Goal: Information Seeking & Learning: Learn about a topic

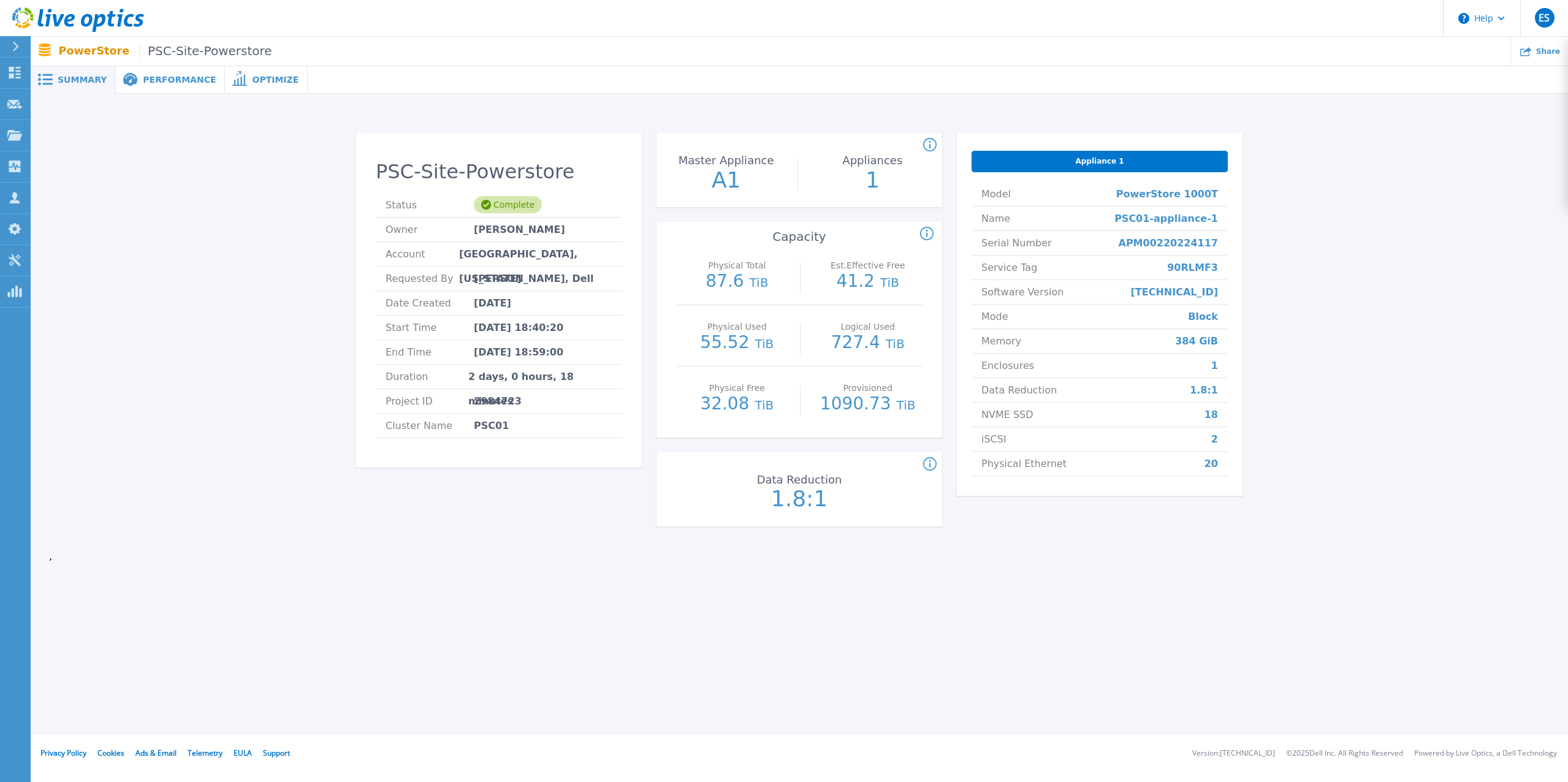
click at [1347, 284] on div "PSC-Site-Powerstore Status Complete Owner Brian Converse Account FORSYTH COUNTY…" at bounding box center [799, 332] width 1501 height 438
click at [1453, 199] on div "PSC-Site-Powerstore Status Complete Owner Brian Converse Account FORSYTH COUNTY…" at bounding box center [799, 332] width 1501 height 438
click at [23, 22] on icon at bounding box center [78, 20] width 132 height 25
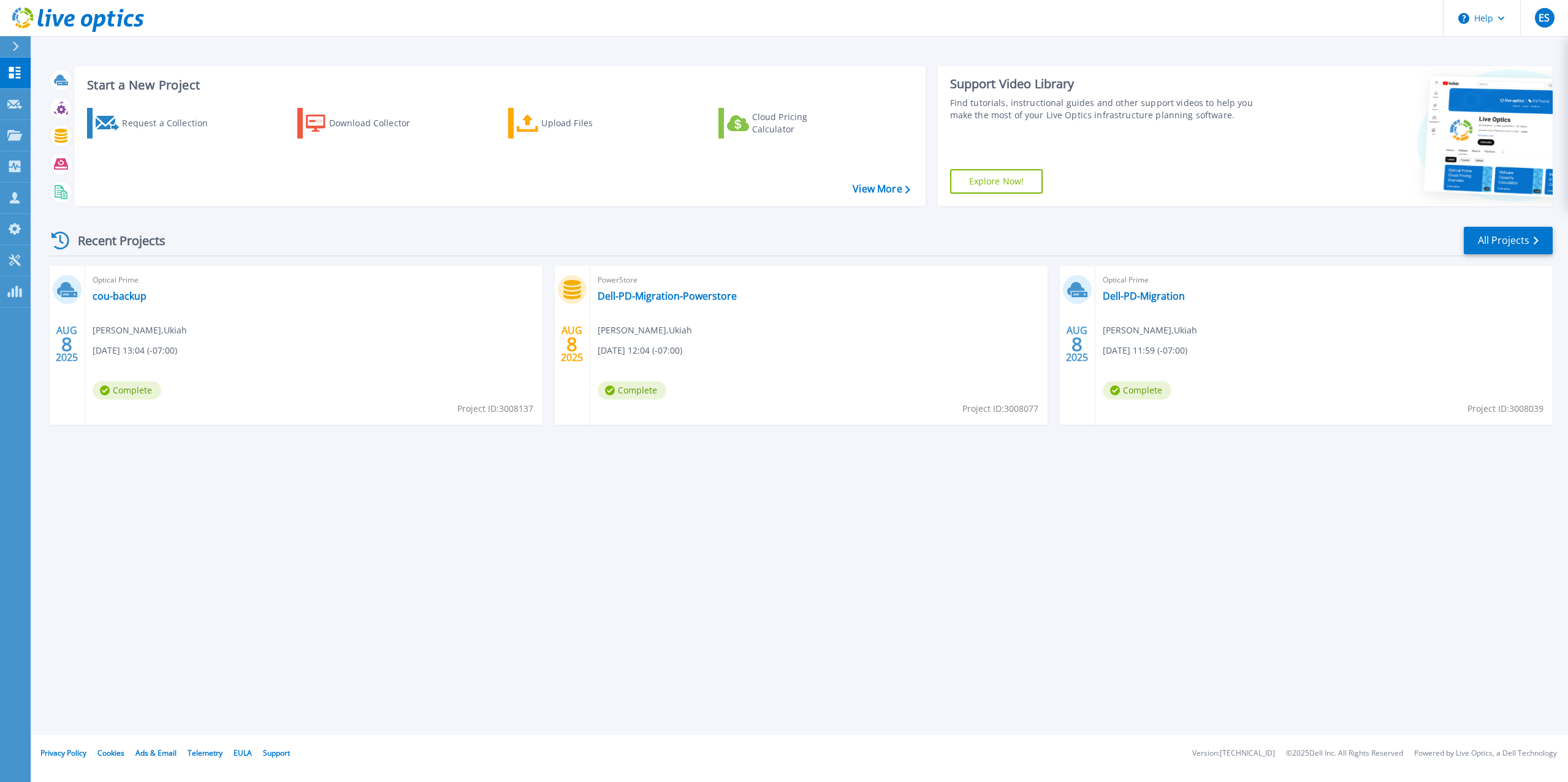
click at [652, 235] on div "Recent Projects All Projects" at bounding box center [800, 240] width 1505 height 30
click at [1136, 299] on link "Dell-PD-Migration" at bounding box center [1144, 296] width 82 height 12
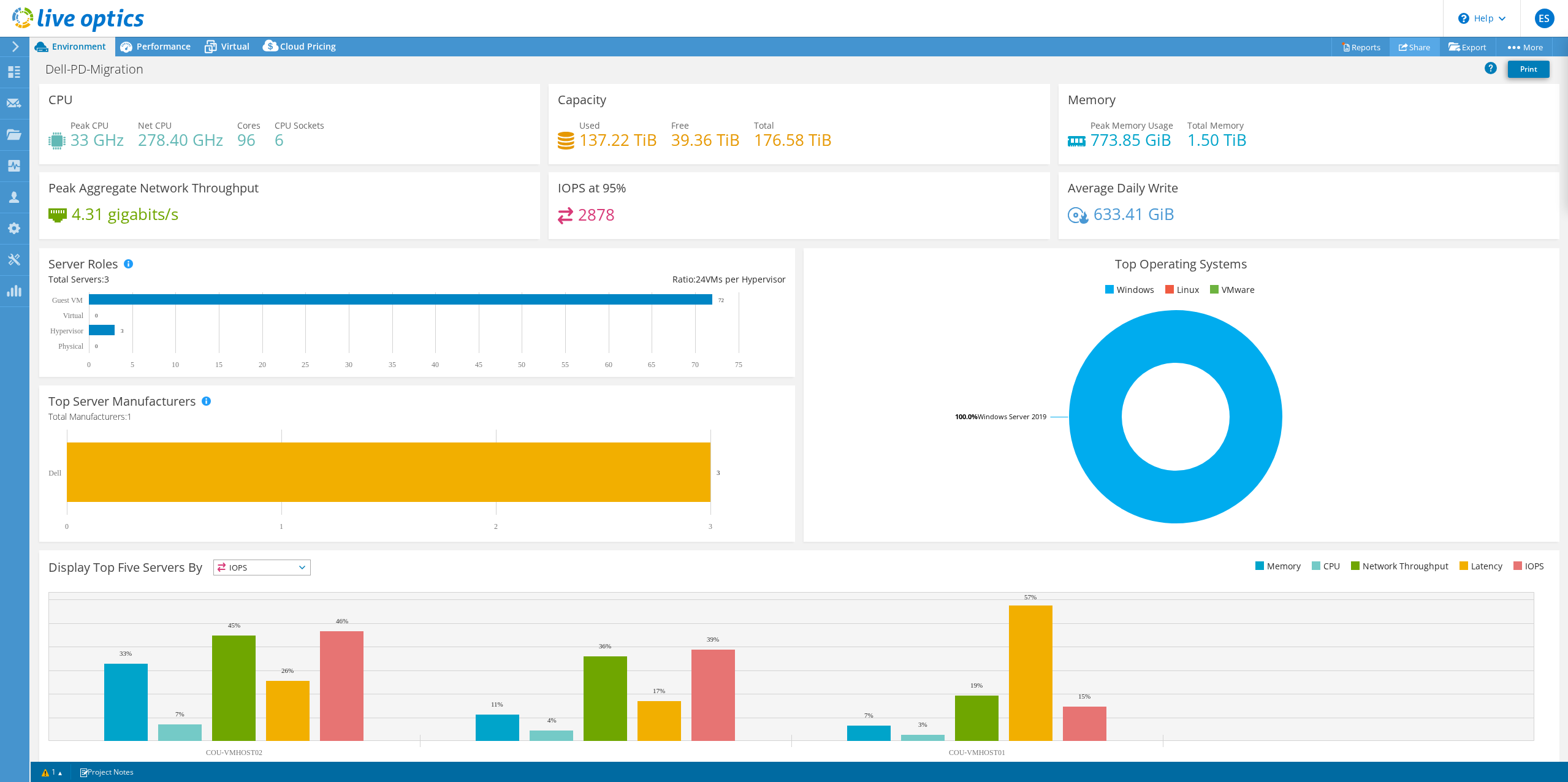
click at [1408, 49] on link "Share" at bounding box center [1414, 47] width 51 height 19
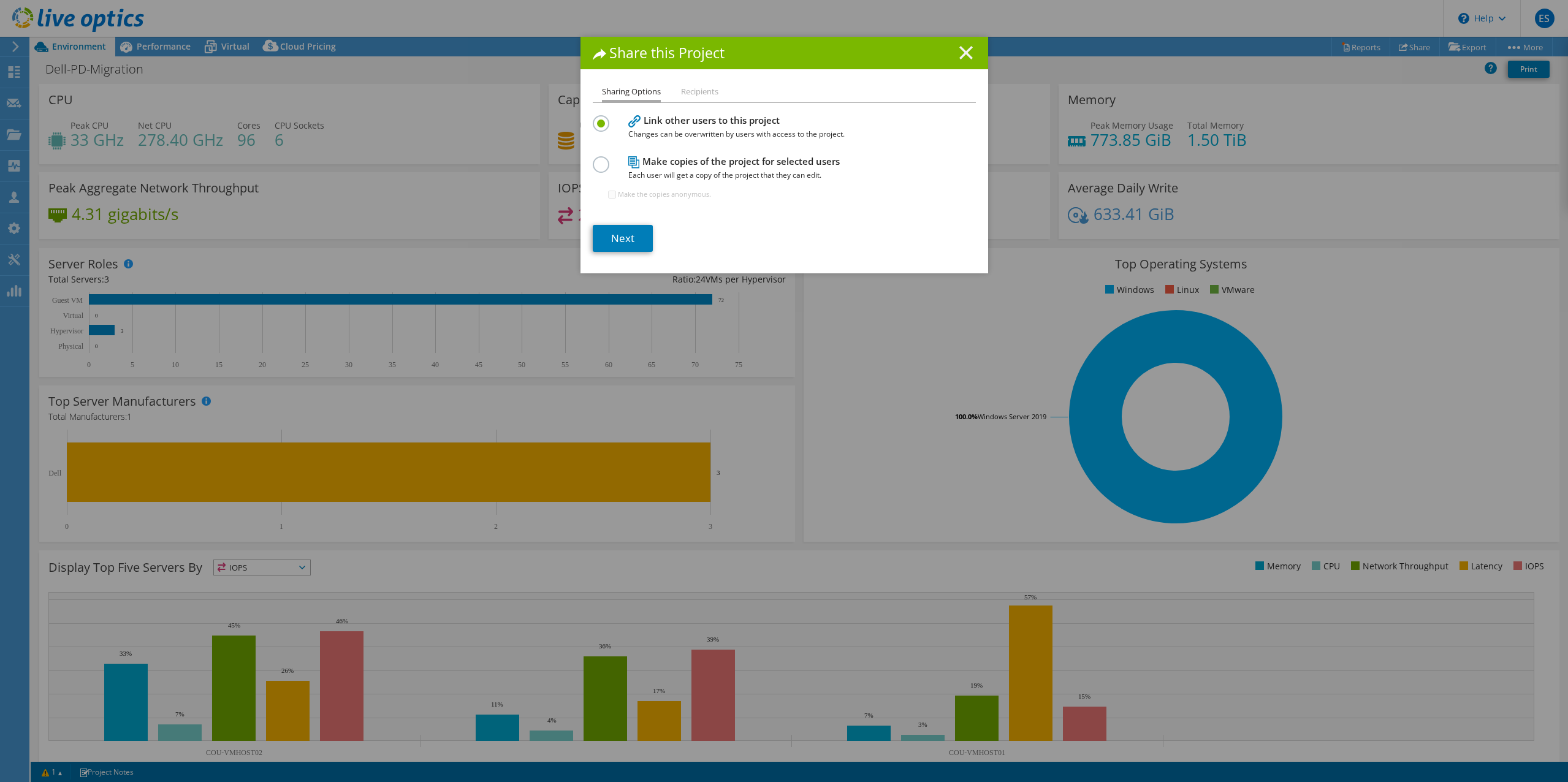
click at [962, 54] on line at bounding box center [966, 53] width 12 height 12
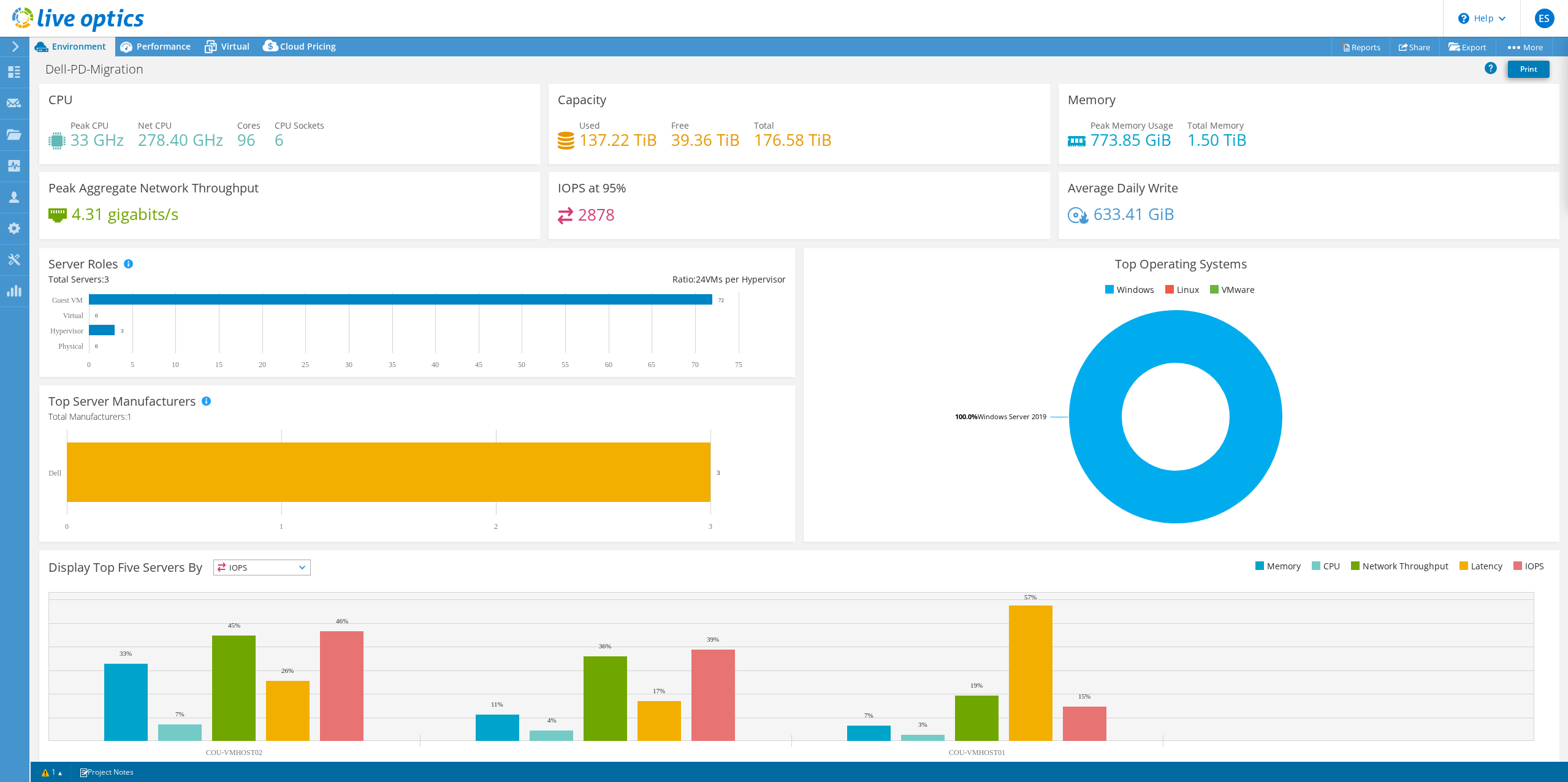
click at [1171, 38] on div "Project Actions Project Actions Reports Share Export vSAN ReadyNode Sizer" at bounding box center [798, 47] width 1537 height 20
click at [1414, 48] on link "Share" at bounding box center [1414, 47] width 51 height 19
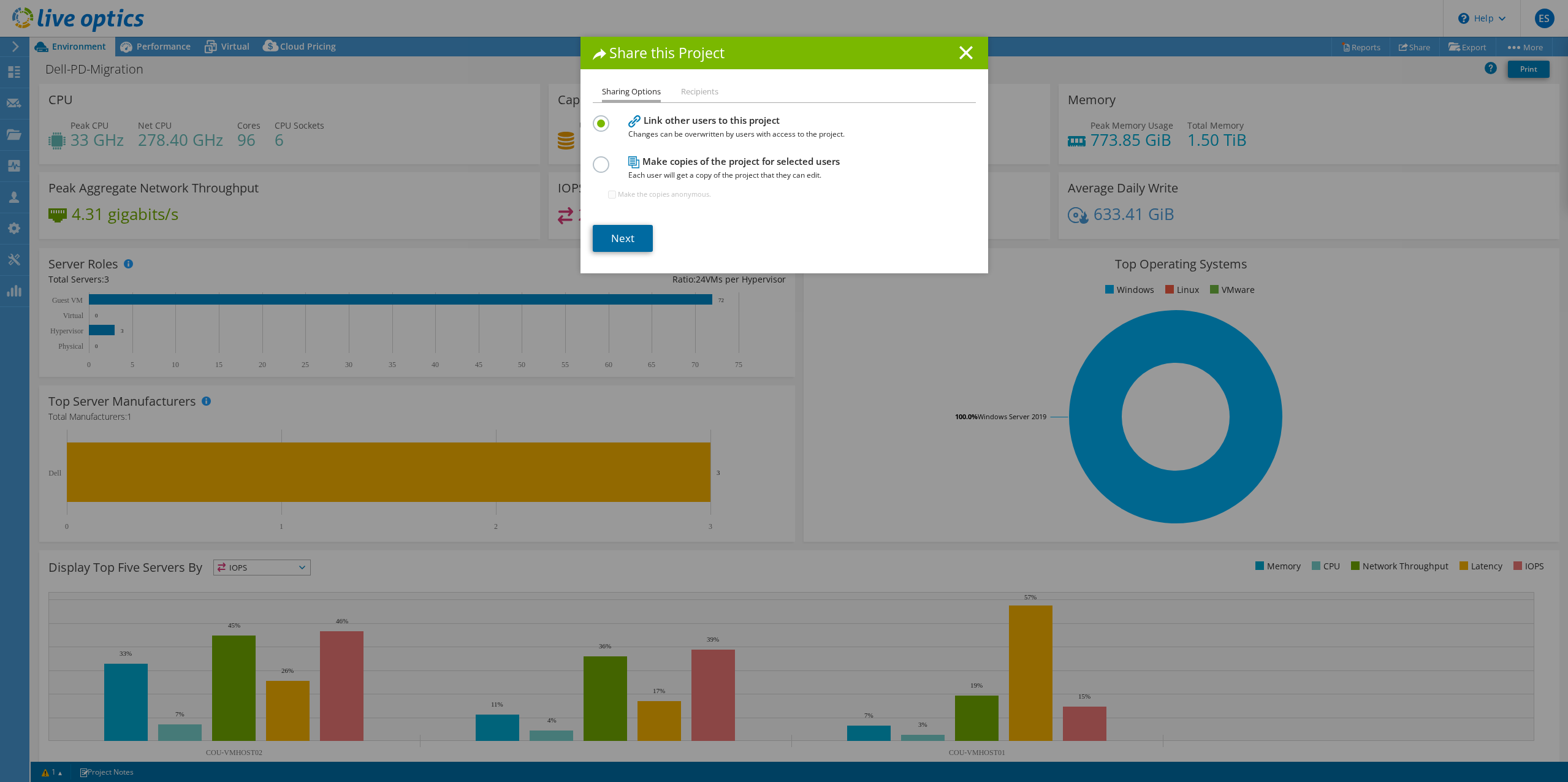
click at [621, 239] on link "Next" at bounding box center [622, 239] width 60 height 27
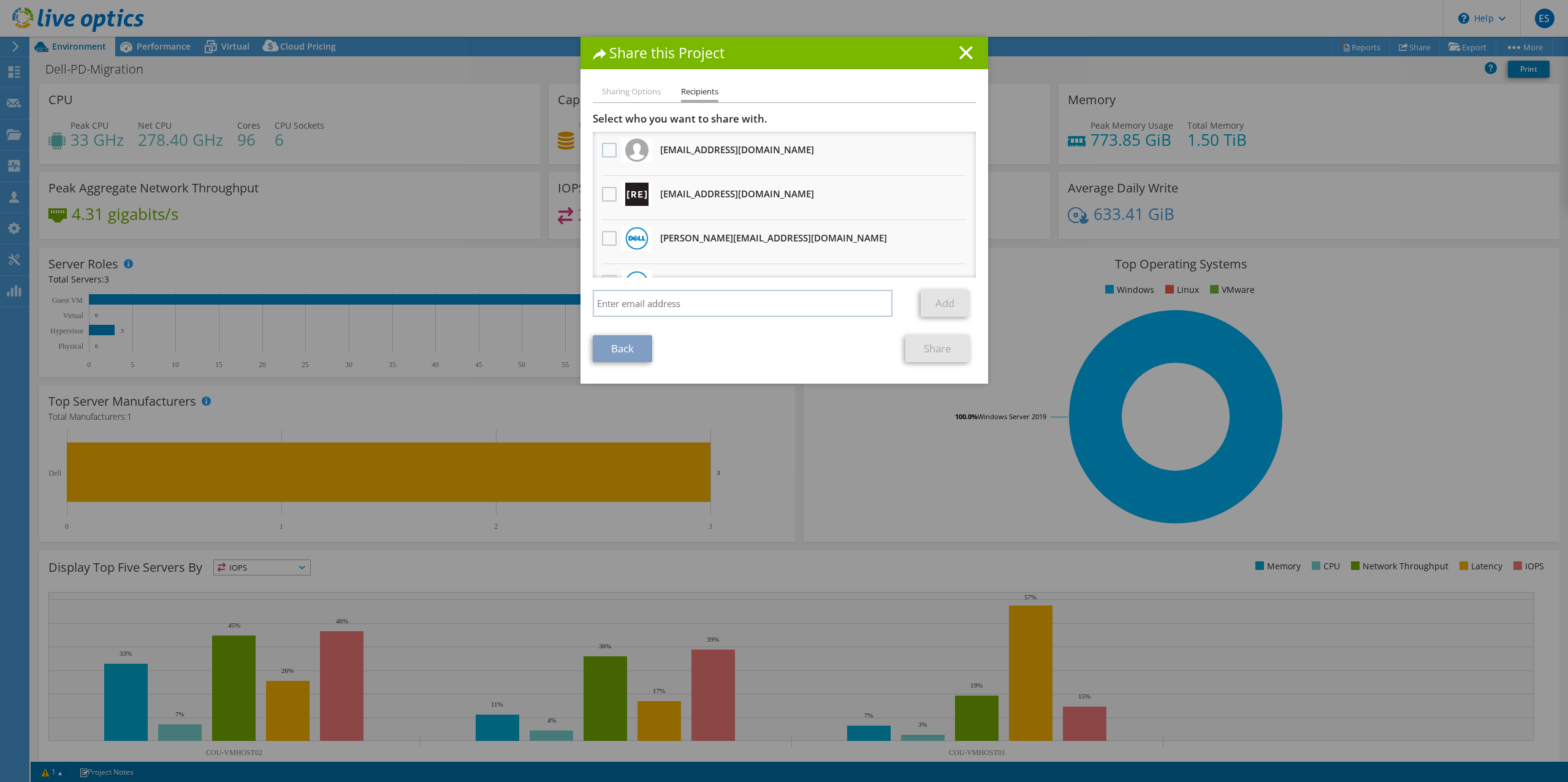
click at [622, 91] on li "Sharing Options" at bounding box center [631, 92] width 59 height 16
click at [960, 51] on line at bounding box center [966, 53] width 12 height 12
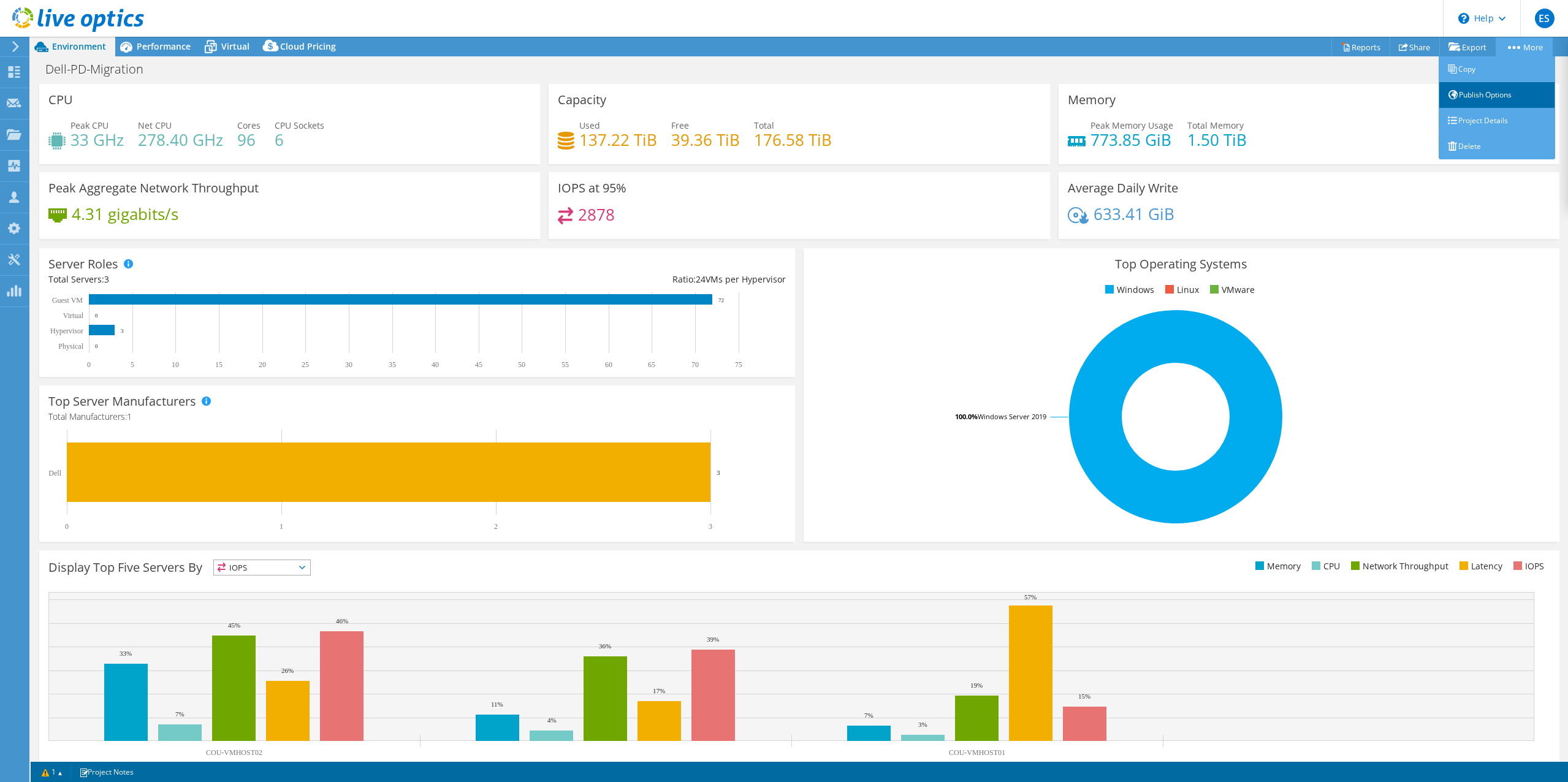
click at [1489, 97] on link "Publish Options" at bounding box center [1497, 95] width 117 height 26
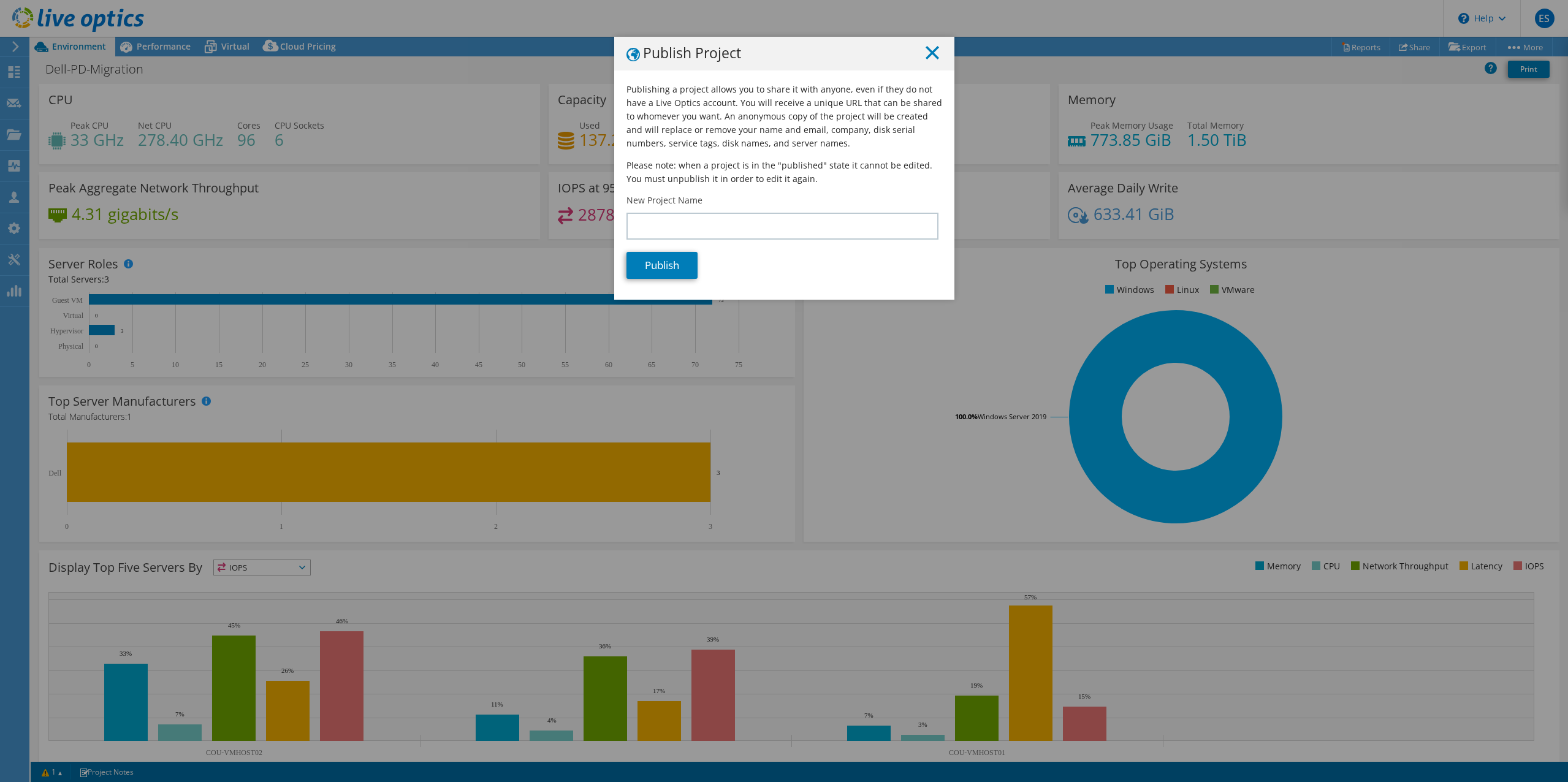
click at [932, 47] on line at bounding box center [932, 53] width 12 height 12
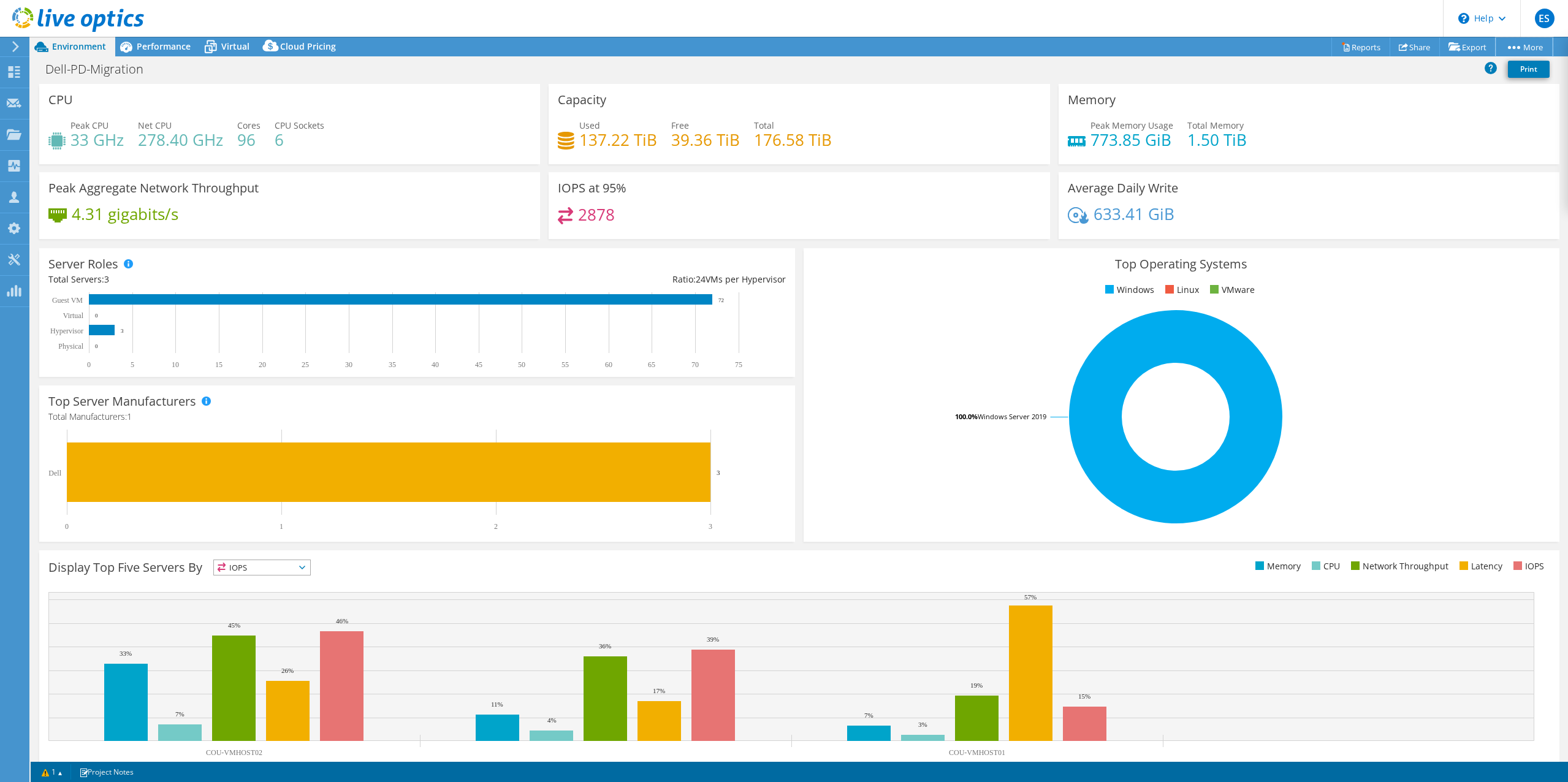
click at [1530, 48] on link "More" at bounding box center [1524, 47] width 57 height 19
click at [1250, 71] on div "Dell-PD-Migration Print" at bounding box center [798, 69] width 1537 height 23
click at [1356, 53] on link "Reports" at bounding box center [1360, 47] width 59 height 19
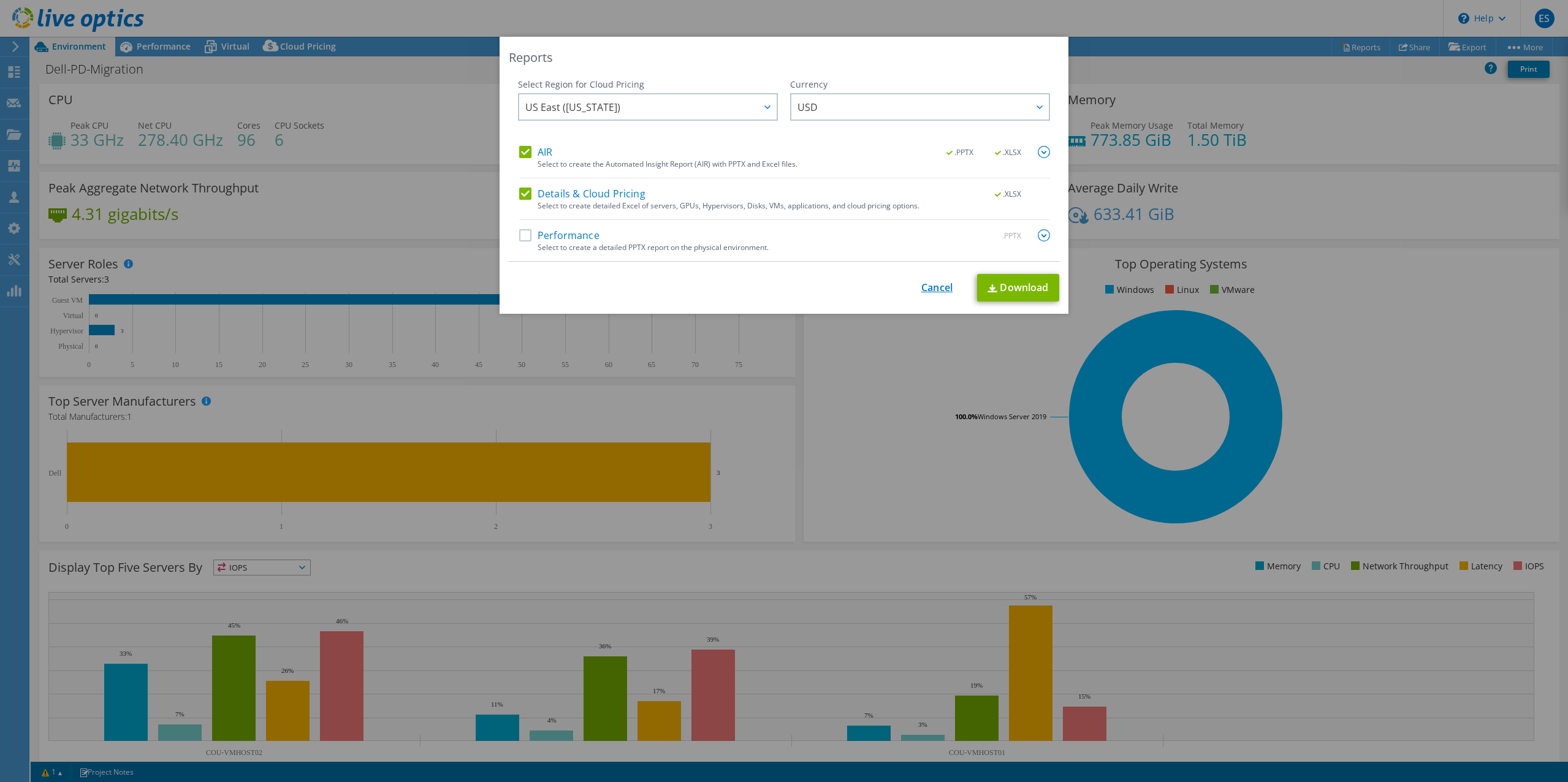
click at [931, 286] on link "Cancel" at bounding box center [937, 287] width 31 height 11
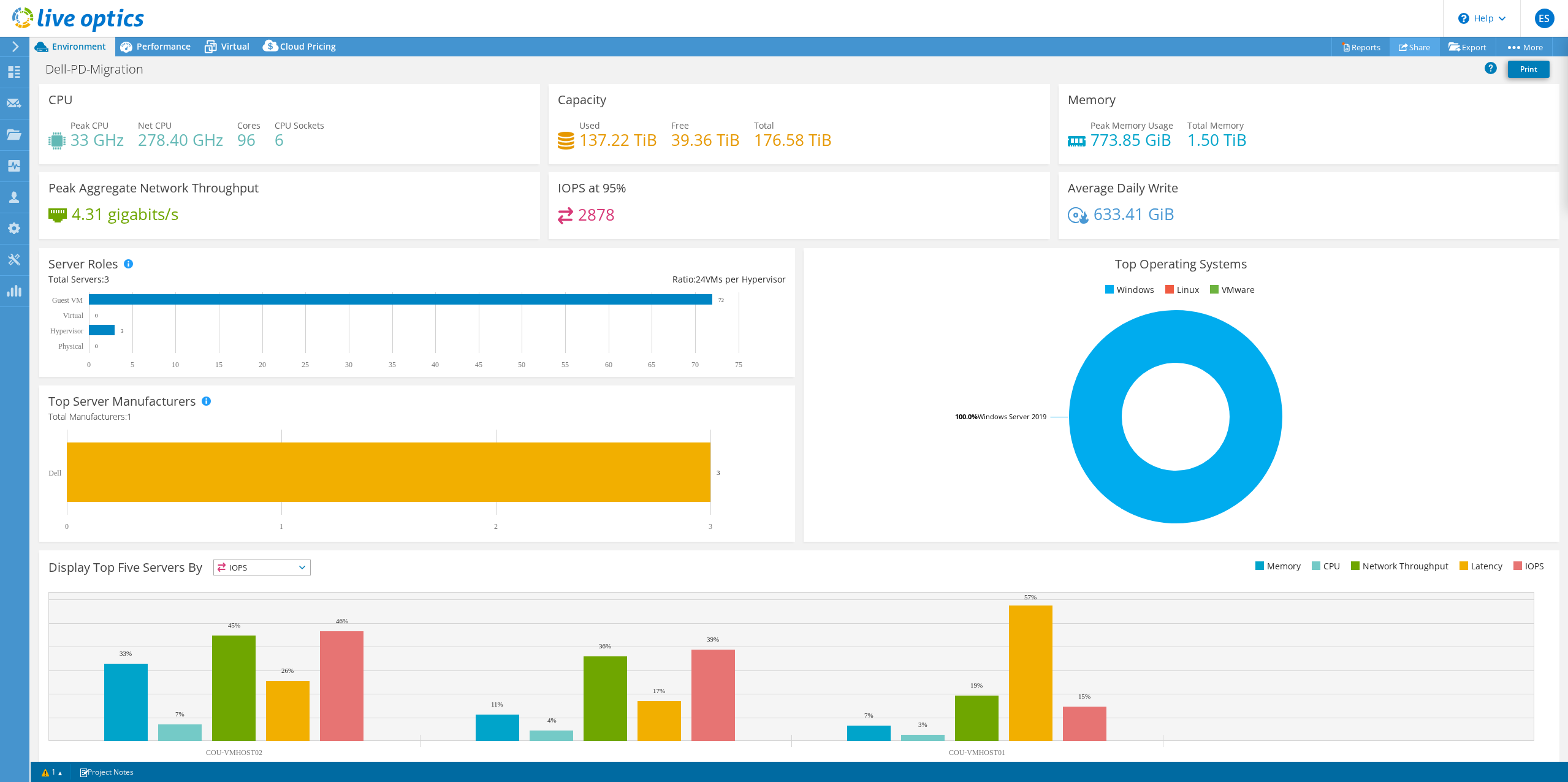
click at [1410, 46] on link "Share" at bounding box center [1414, 47] width 51 height 19
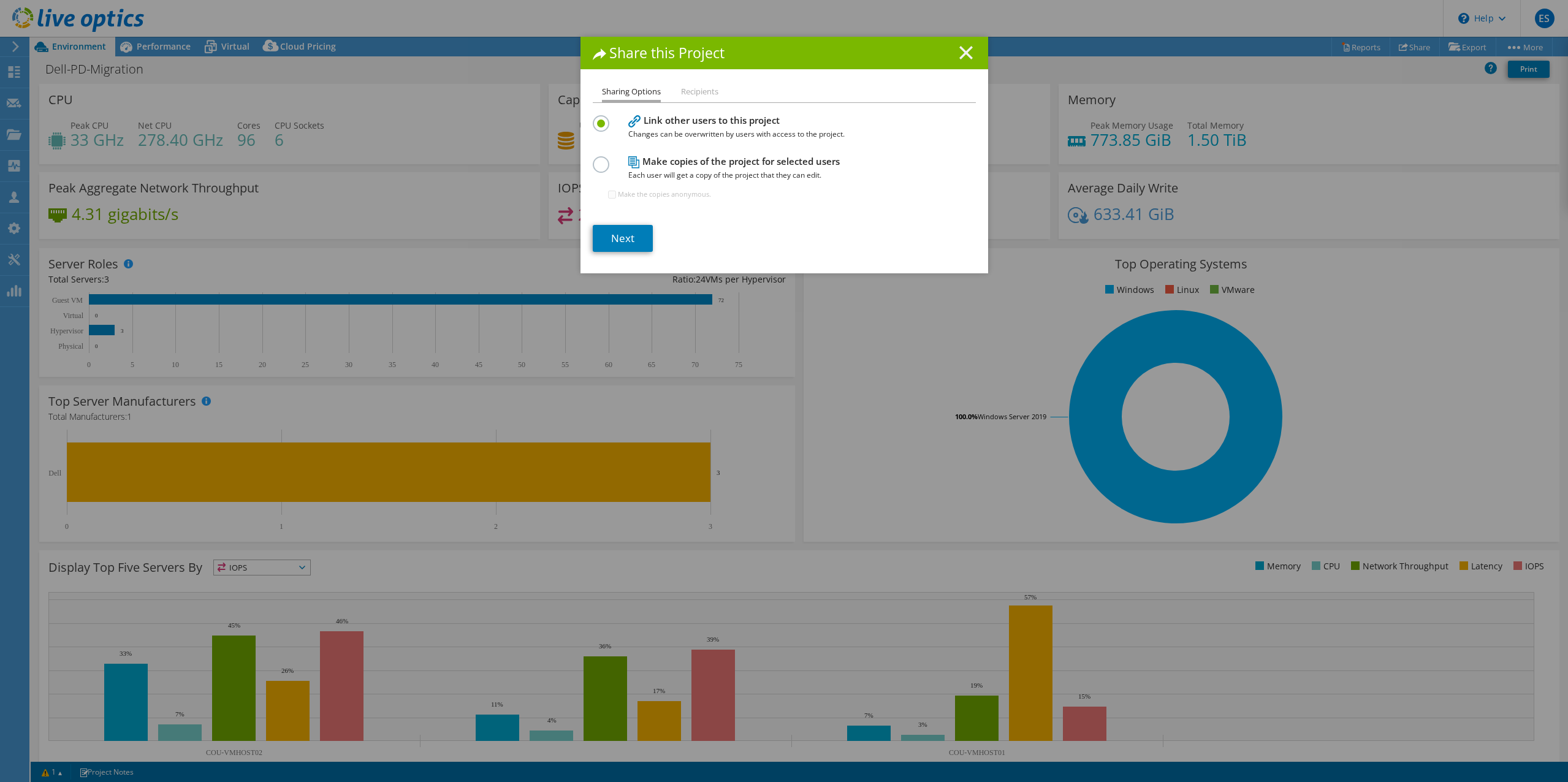
click at [960, 52] on line at bounding box center [966, 53] width 12 height 12
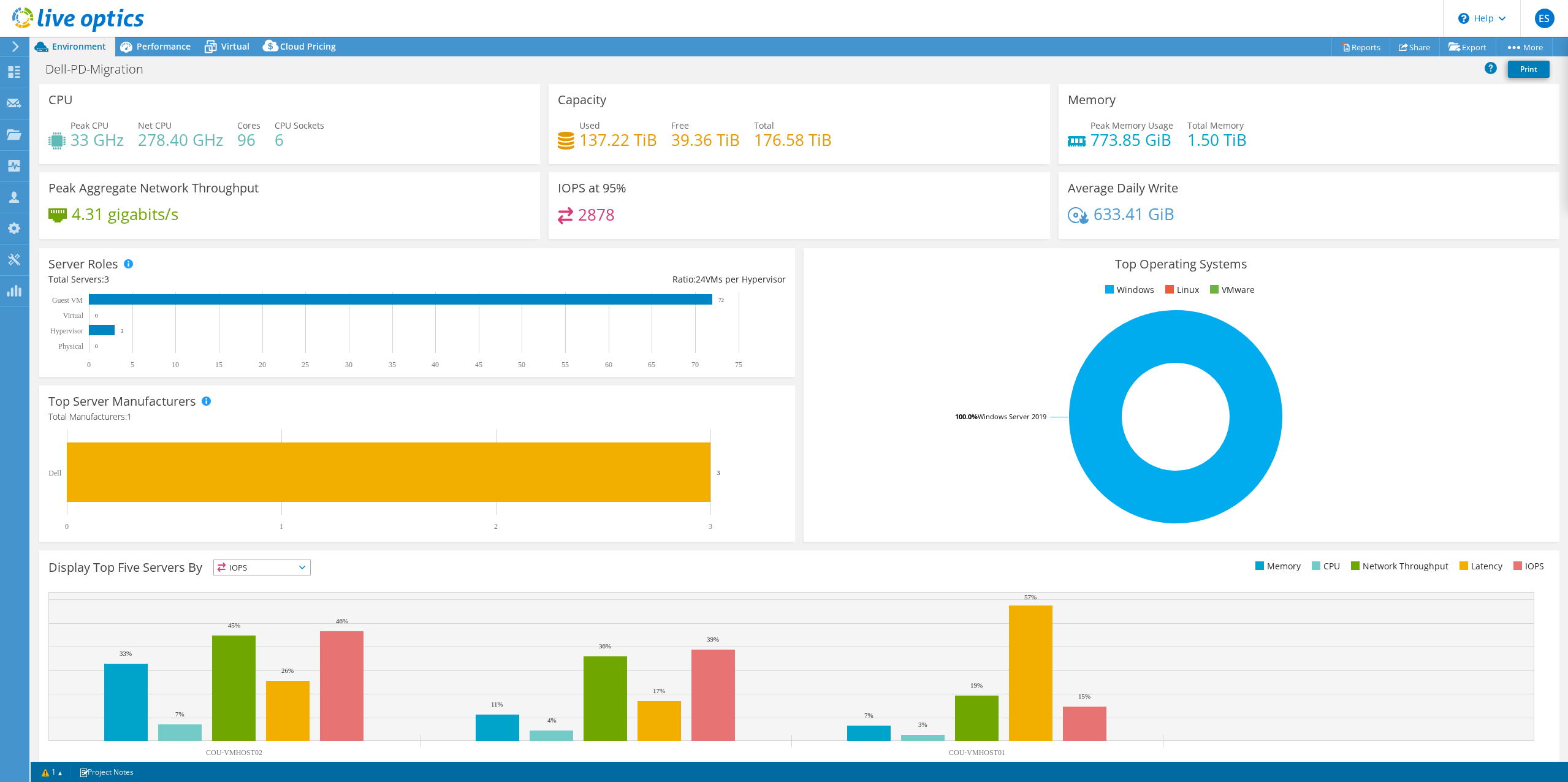
click at [1182, 11] on header "ES Partner Team Member [PERSON_NAME] [EMAIL_ADDRESS][DOMAIN_NAME] redesign My P…" at bounding box center [784, 18] width 1568 height 37
click at [164, 43] on span "Performance" at bounding box center [164, 46] width 54 height 11
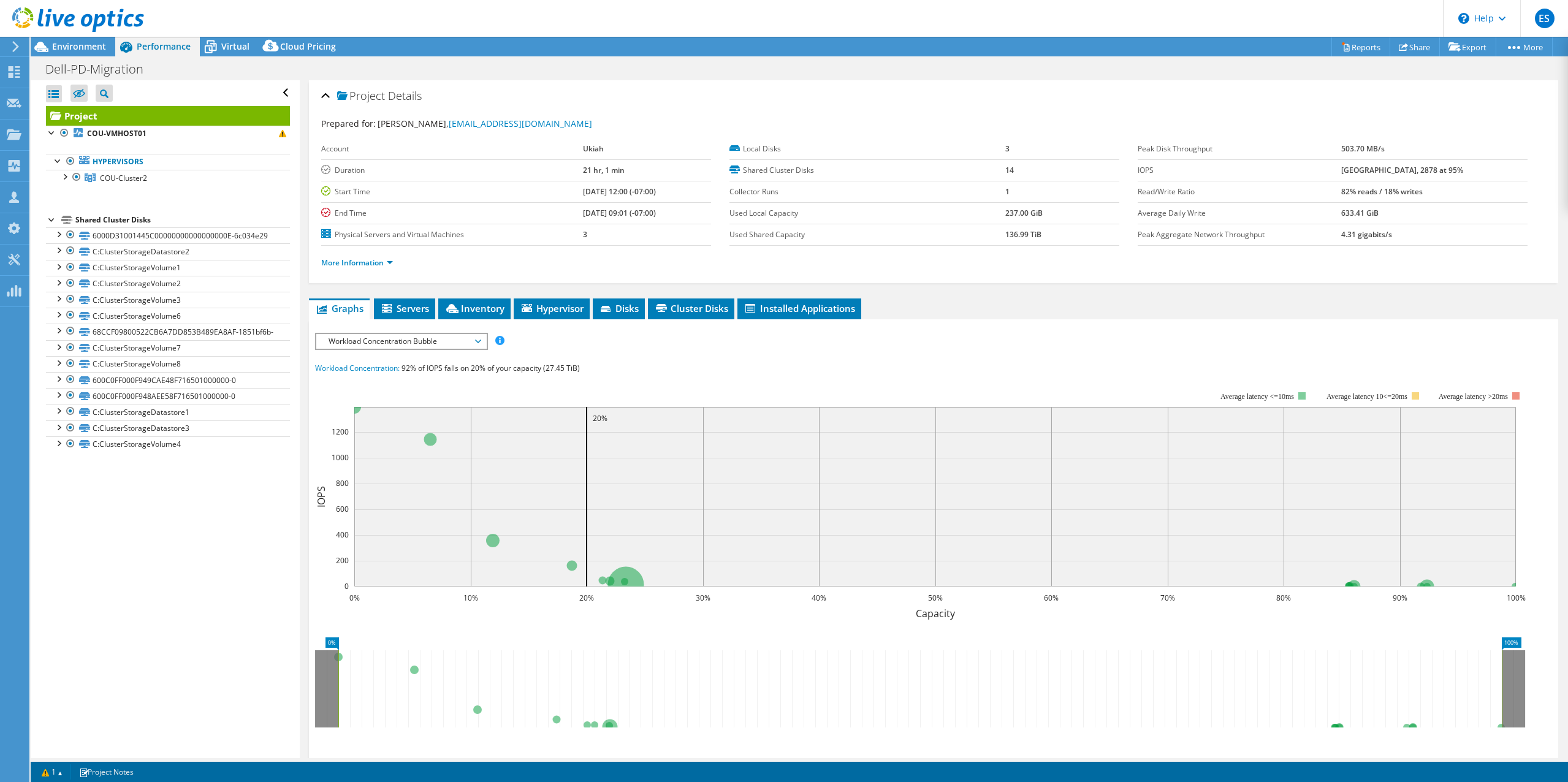
click at [477, 340] on span "Workload Concentration Bubble" at bounding box center [401, 341] width 158 height 15
click at [387, 429] on li "CPU Percentage" at bounding box center [401, 429] width 170 height 15
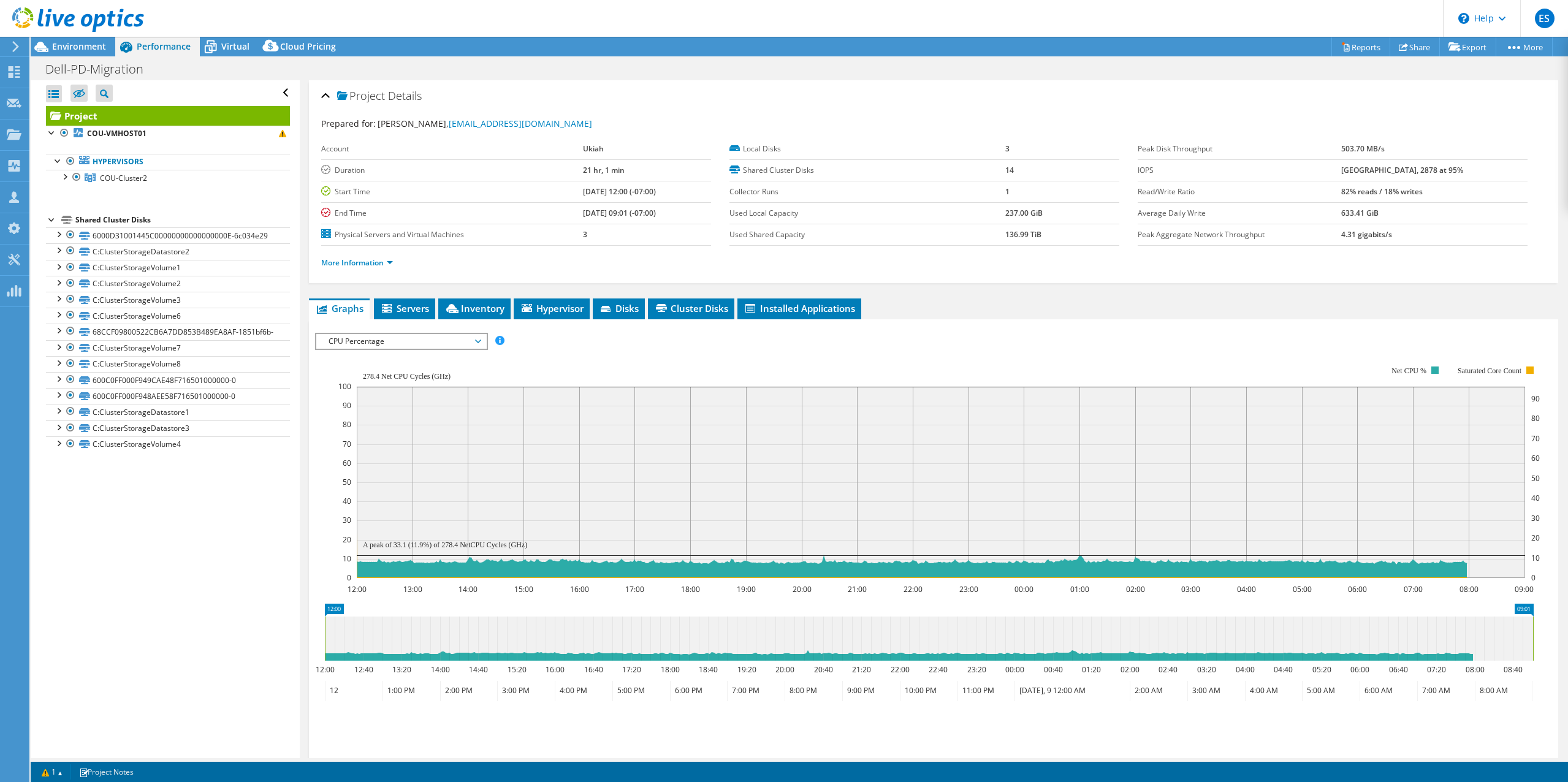
click at [1193, 8] on header "ES Partner Team Member [PERSON_NAME] [EMAIL_ADDRESS][DOMAIN_NAME] redesign My P…" at bounding box center [784, 18] width 1568 height 37
click at [964, 11] on header "ES Partner Team Member [PERSON_NAME] [EMAIL_ADDRESS][DOMAIN_NAME] redesign My P…" at bounding box center [784, 18] width 1568 height 37
click at [1172, 11] on header "ES Partner Team Member [PERSON_NAME] [EMAIL_ADDRESS][DOMAIN_NAME] redesign My P…" at bounding box center [784, 18] width 1568 height 37
click at [1213, 7] on header "ES Partner Team Member [PERSON_NAME] [EMAIL_ADDRESS][DOMAIN_NAME] redesign My P…" at bounding box center [784, 18] width 1568 height 37
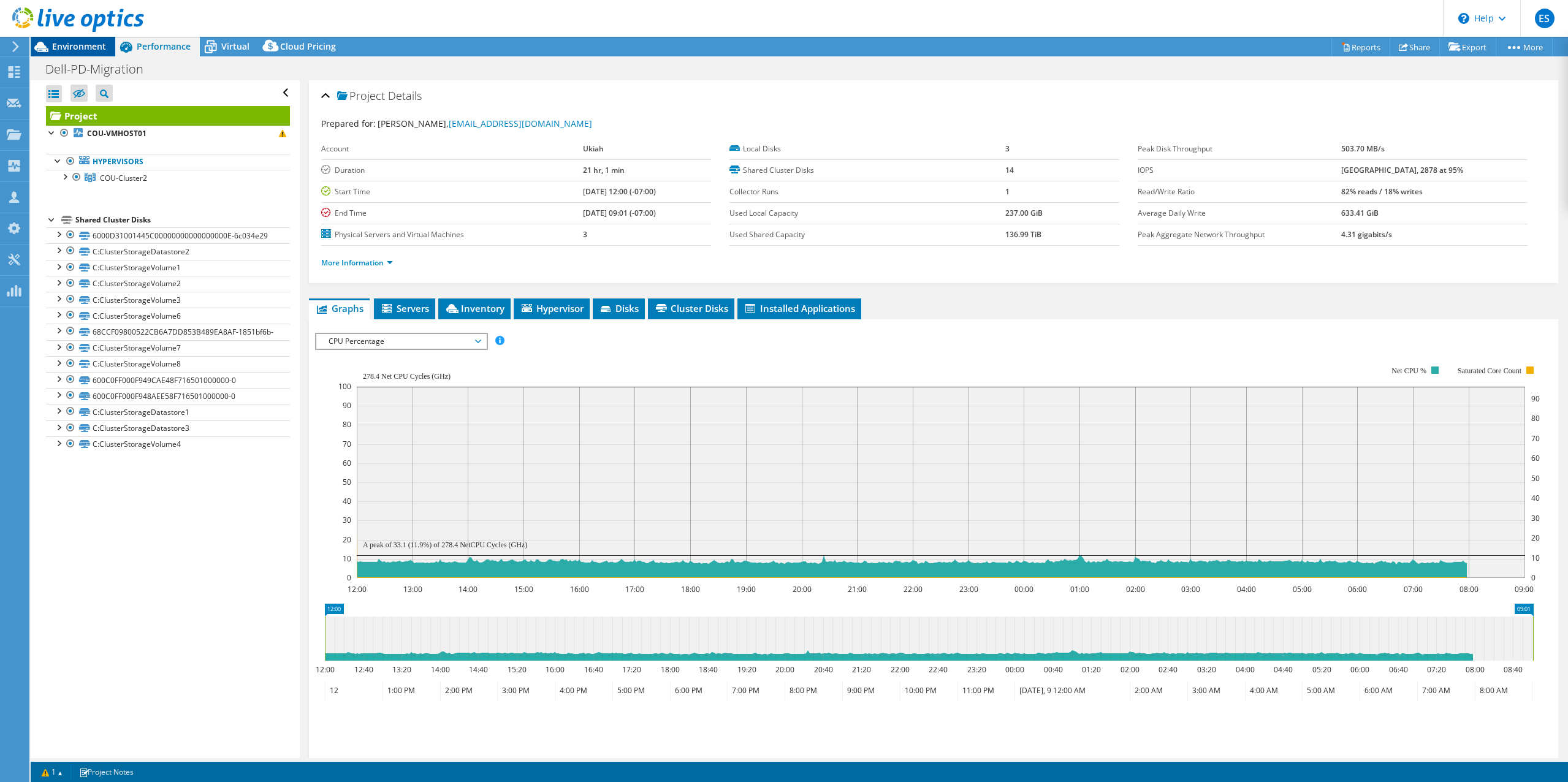
click at [80, 47] on span "Environment" at bounding box center [79, 46] width 54 height 11
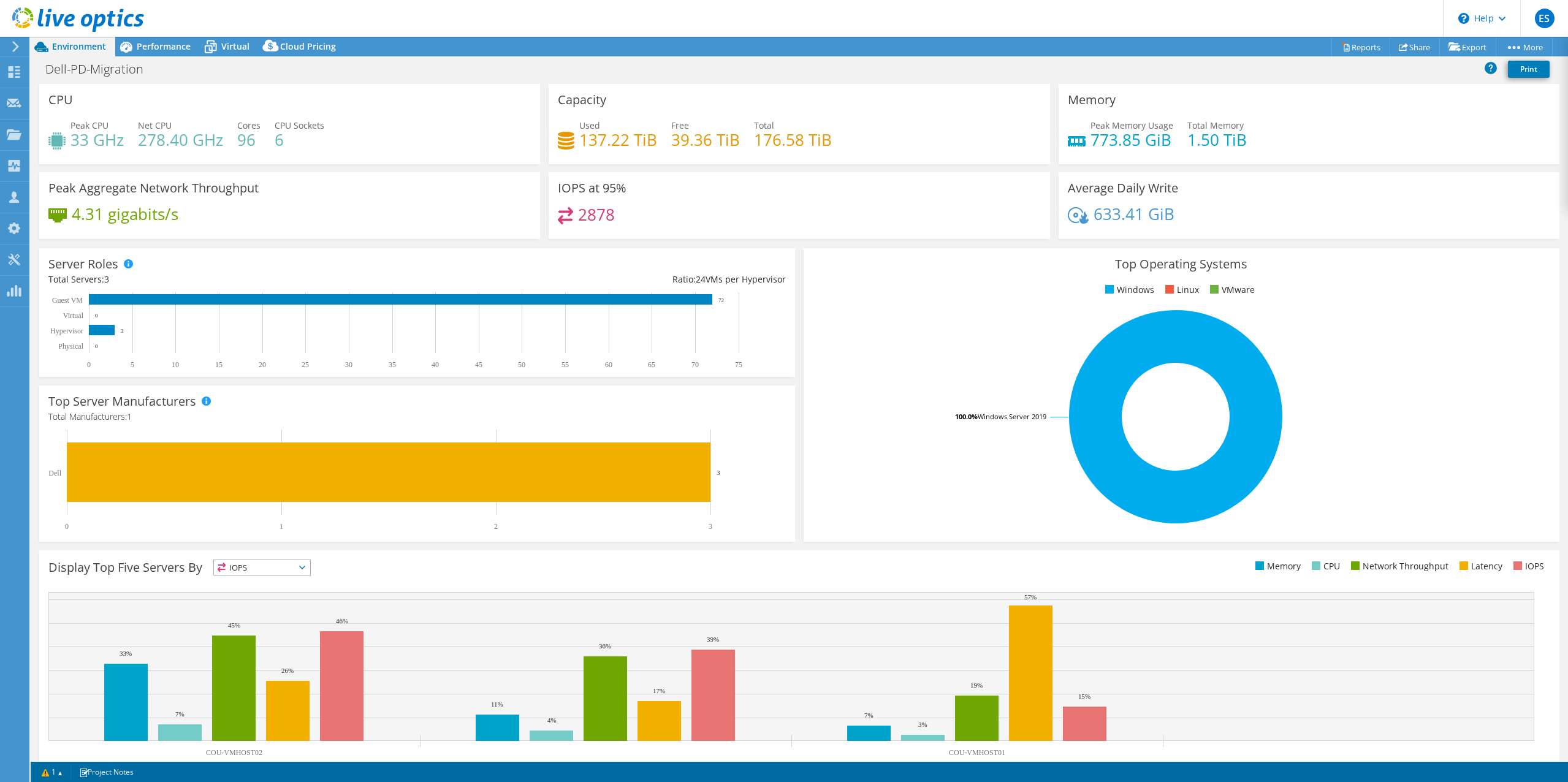
click at [879, 287] on ul "Windows Linux VMware" at bounding box center [1181, 290] width 737 height 14
click at [224, 42] on span "Virtual" at bounding box center [235, 46] width 28 height 11
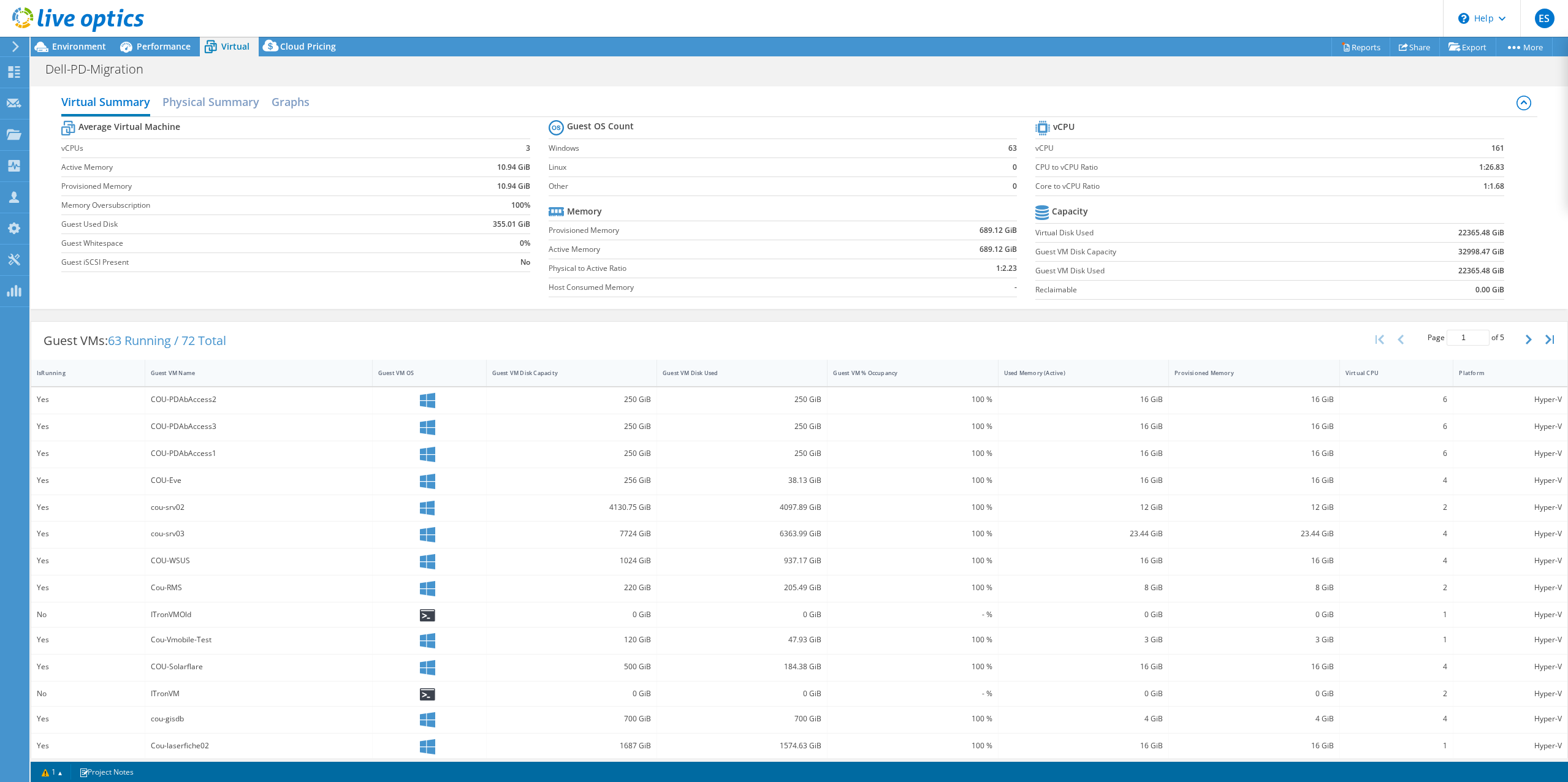
click at [881, 80] on div "Virtual Summary Physical Summary Graphs Average Virtual Machine vCPUs 3 Active …" at bounding box center [798, 198] width 1537 height 235
click at [1023, 30] on header "ES Partner Team Member [PERSON_NAME] [EMAIL_ADDRESS][DOMAIN_NAME] redesign My P…" at bounding box center [784, 18] width 1568 height 37
click at [67, 44] on span "Environment" at bounding box center [79, 46] width 54 height 11
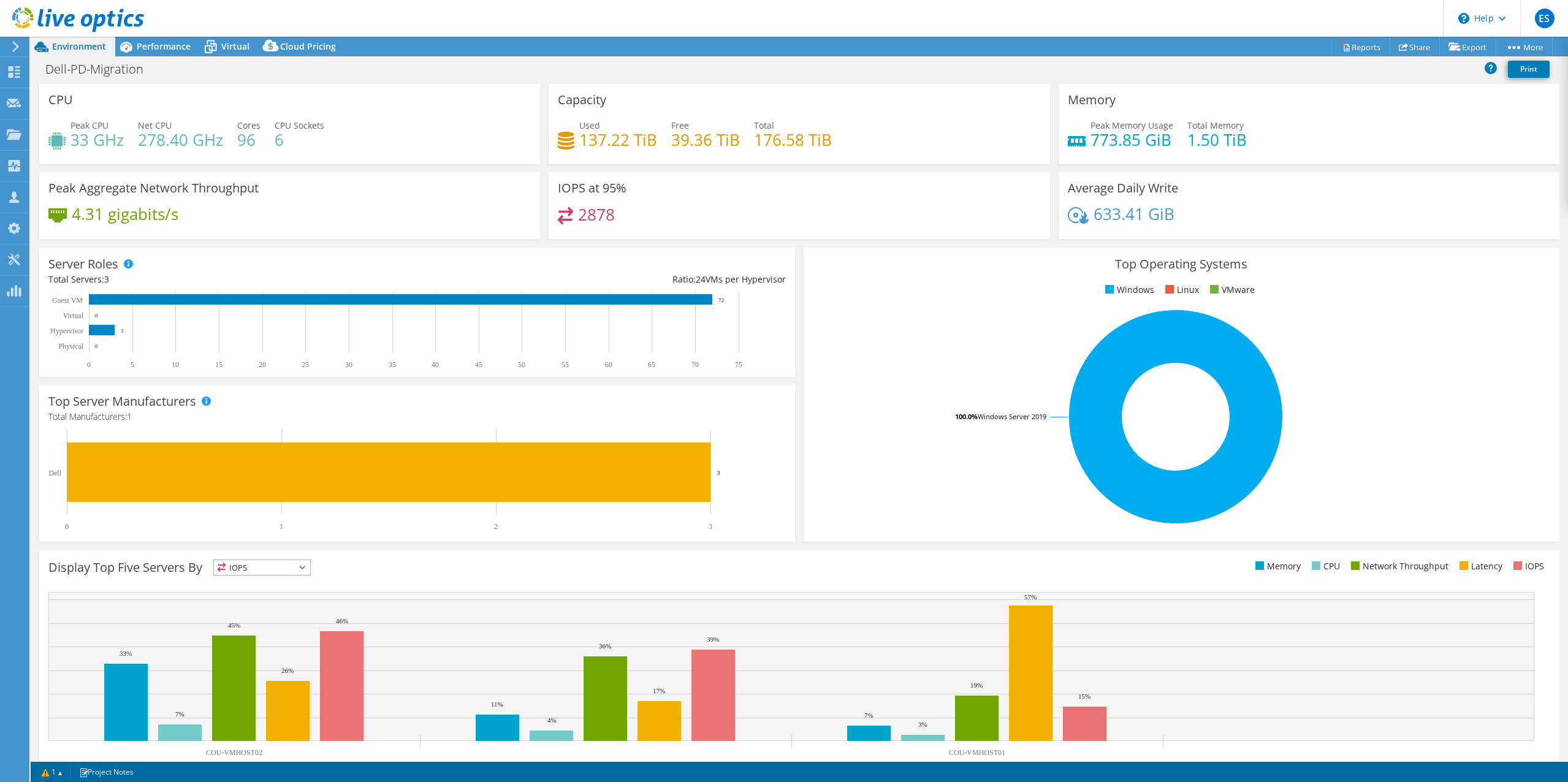
click at [1000, 34] on header "ES Partner Team Member [PERSON_NAME] [EMAIL_ADDRESS][DOMAIN_NAME] redesign My P…" at bounding box center [784, 18] width 1568 height 37
click at [153, 45] on span "Performance" at bounding box center [164, 46] width 54 height 11
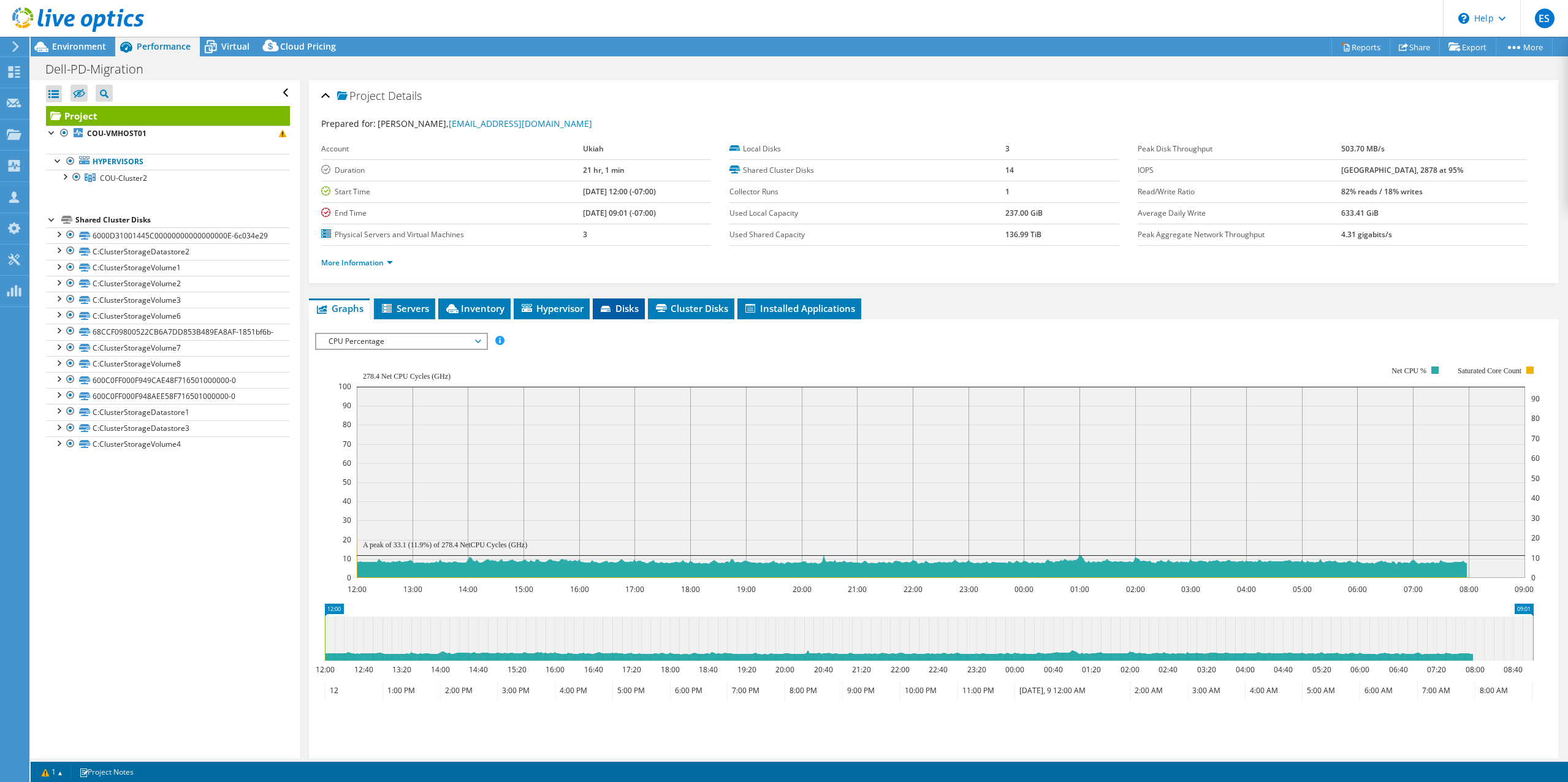
click at [622, 312] on span "Disks" at bounding box center [618, 308] width 40 height 12
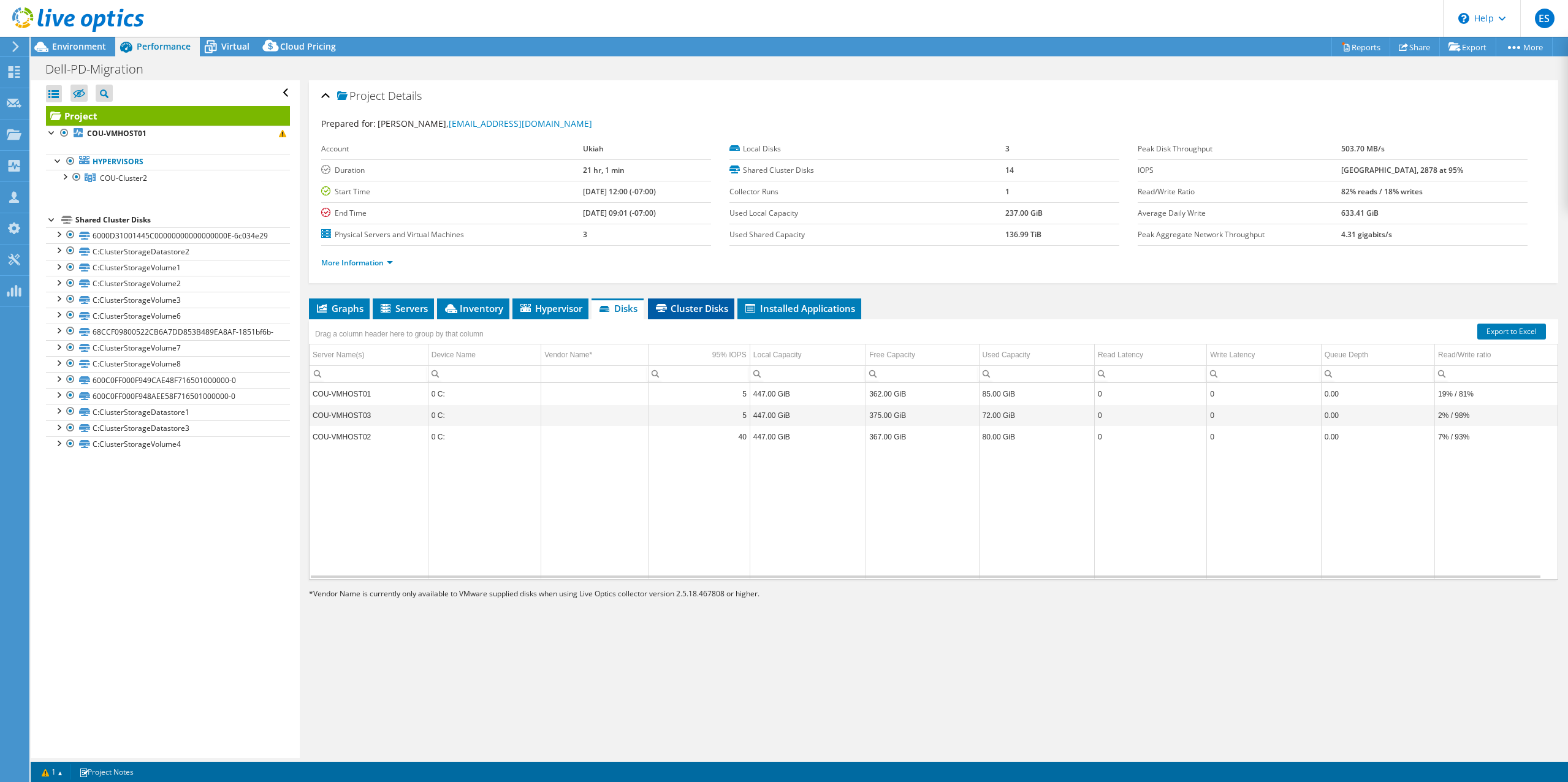
click at [694, 308] on span "Cluster Disks" at bounding box center [691, 308] width 74 height 12
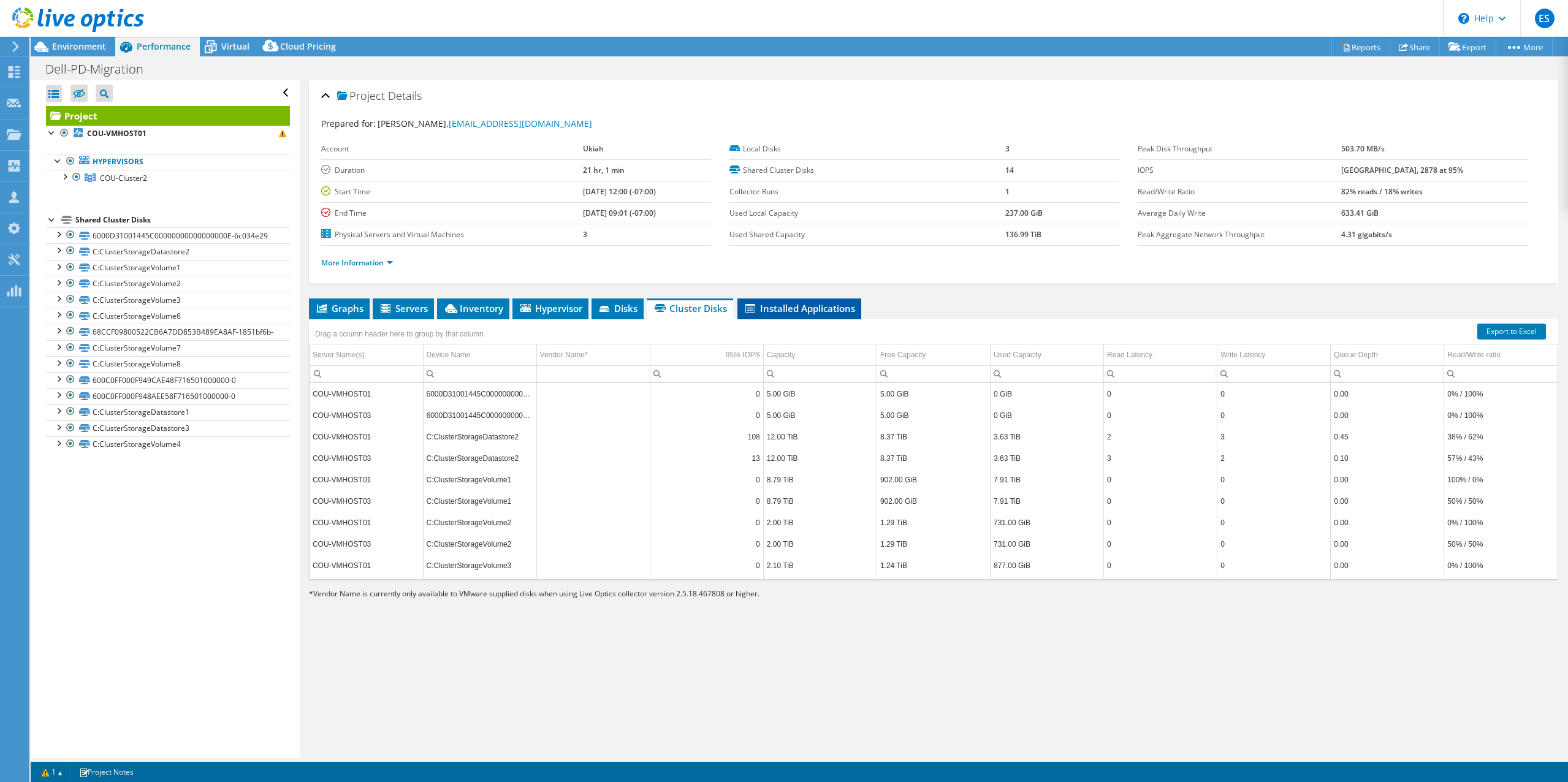
click at [796, 303] on span "Installed Applications" at bounding box center [798, 308] width 111 height 12
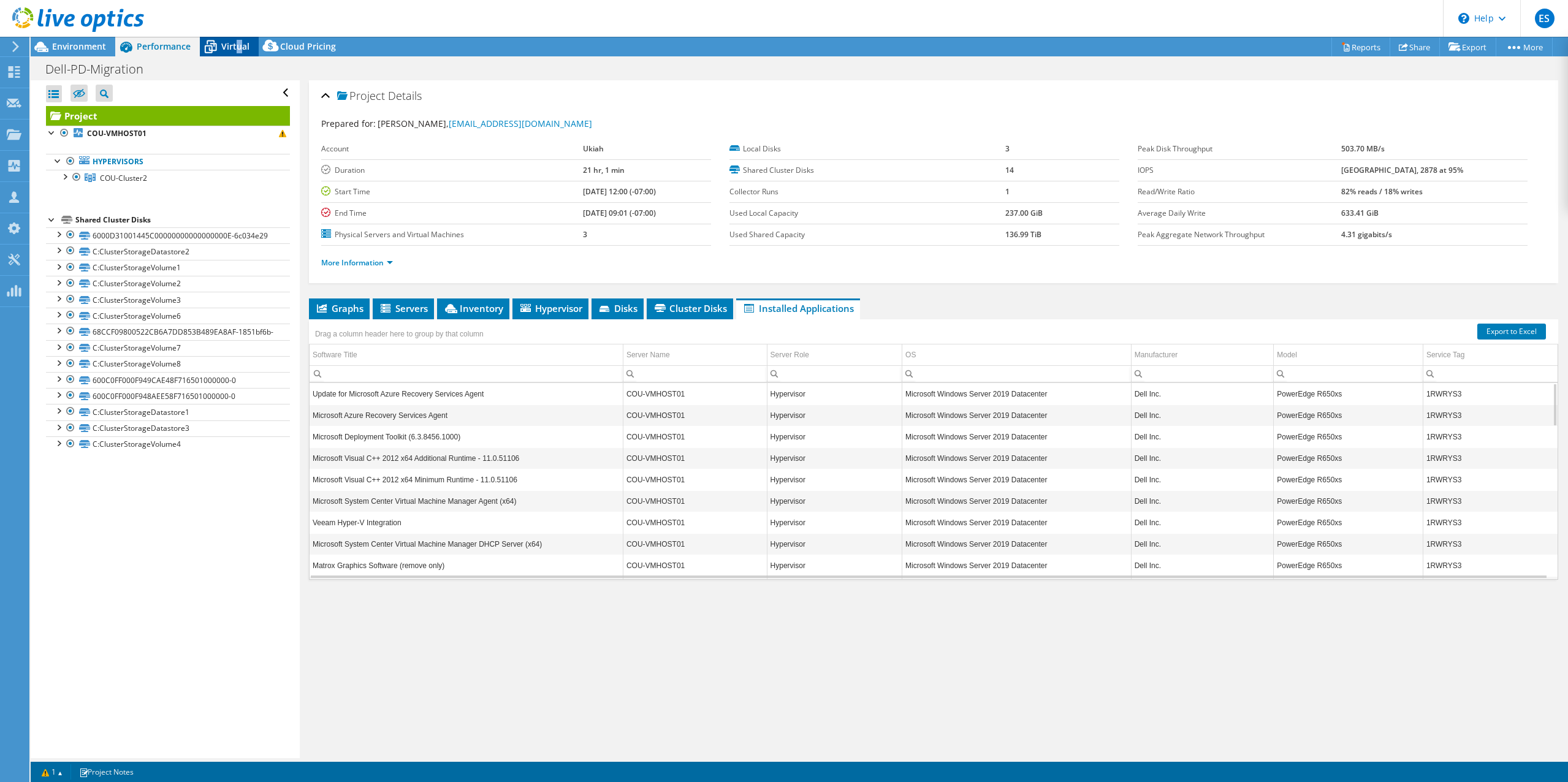
click at [238, 47] on span "Virtual" at bounding box center [235, 46] width 28 height 11
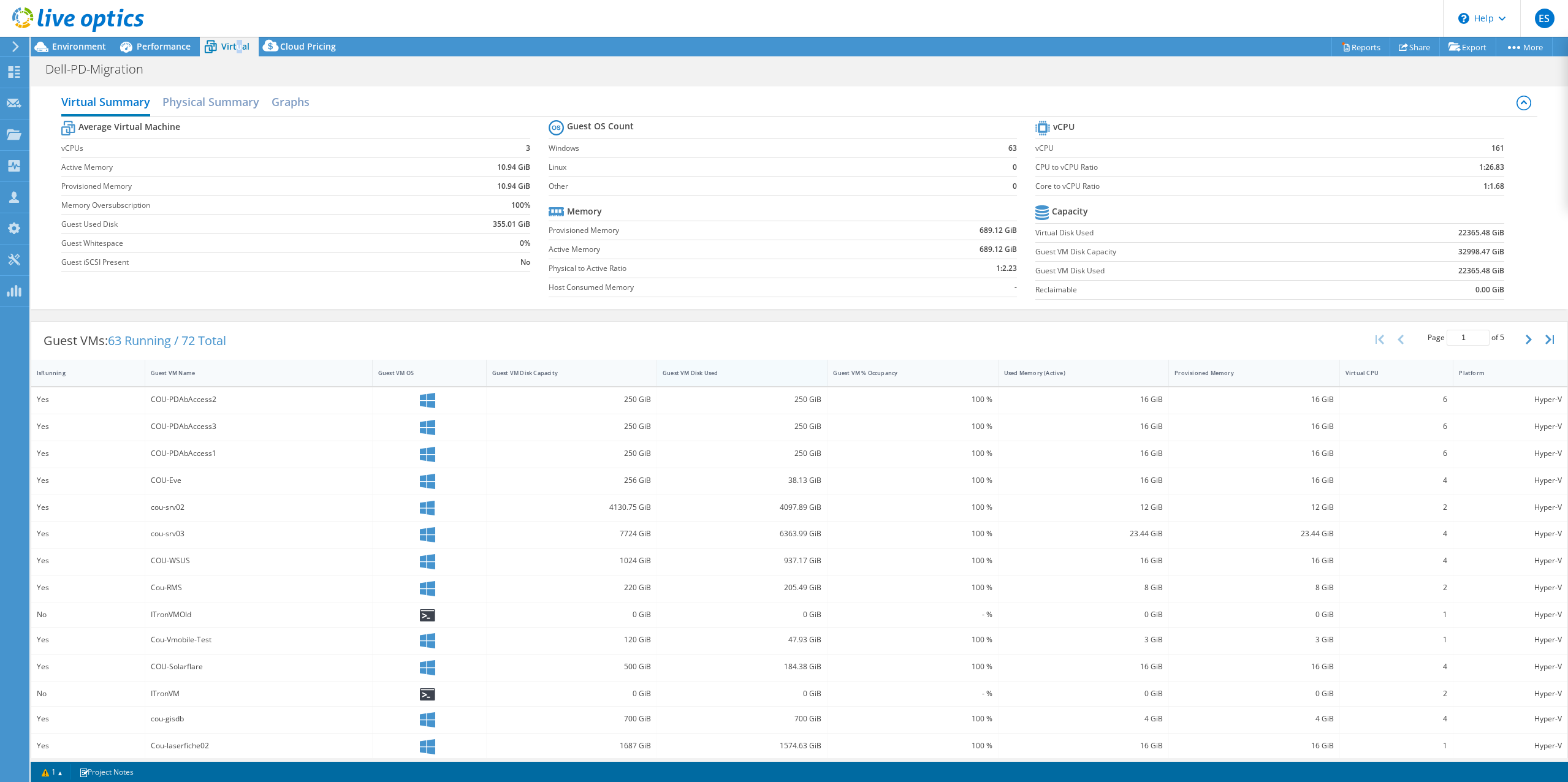
click at [732, 375] on div "Guest VM Disk Used" at bounding box center [734, 373] width 144 height 8
click at [727, 374] on div "Guest VM Disk Used" at bounding box center [734, 373] width 144 height 8
click at [272, 12] on header "ES Partner Team Member [PERSON_NAME] [EMAIL_ADDRESS][DOMAIN_NAME] redesign My P…" at bounding box center [784, 18] width 1568 height 37
click at [165, 47] on span "Performance" at bounding box center [164, 46] width 54 height 11
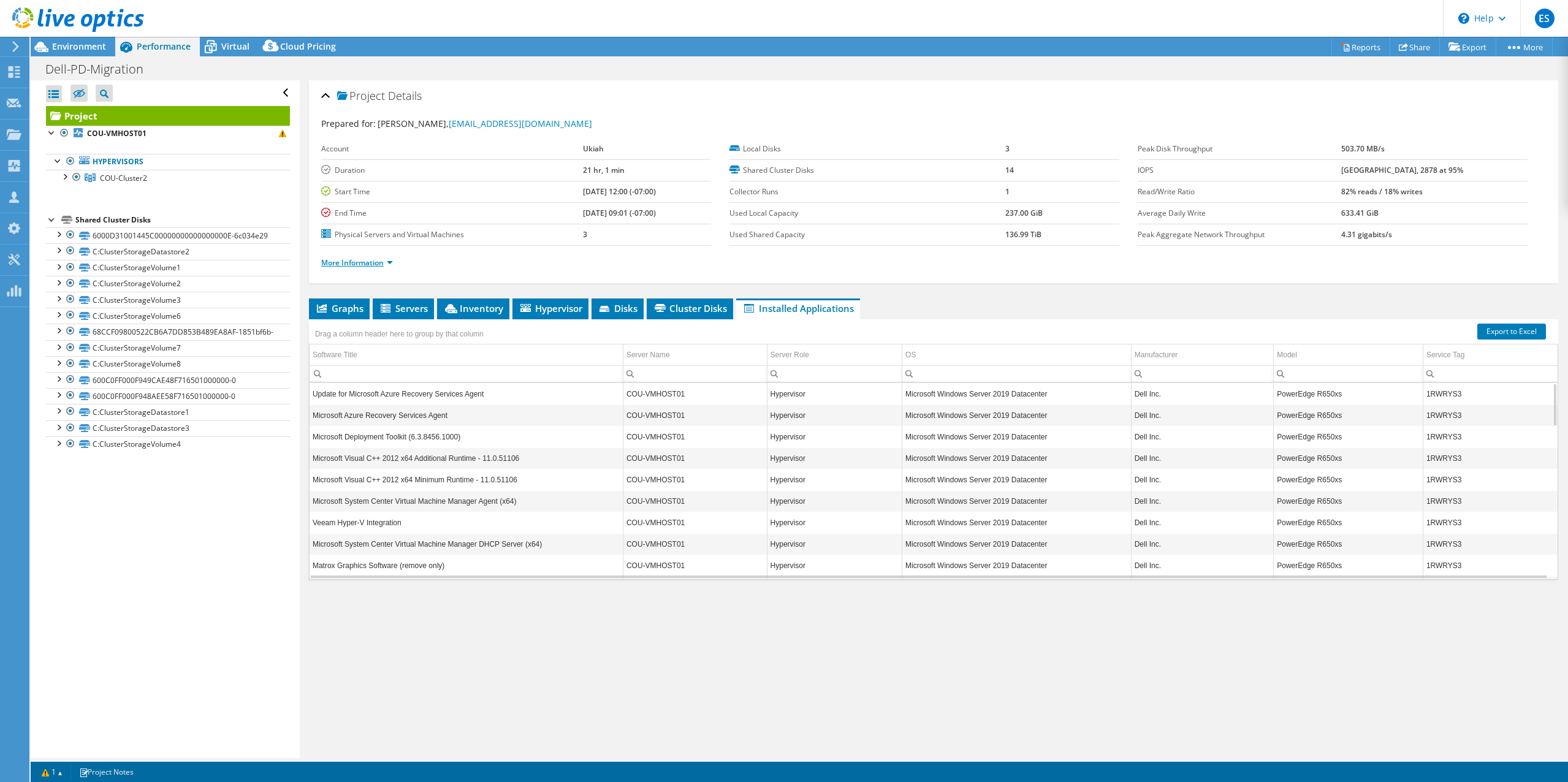
click at [390, 265] on link "More Information" at bounding box center [357, 262] width 71 height 10
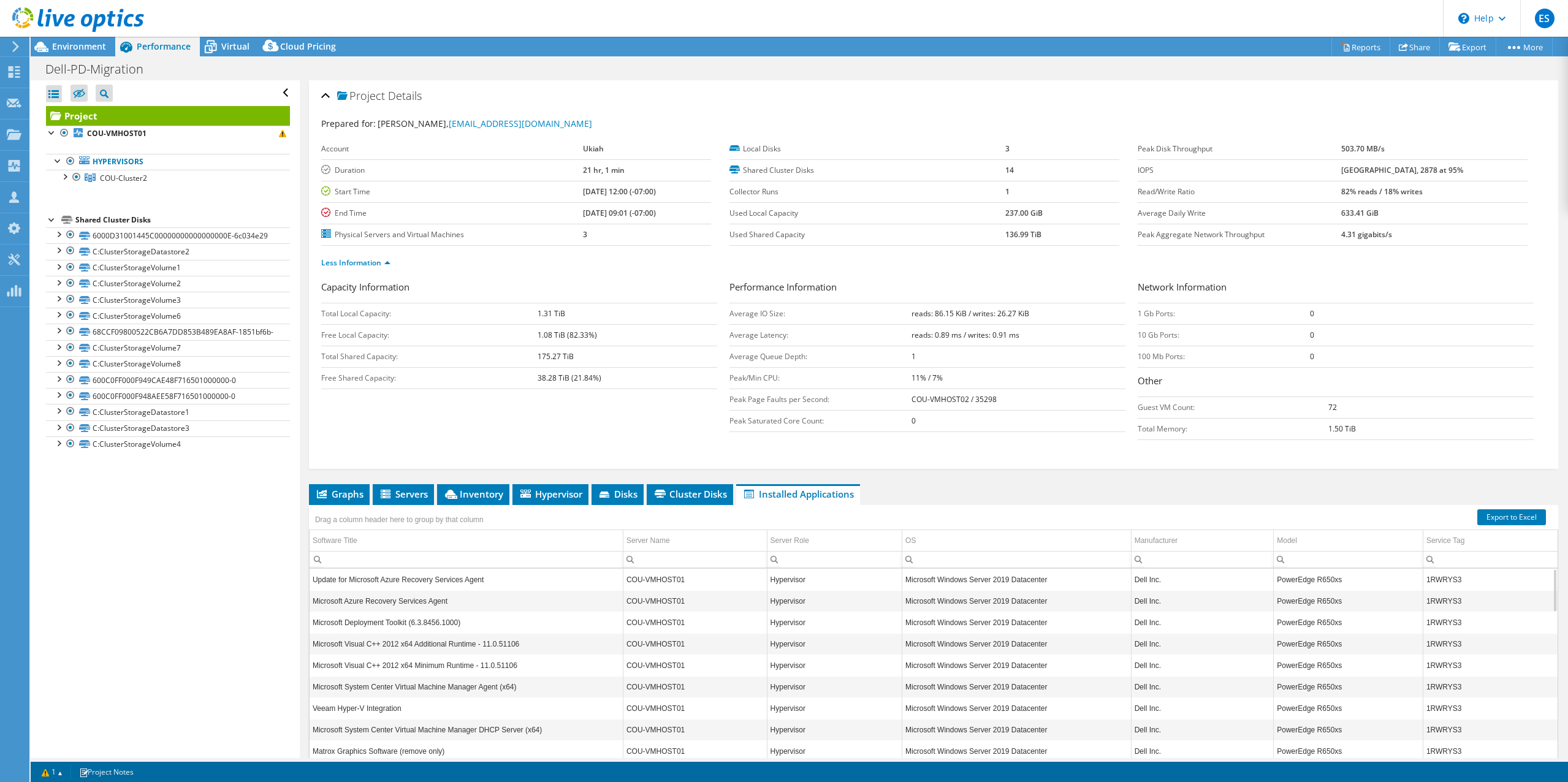
click at [971, 260] on ul "Less Information" at bounding box center [933, 261] width 1225 height 17
click at [133, 178] on span "COU-Cluster2" at bounding box center [123, 177] width 47 height 10
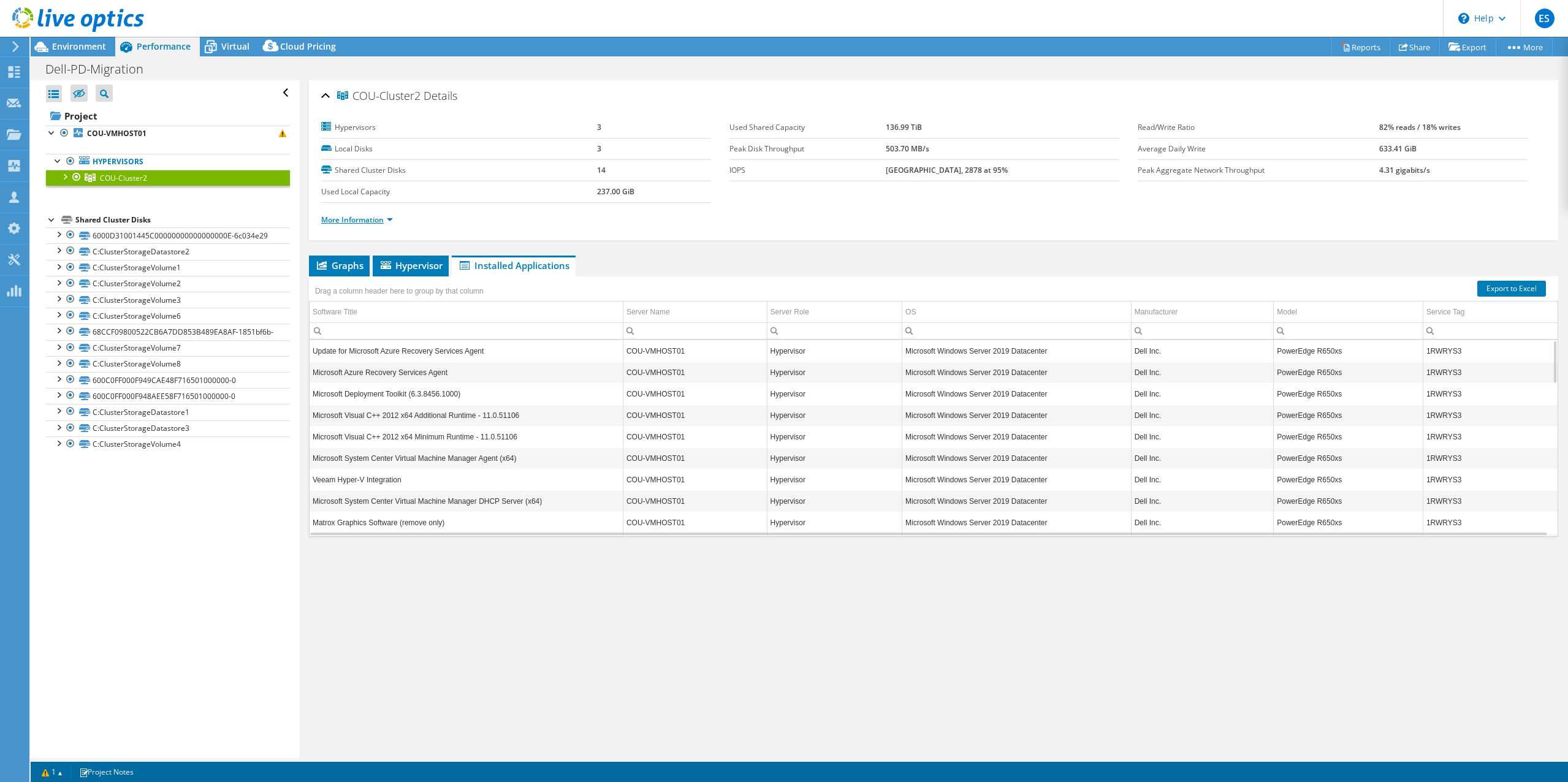
click at [390, 220] on link "More Information" at bounding box center [357, 219] width 71 height 10
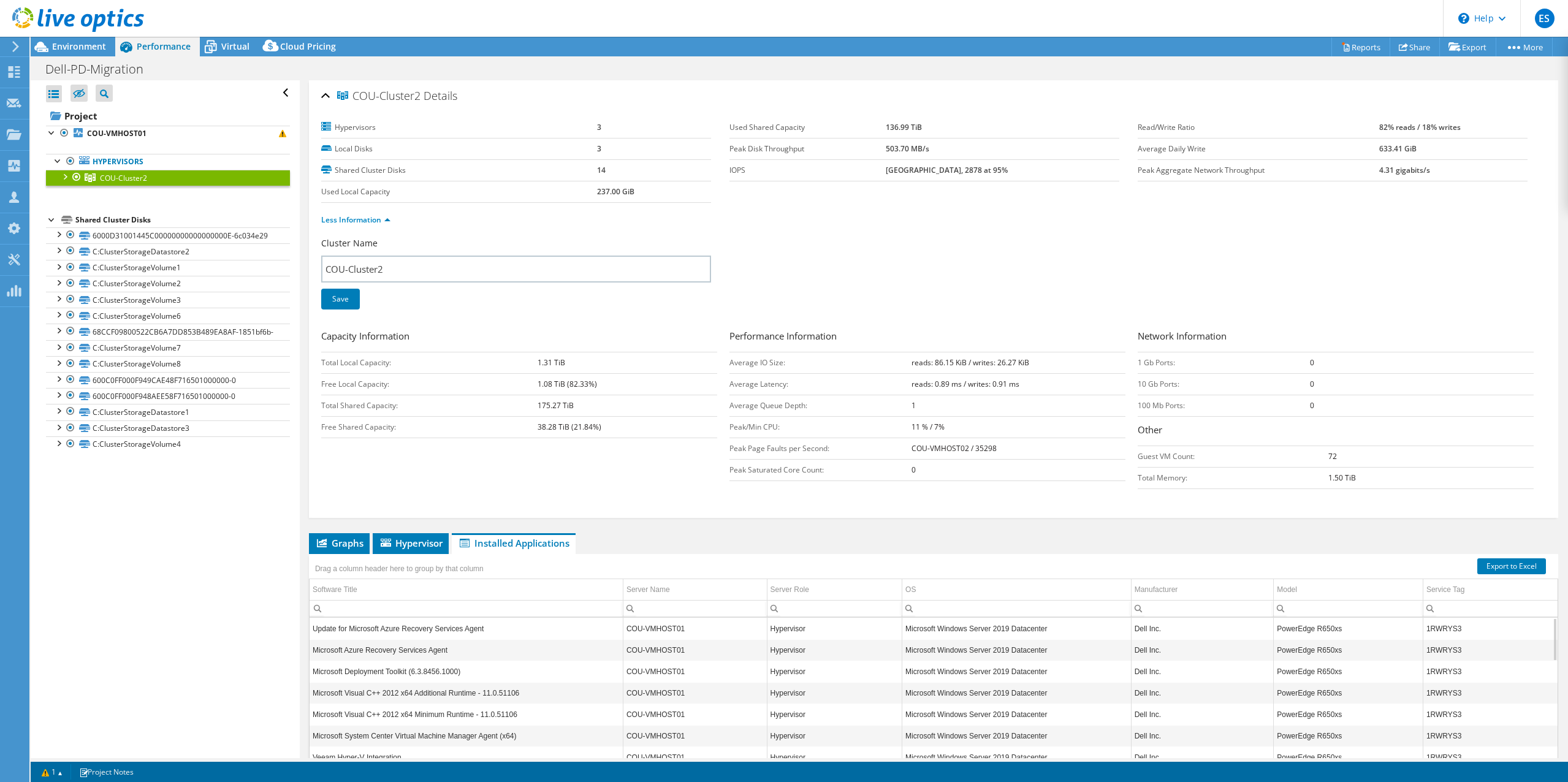
click at [916, 218] on ul "Less Information" at bounding box center [933, 218] width 1225 height 17
click at [1012, 259] on div "Cluster Name COU-Cluster2 Save" at bounding box center [933, 281] width 1225 height 88
click at [938, 247] on div "Cluster Name COU-Cluster2 Save" at bounding box center [933, 281] width 1225 height 88
click at [925, 242] on div "Cluster Name COU-Cluster2 Save" at bounding box center [933, 281] width 1225 height 88
click at [1138, 10] on header "ES Partner Team Member [PERSON_NAME] [EMAIL_ADDRESS][DOMAIN_NAME] redesign My P…" at bounding box center [784, 18] width 1568 height 37
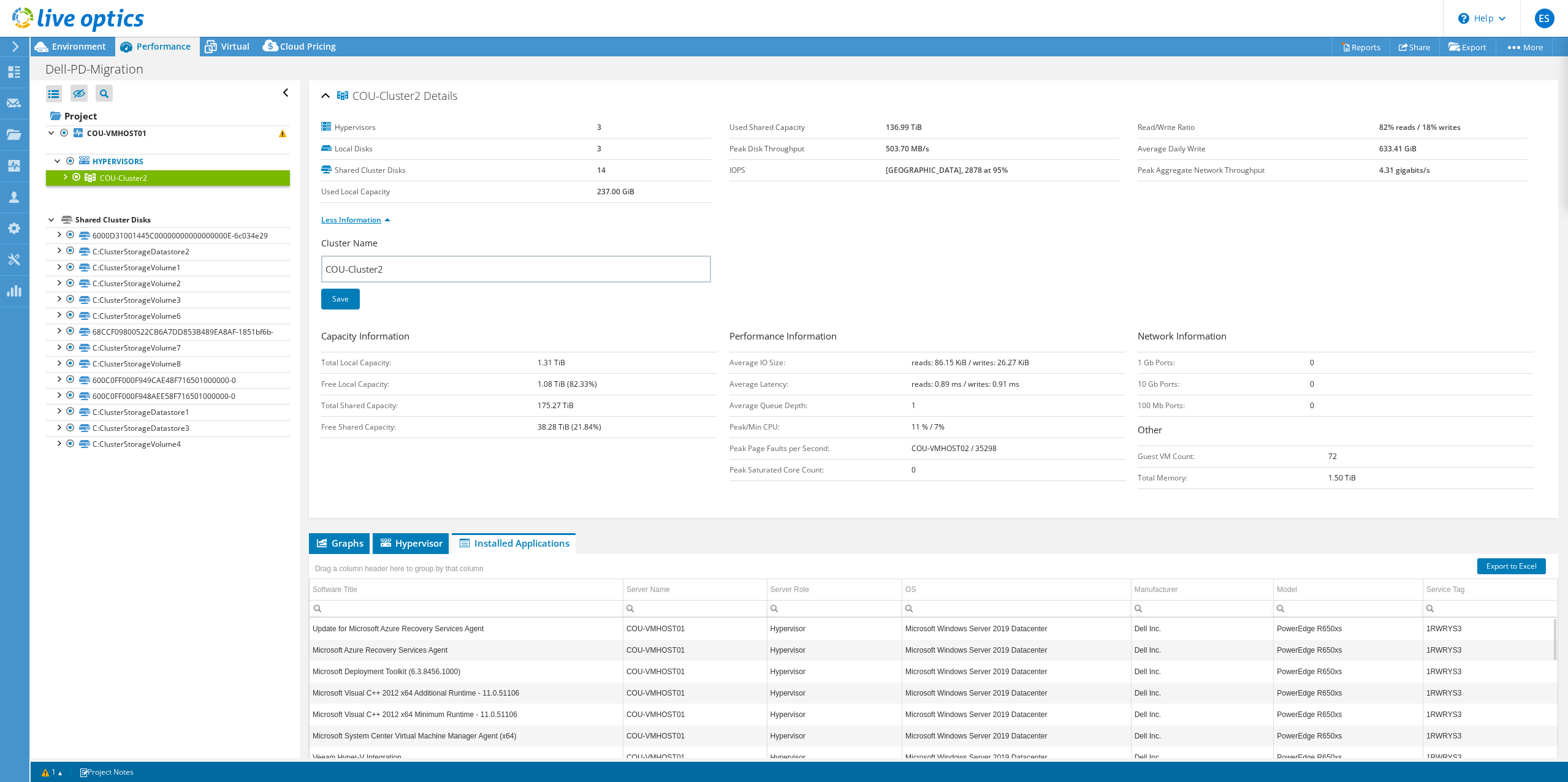
click at [384, 219] on link "Less Information" at bounding box center [355, 219] width 69 height 10
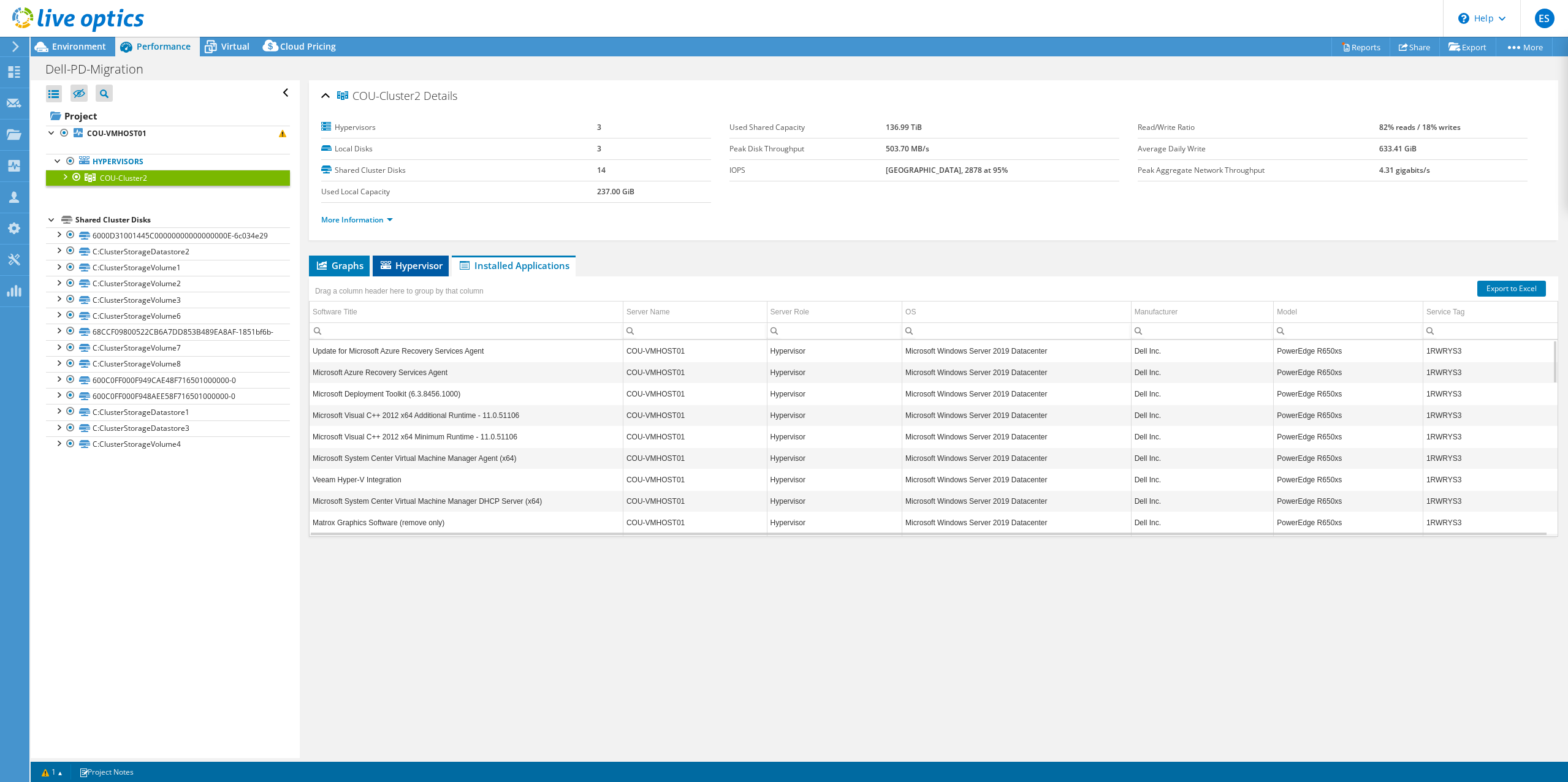
click at [413, 264] on span "Hypervisor" at bounding box center [411, 265] width 64 height 12
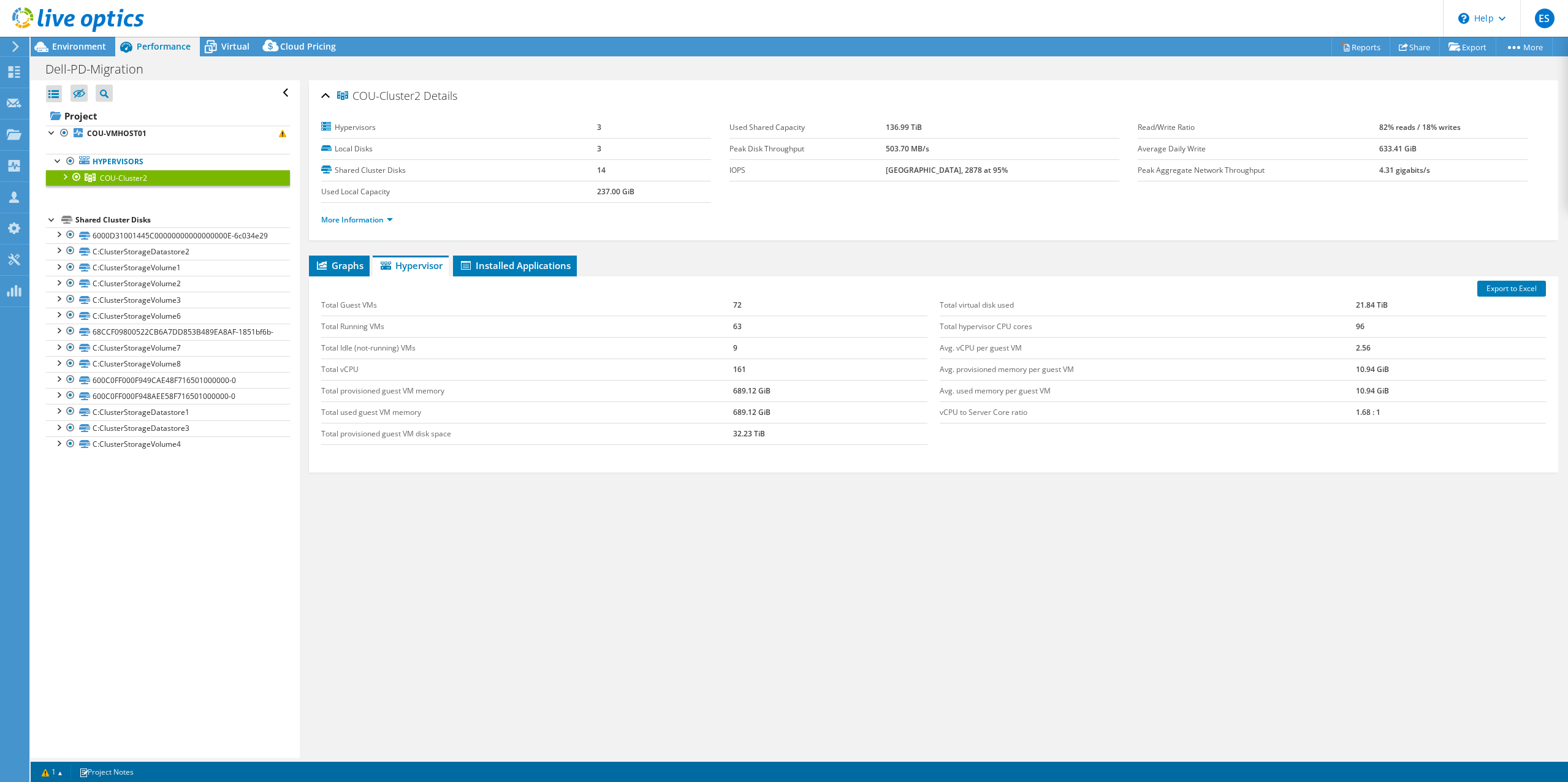
click at [917, 584] on div "COU-Cluster2 Details Hypervisors 3 Local Disks 3 Shared Cluster Disks 14 Used L…" at bounding box center [933, 419] width 1267 height 678
click at [79, 46] on span "Environment" at bounding box center [79, 46] width 54 height 11
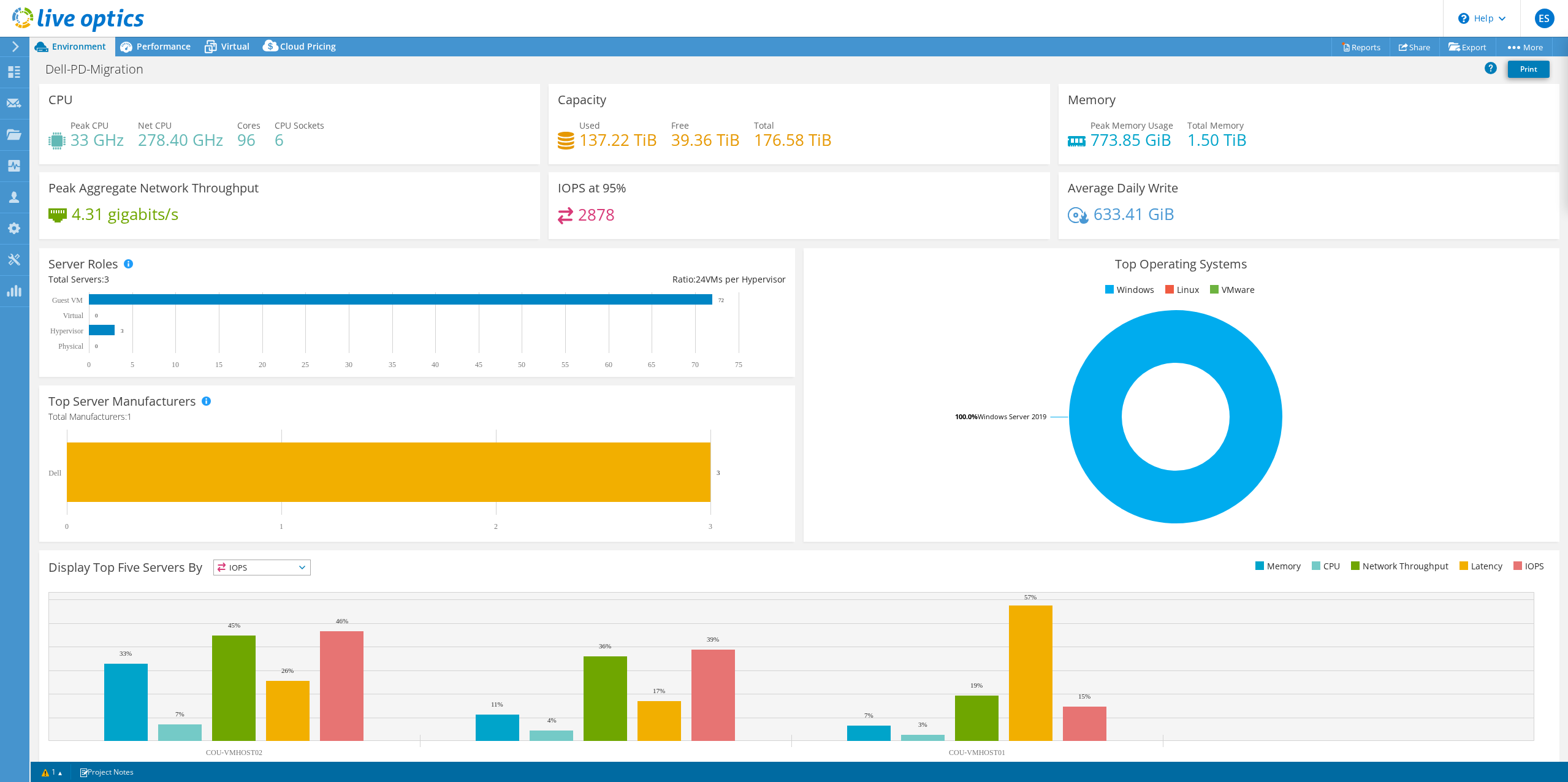
click at [743, 208] on div "2878" at bounding box center [798, 220] width 482 height 26
click at [1186, 73] on div "Dell-PD-Migration Print" at bounding box center [798, 69] width 1537 height 23
click at [155, 47] on span "Performance" at bounding box center [164, 46] width 54 height 11
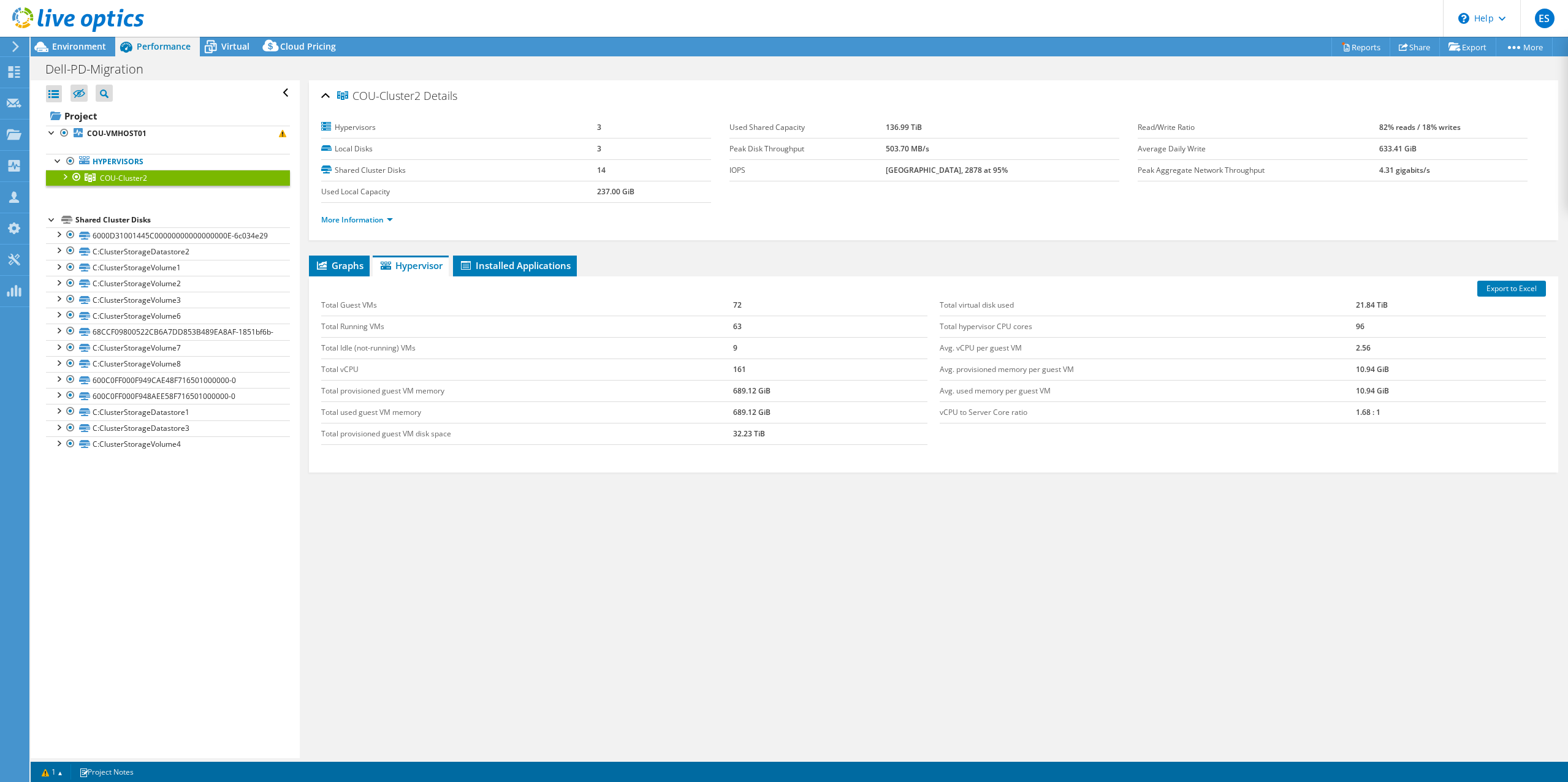
click at [64, 173] on div at bounding box center [64, 176] width 12 height 12
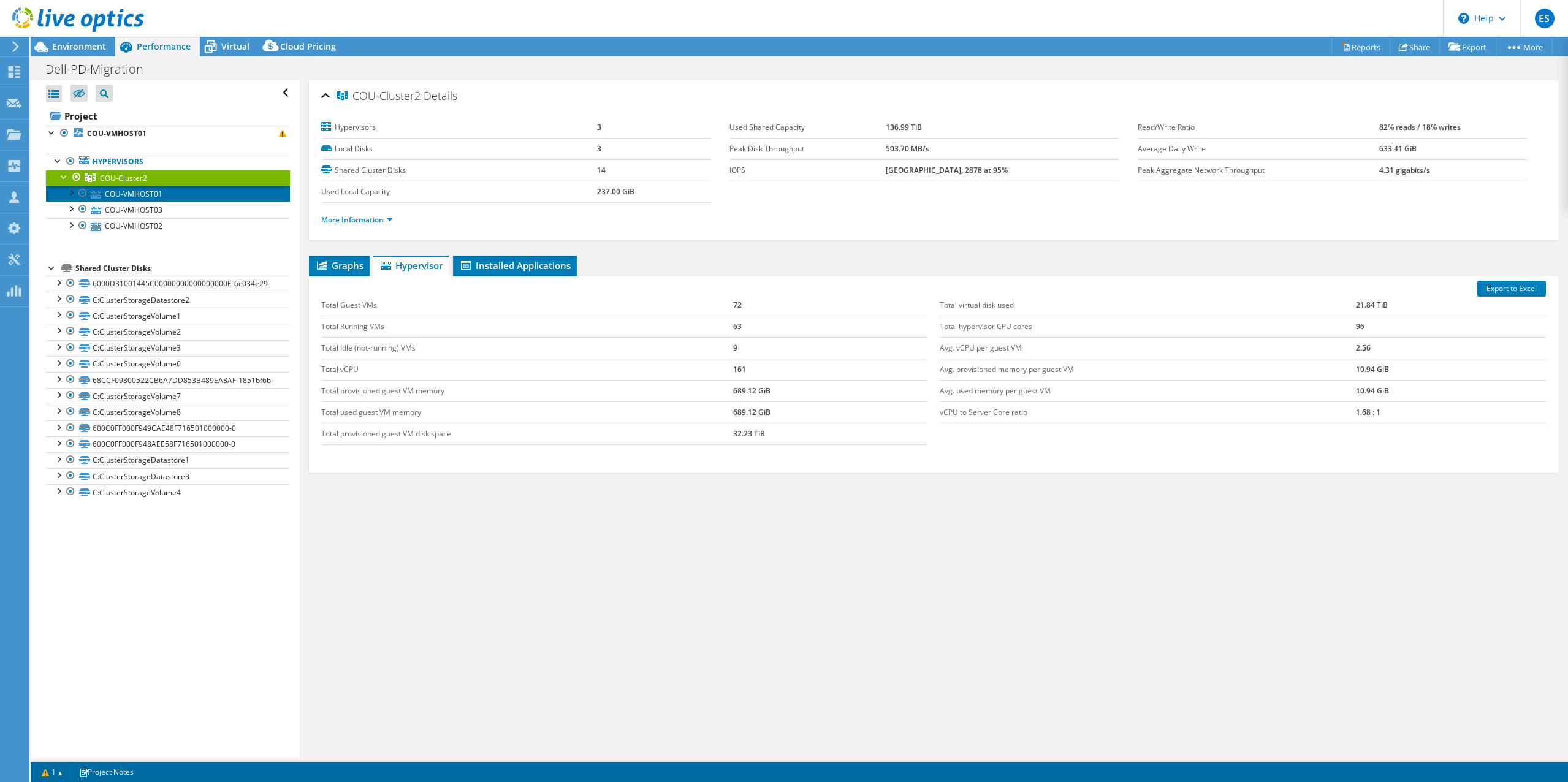
click at [144, 196] on link "COU-VMHOST01" at bounding box center [168, 193] width 244 height 16
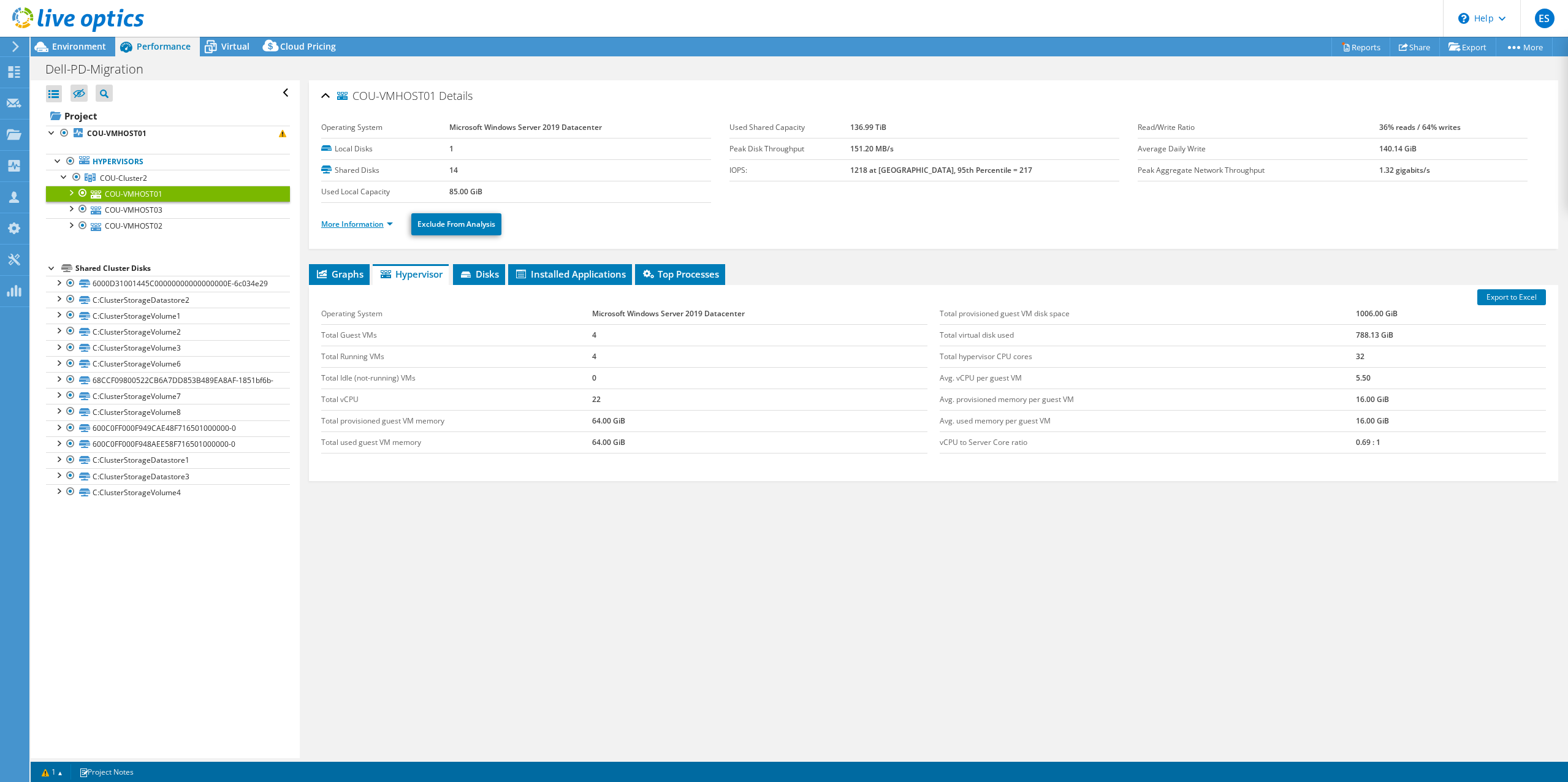
click at [388, 224] on link "More Information" at bounding box center [357, 223] width 71 height 10
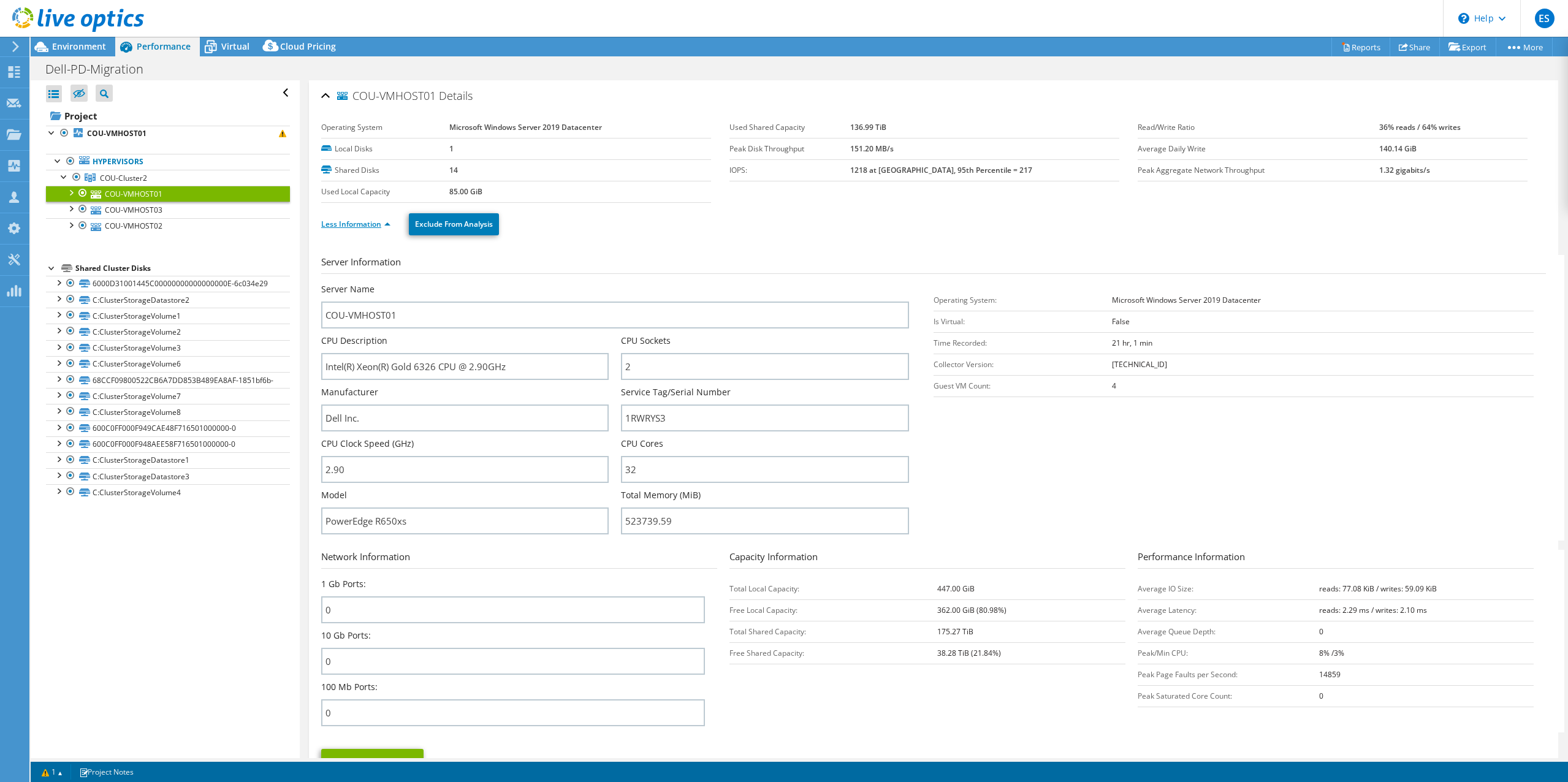
click at [388, 224] on link "Less Information" at bounding box center [355, 223] width 69 height 10
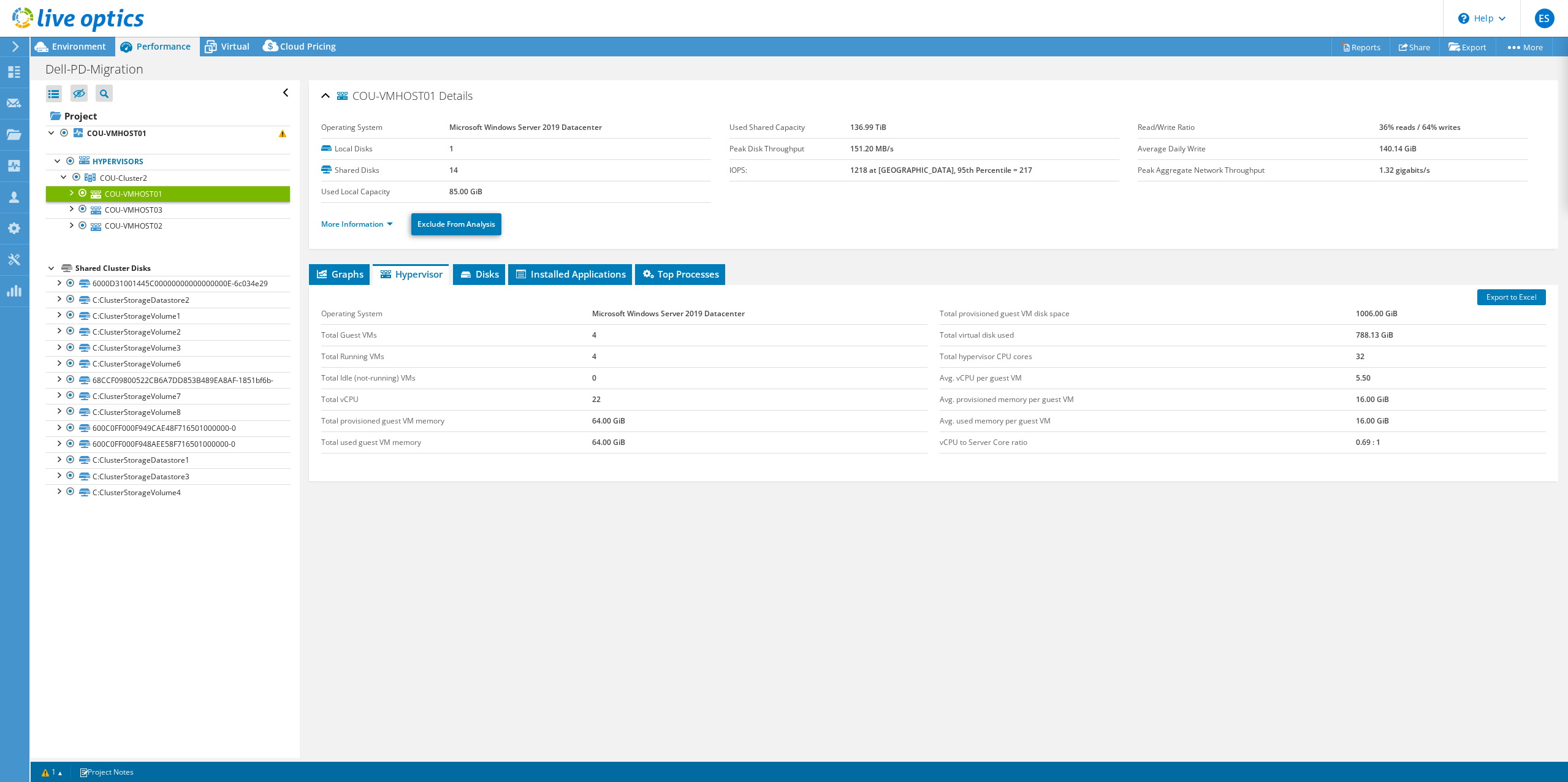
click at [632, 218] on ul "More Information Exclude From Analysis" at bounding box center [933, 222] width 1225 height 25
click at [131, 209] on link "COU-VMHOST03" at bounding box center [168, 210] width 244 height 16
click at [386, 223] on link "More Information" at bounding box center [357, 223] width 71 height 10
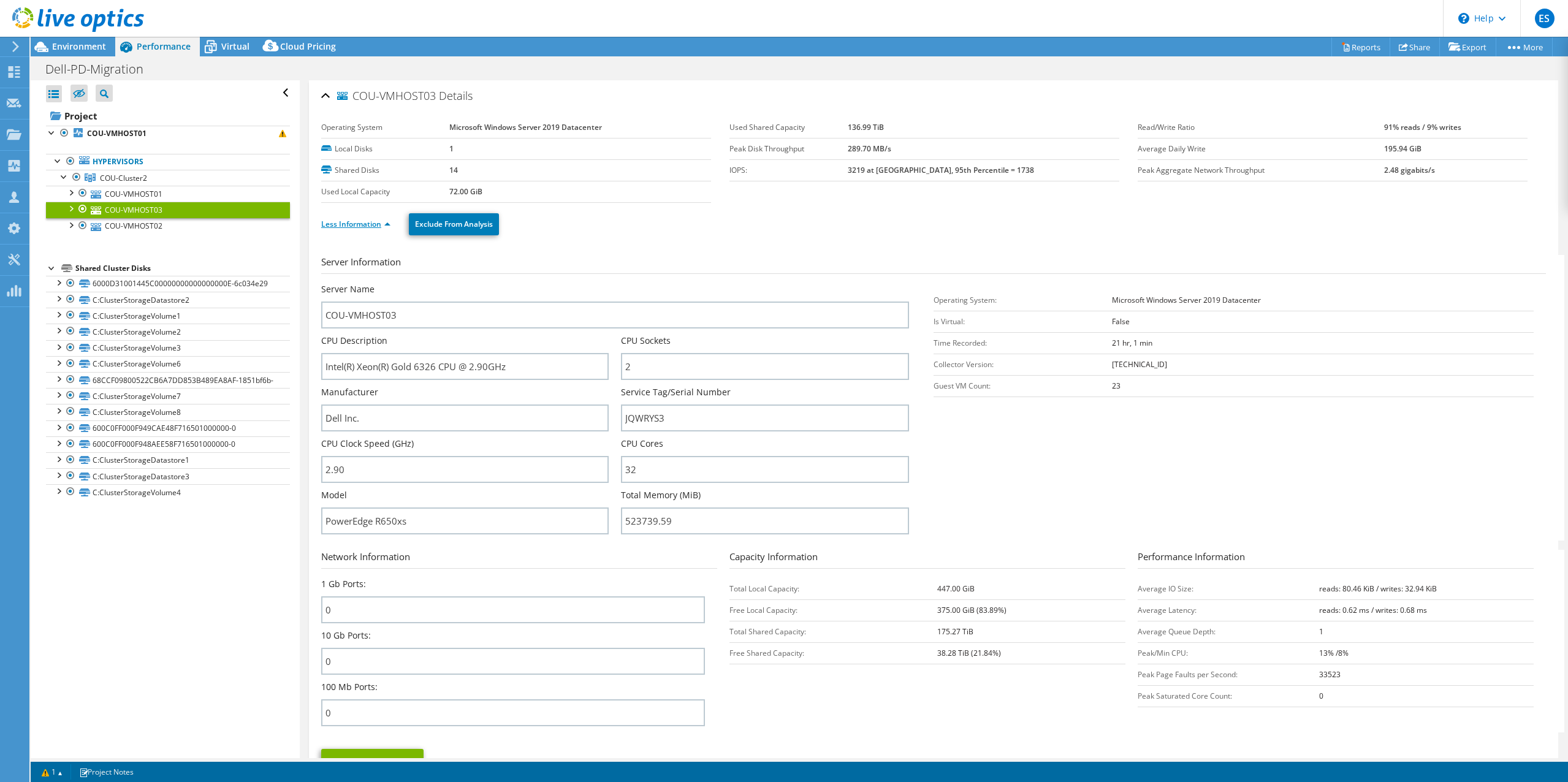
click at [388, 223] on link "Less Information" at bounding box center [355, 223] width 69 height 10
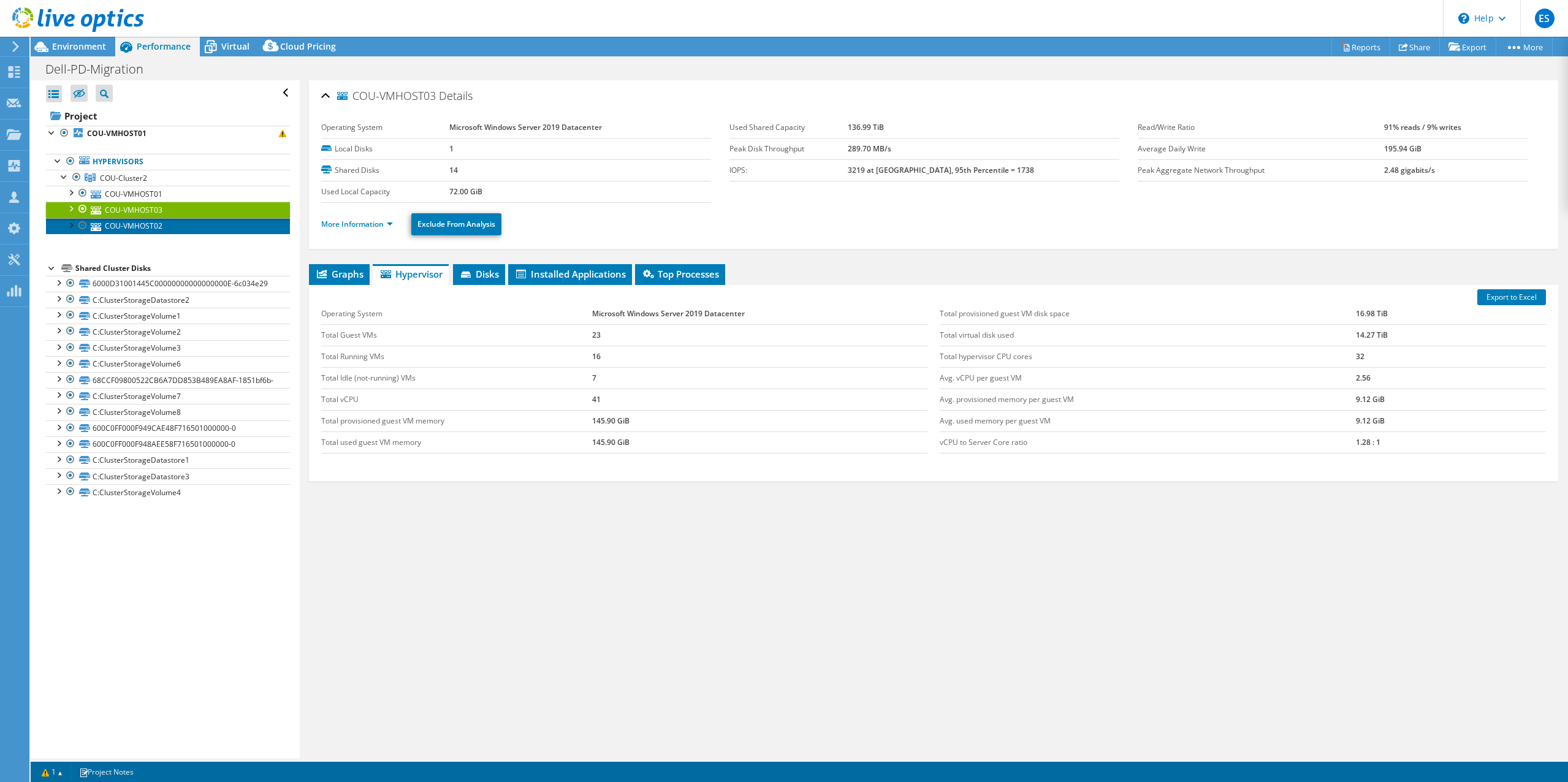
click at [138, 226] on link "COU-VMHOST02" at bounding box center [168, 227] width 244 height 16
click at [390, 224] on link "More Information" at bounding box center [357, 223] width 71 height 10
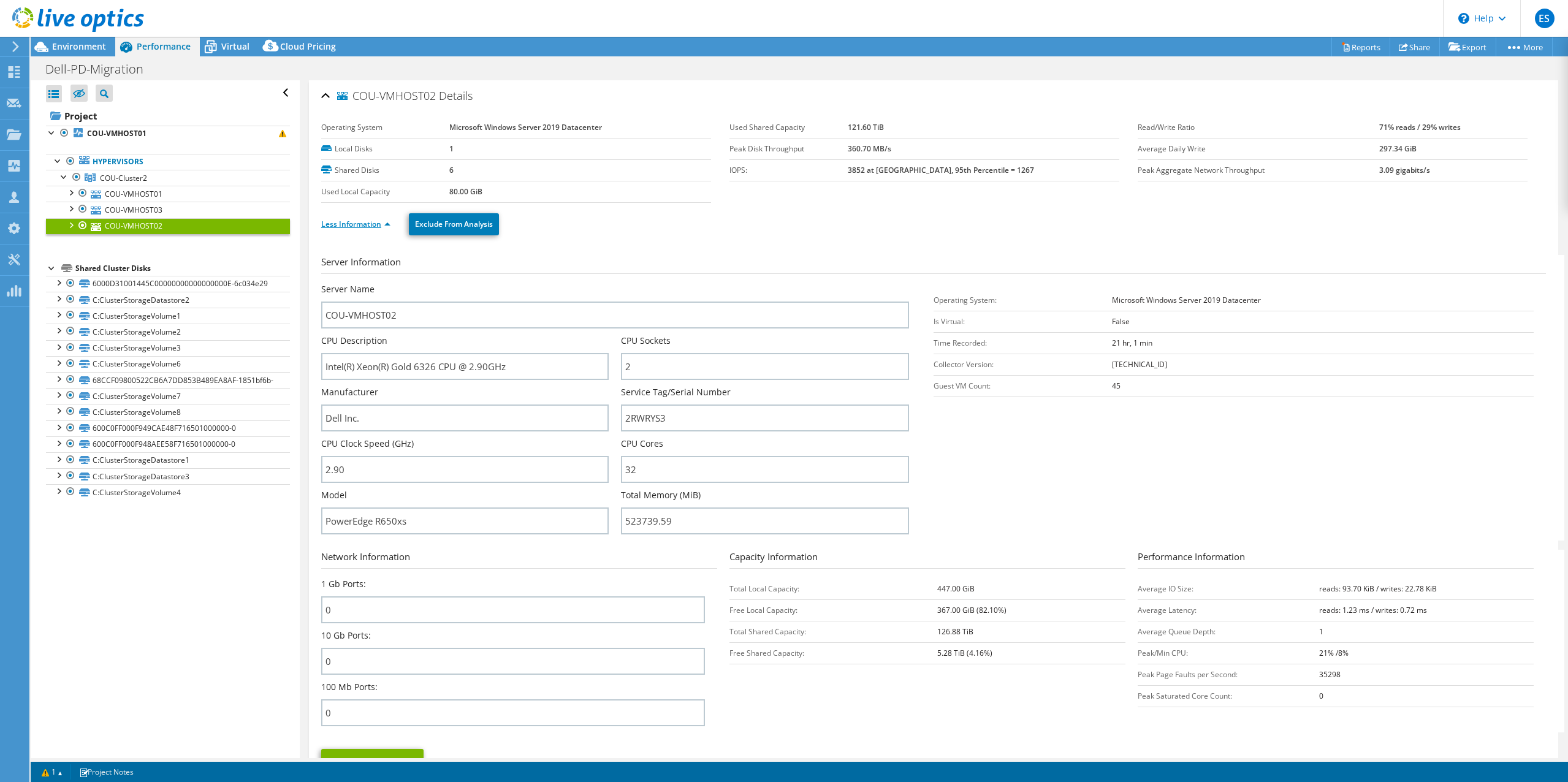
click at [390, 224] on link "Less Information" at bounding box center [355, 223] width 69 height 10
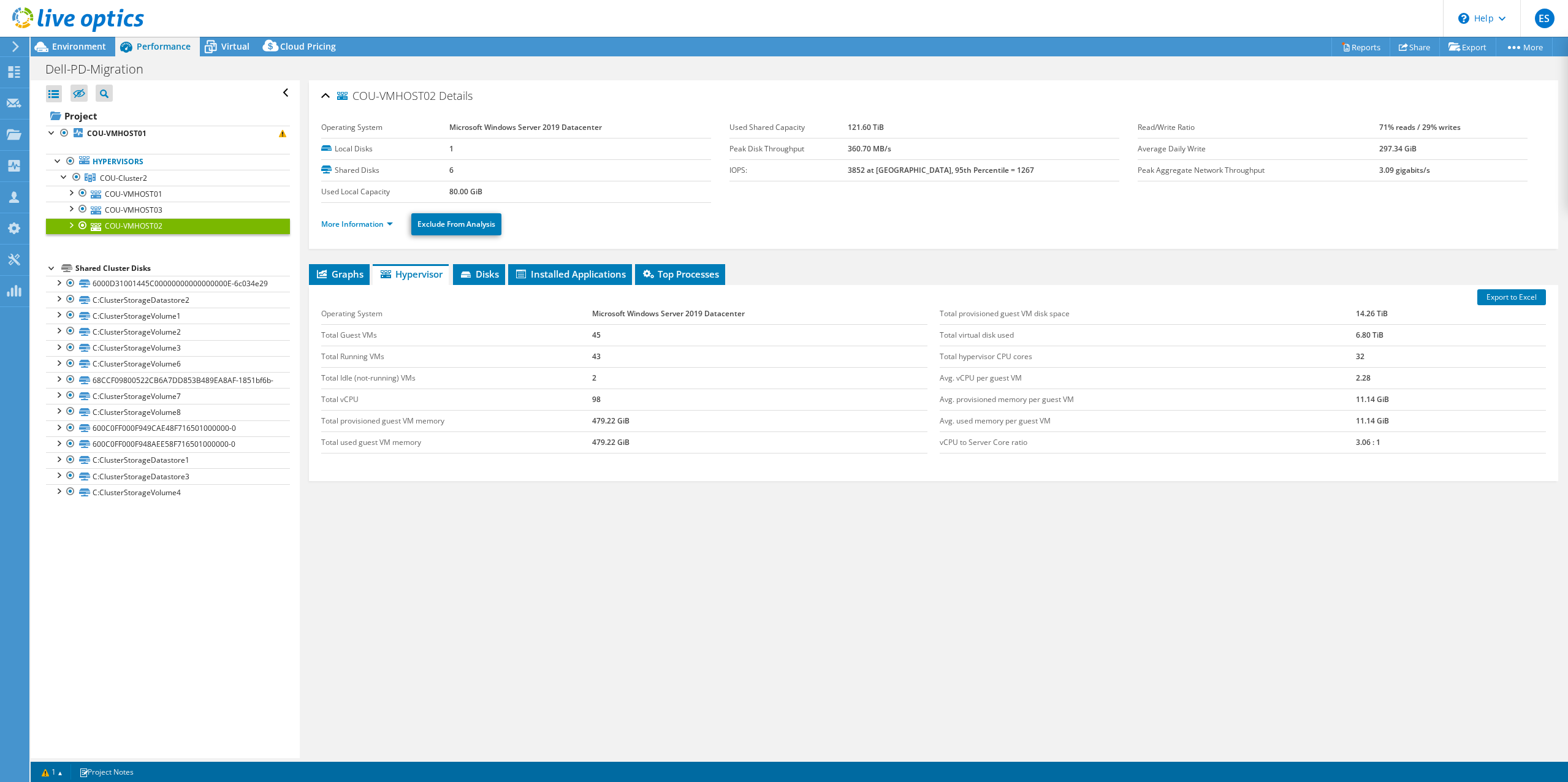
click at [719, 202] on div "Operating System Microsoft Windows Server 2019 Datacenter Local Disks 1 Shared …" at bounding box center [525, 160] width 408 height 86
click at [134, 212] on link "COU-VMHOST03" at bounding box center [168, 210] width 244 height 16
click at [133, 188] on link "COU-VMHOST01" at bounding box center [168, 193] width 244 height 16
click at [139, 212] on link "COU-VMHOST03" at bounding box center [168, 210] width 244 height 16
click at [140, 227] on link "COU-VMHOST02" at bounding box center [168, 227] width 244 height 16
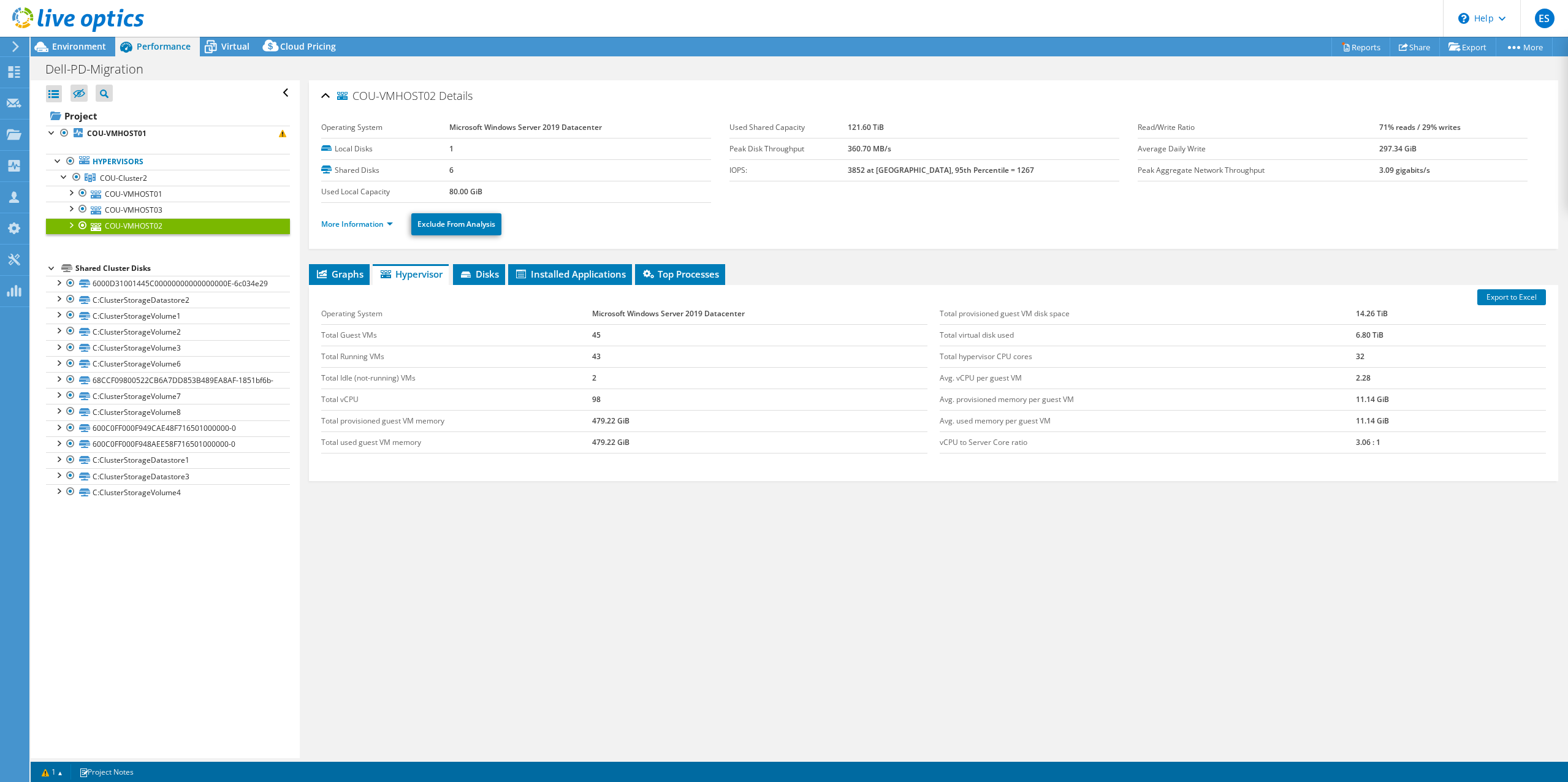
click at [842, 205] on div "More Information Exclude From Analysis" at bounding box center [933, 224] width 1225 height 43
click at [1220, 21] on header "ES Partner Team Member [PERSON_NAME] [EMAIL_ADDRESS][DOMAIN_NAME] redesign My P…" at bounding box center [784, 18] width 1568 height 37
click at [77, 47] on span "Environment" at bounding box center [79, 46] width 54 height 11
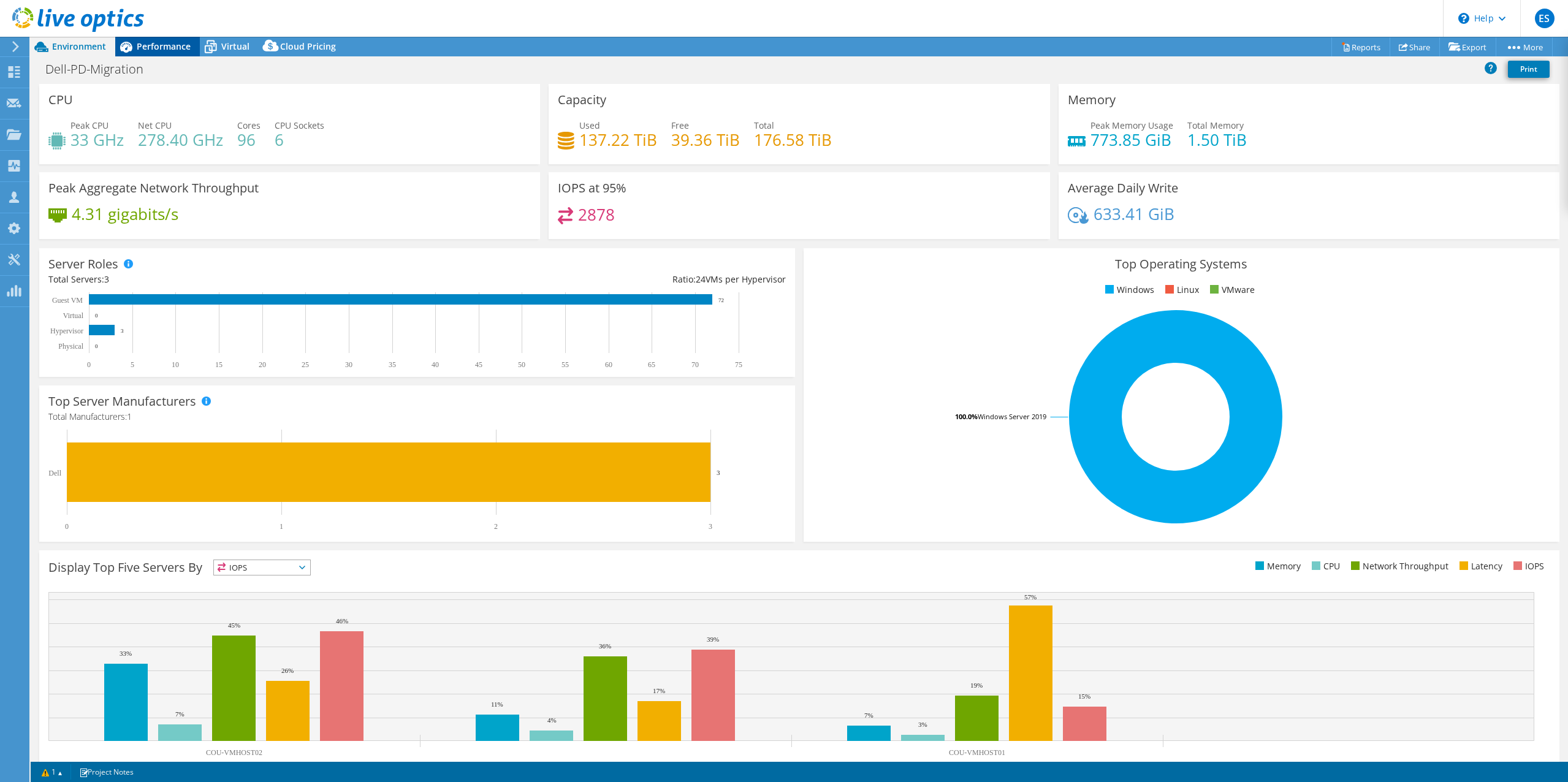
click at [163, 48] on span "Performance" at bounding box center [164, 46] width 54 height 11
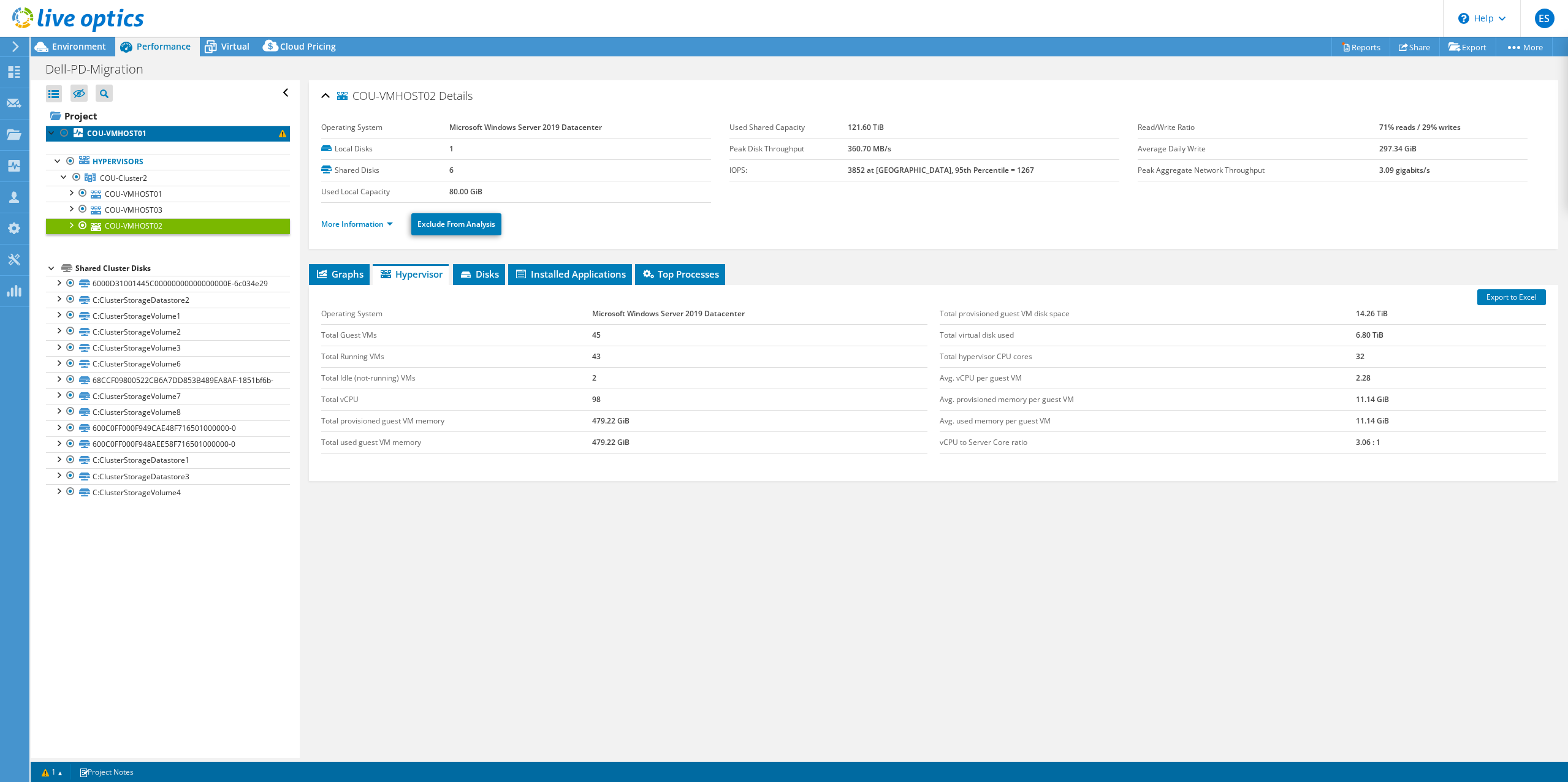
click at [132, 133] on b "COU-VMHOST01" at bounding box center [117, 133] width 59 height 10
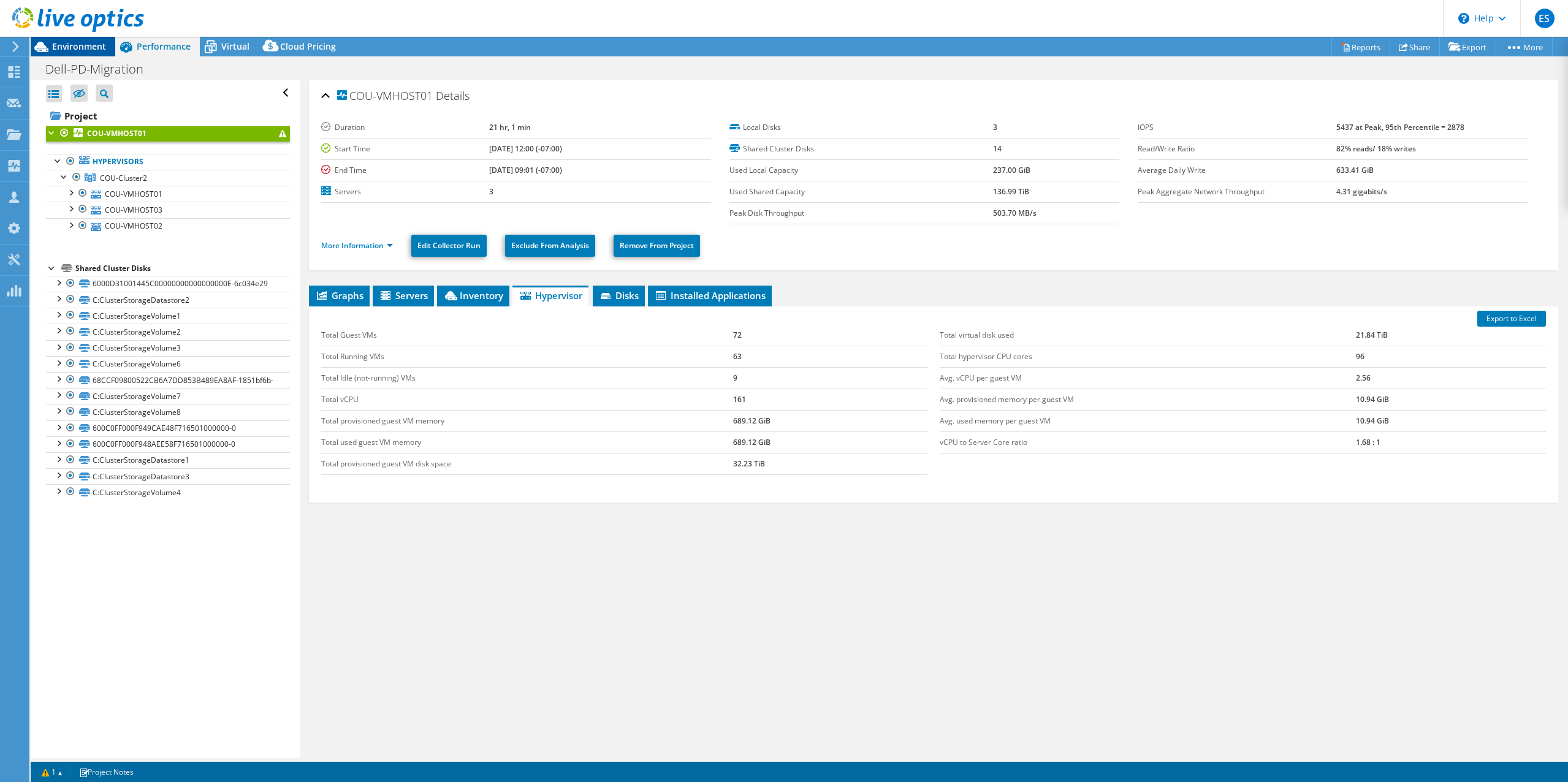
click at [76, 49] on span "Environment" at bounding box center [79, 46] width 54 height 11
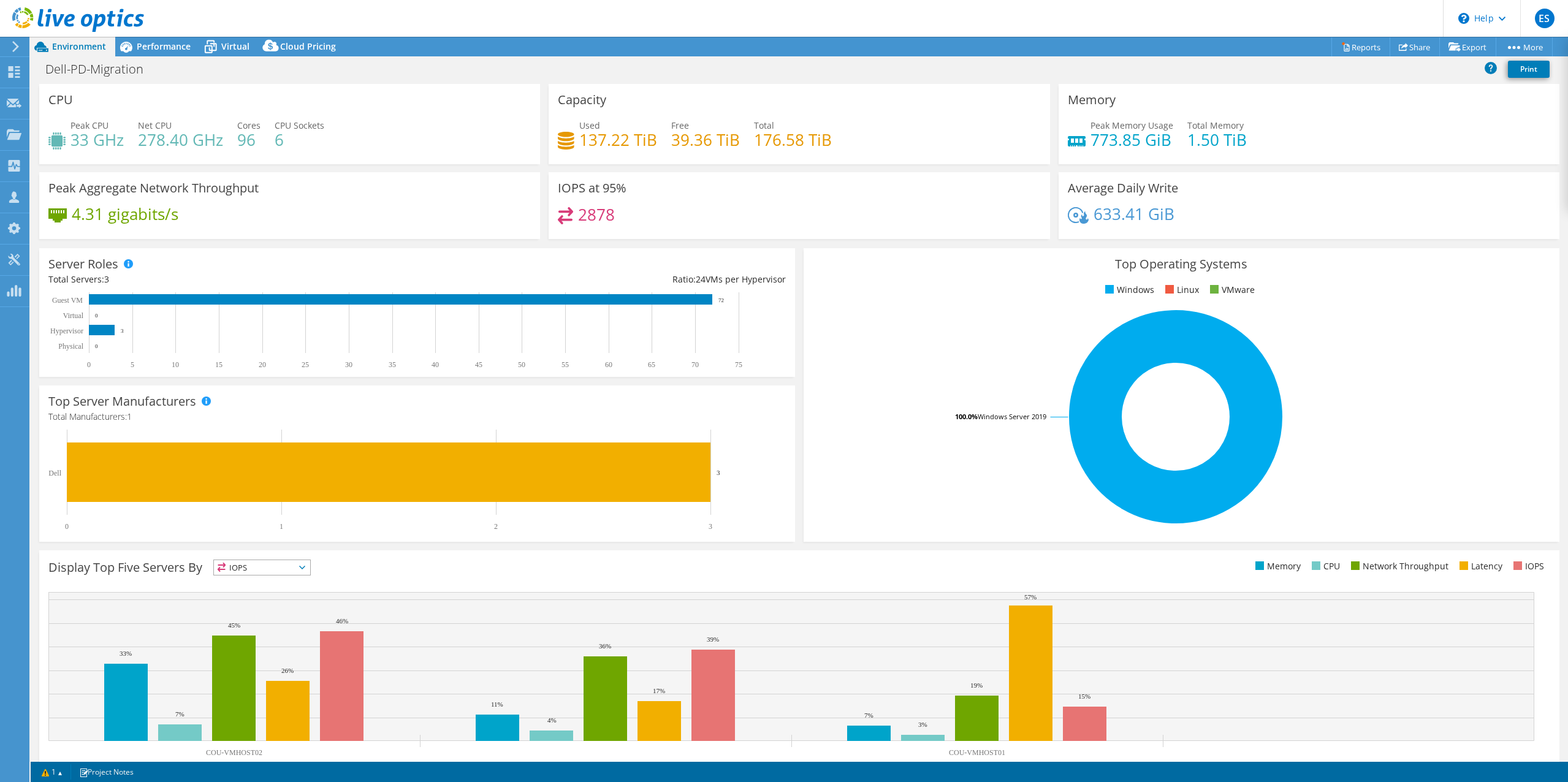
click at [917, 202] on div "IOPS at 95% 2878" at bounding box center [798, 205] width 501 height 67
click at [171, 47] on span "Performance" at bounding box center [164, 46] width 54 height 11
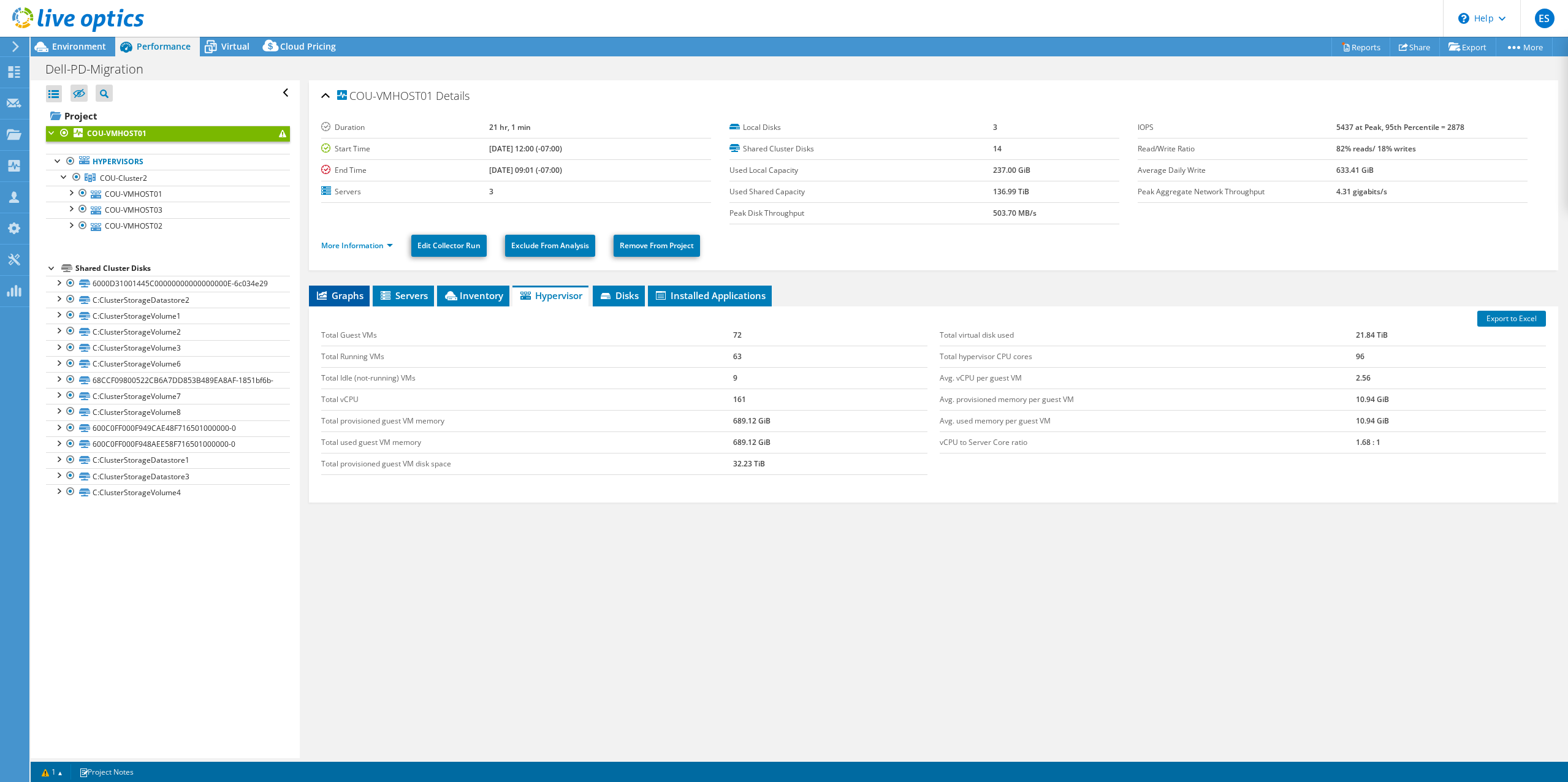
click at [345, 299] on span "Graphs" at bounding box center [339, 295] width 49 height 12
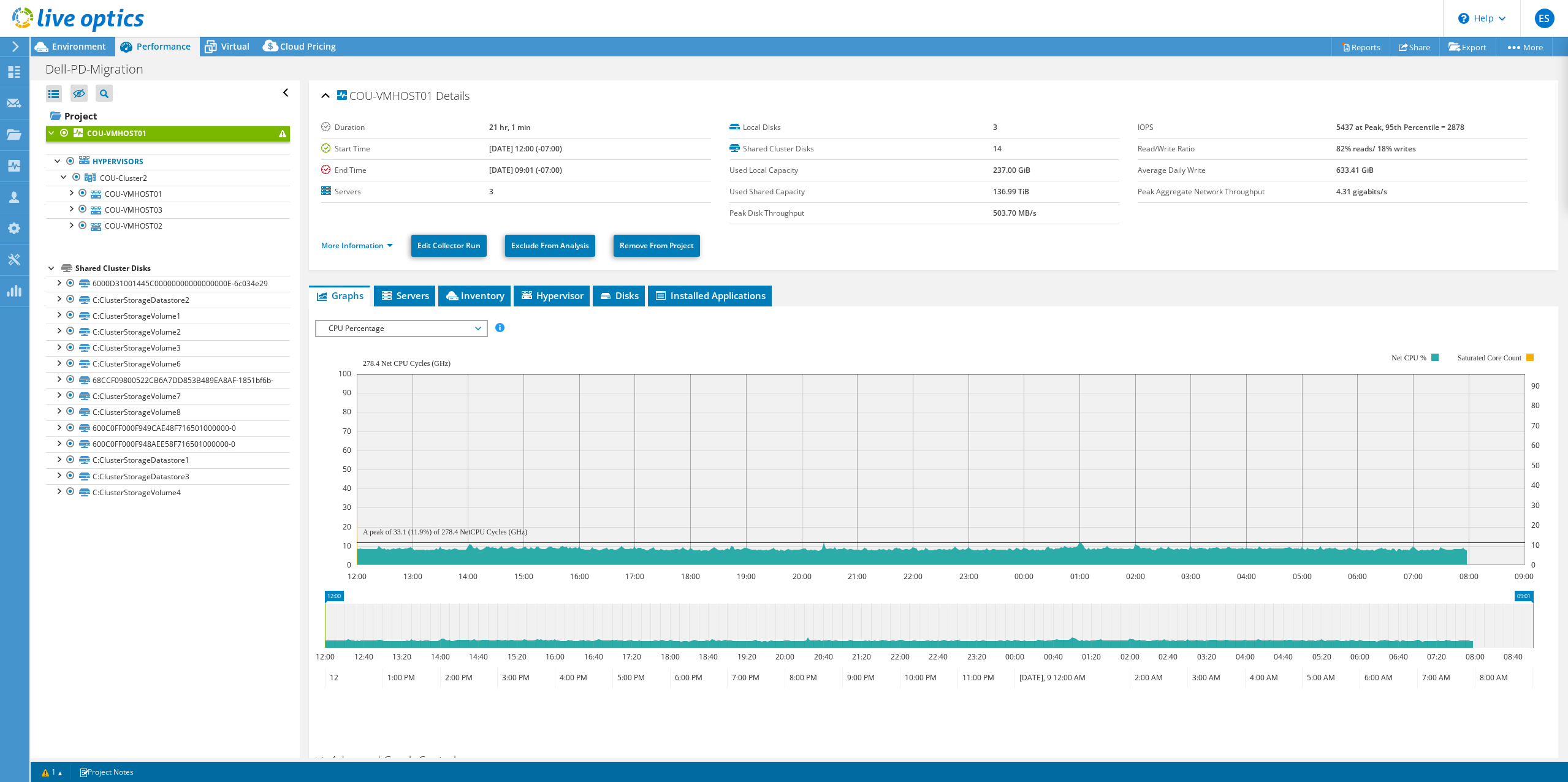
click at [473, 328] on span "CPU Percentage" at bounding box center [401, 328] width 158 height 15
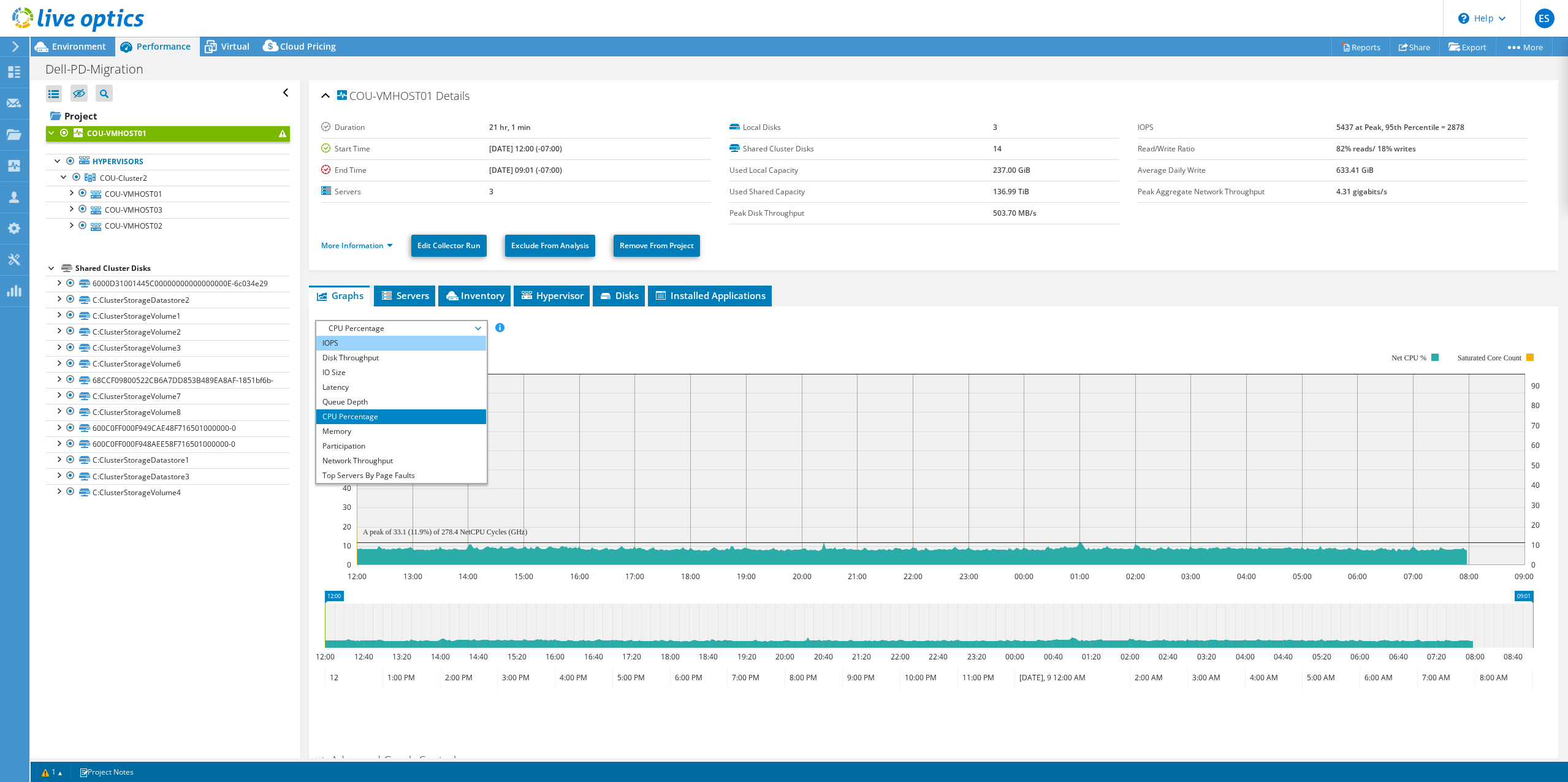
click at [359, 344] on li "IOPS" at bounding box center [401, 343] width 170 height 15
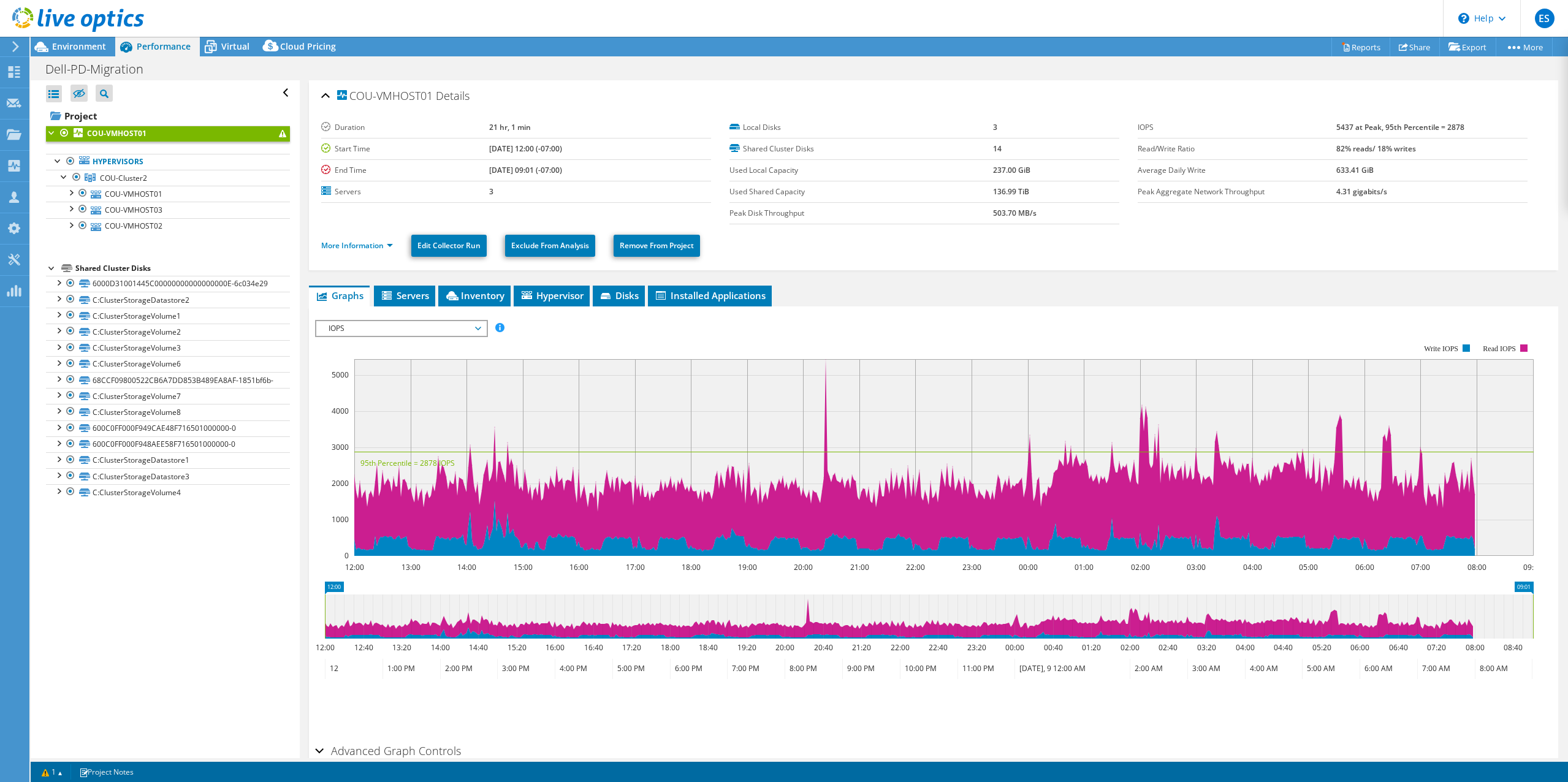
click at [959, 290] on ul "Graphs Servers Inventory Hypervisor Disks Cluster Disks Installed Applications" at bounding box center [933, 296] width 1249 height 21
click at [484, 331] on span "IOPS" at bounding box center [401, 328] width 170 height 15
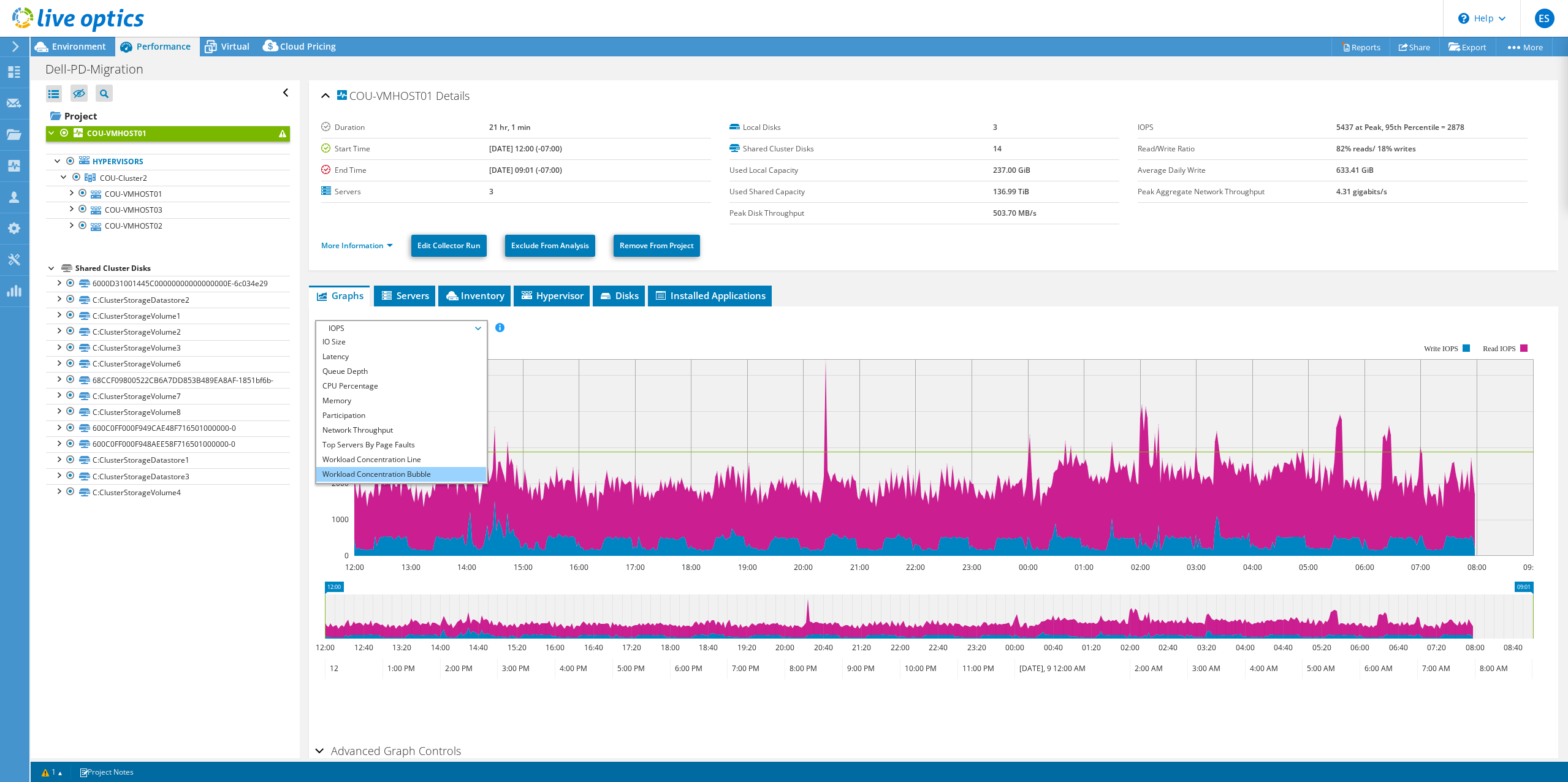
scroll to position [44, 0]
click at [361, 473] on li "All" at bounding box center [401, 475] width 170 height 15
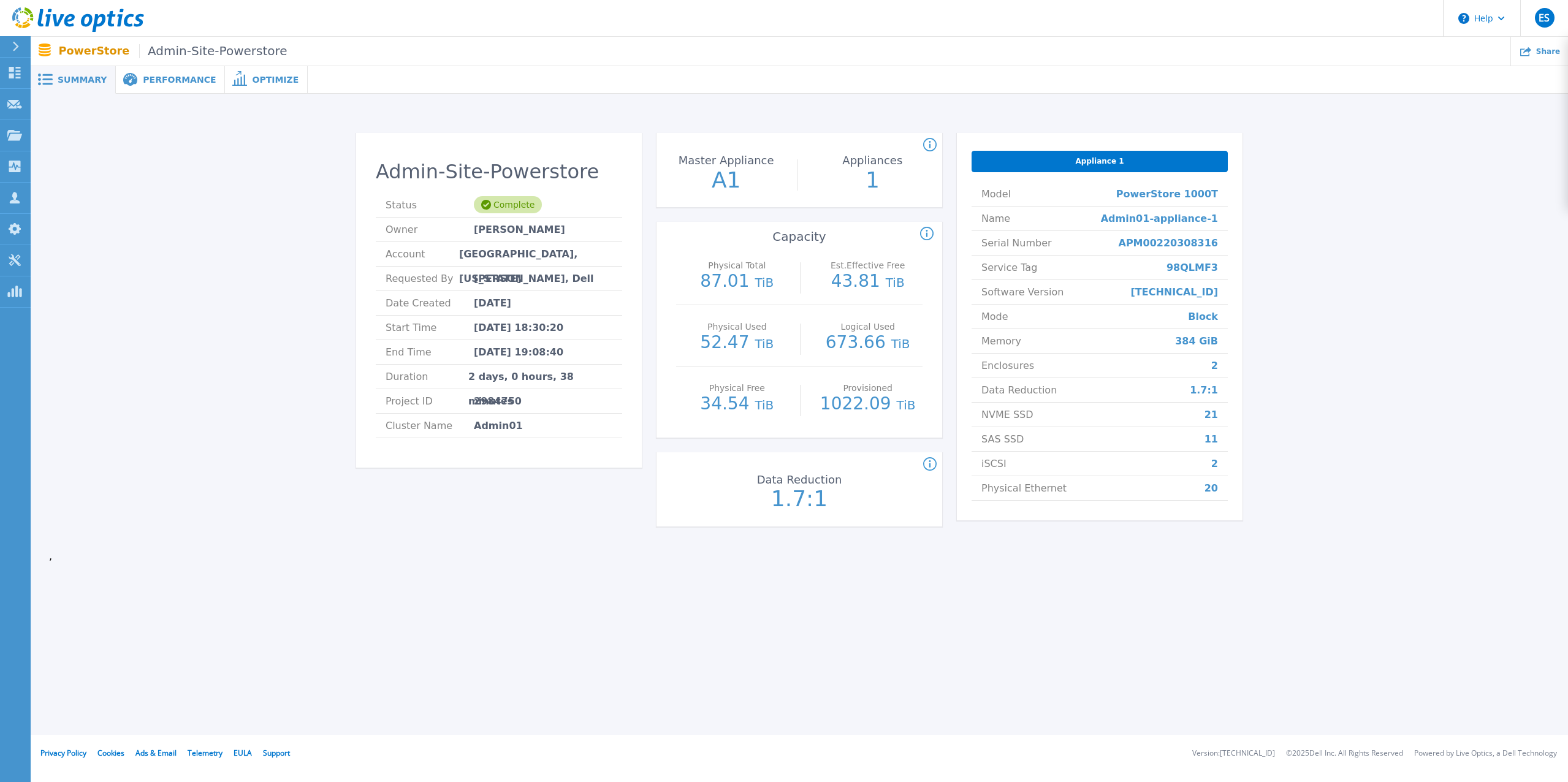
click at [1345, 233] on div "Physical Total : (Often referred to as Raw Total in other Live Optics asset typ…" at bounding box center [1150, 234] width 461 height 15
click at [1396, 224] on div "Admin-Site-Powerstore Status Complete Owner Brian Converse Account FORSYTH COUN…" at bounding box center [799, 332] width 1501 height 438
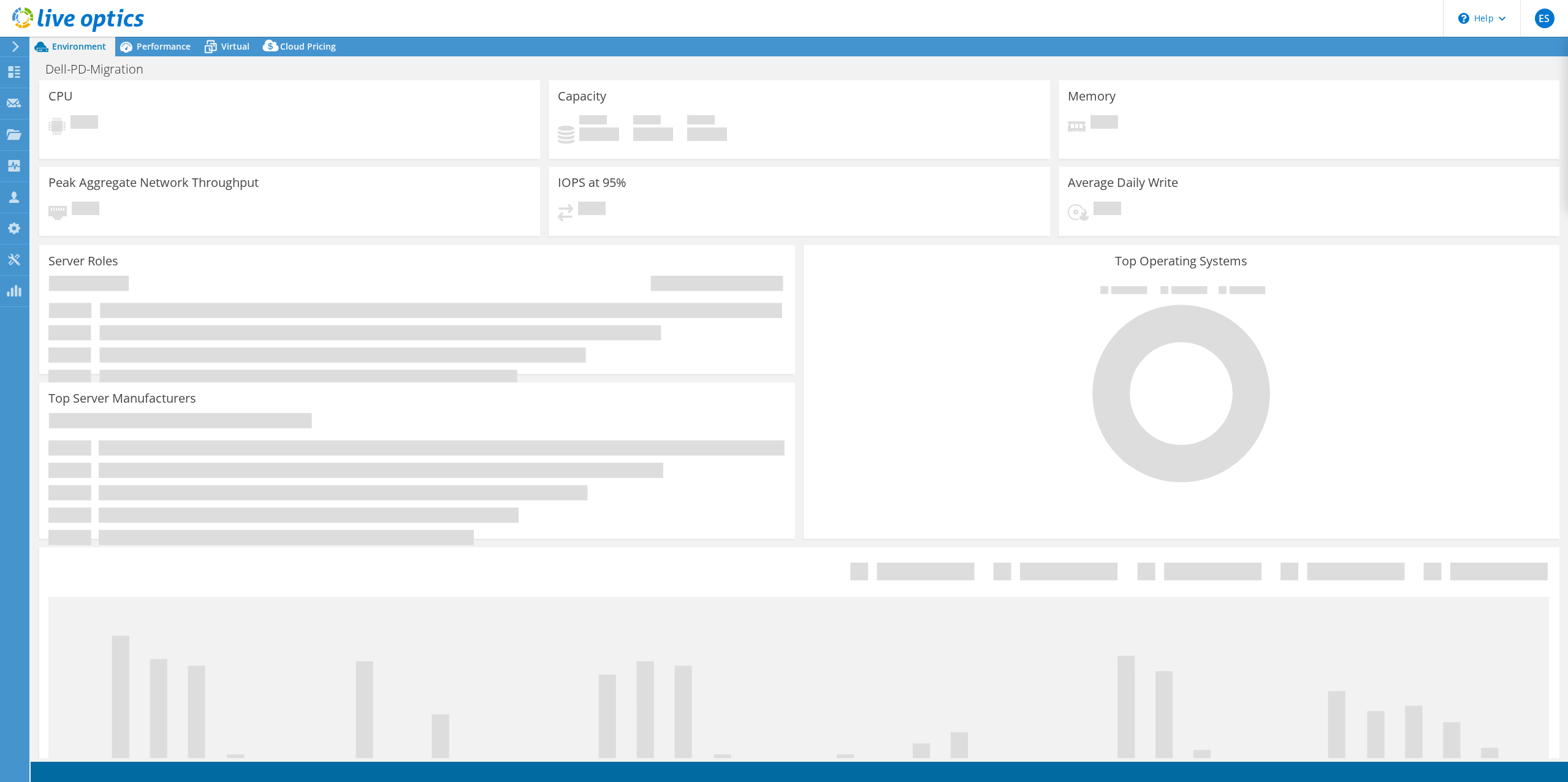
select select "USD"
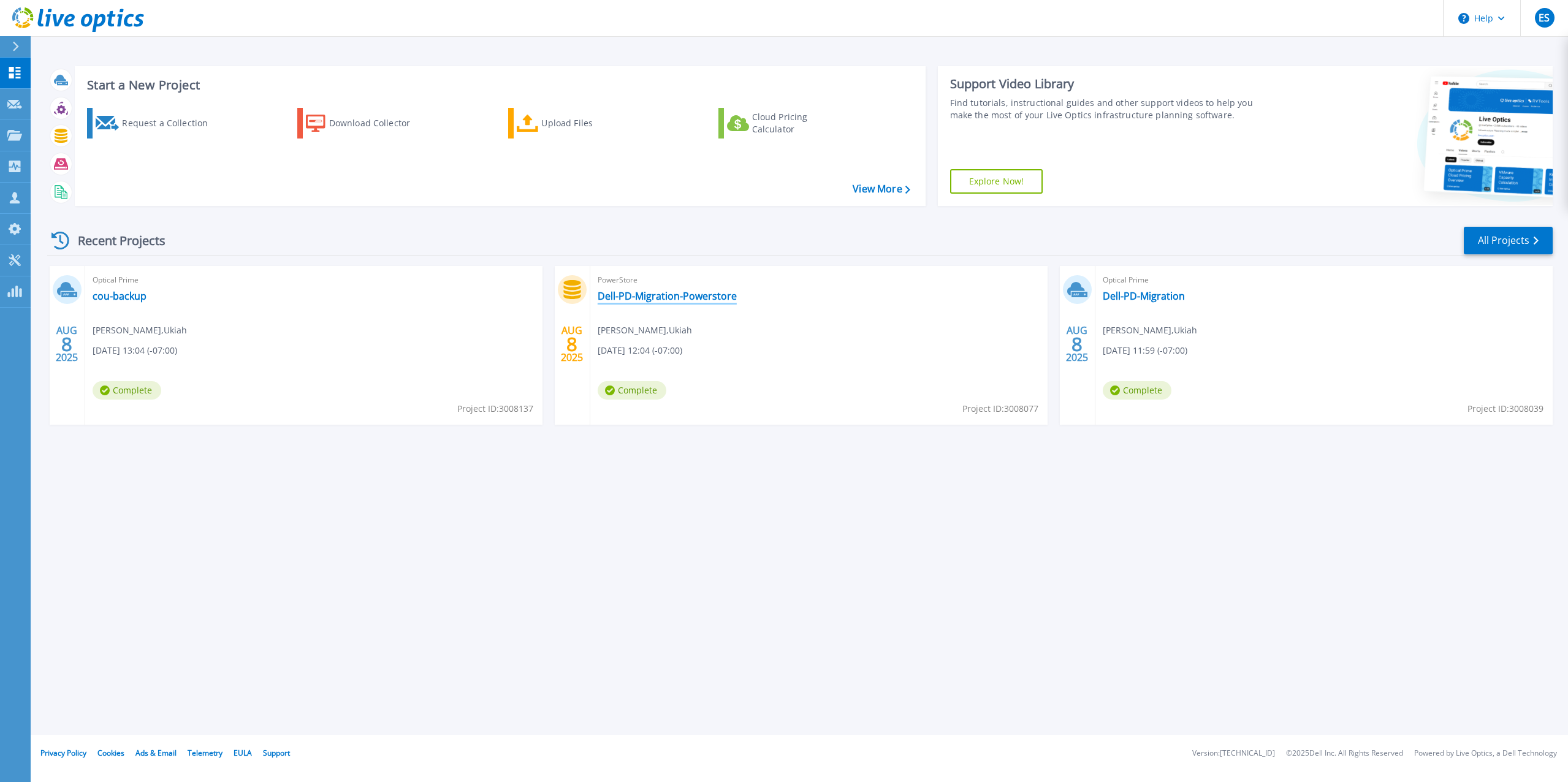
click at [689, 299] on link "Dell-PD-Migration-Powerstore" at bounding box center [667, 296] width 139 height 12
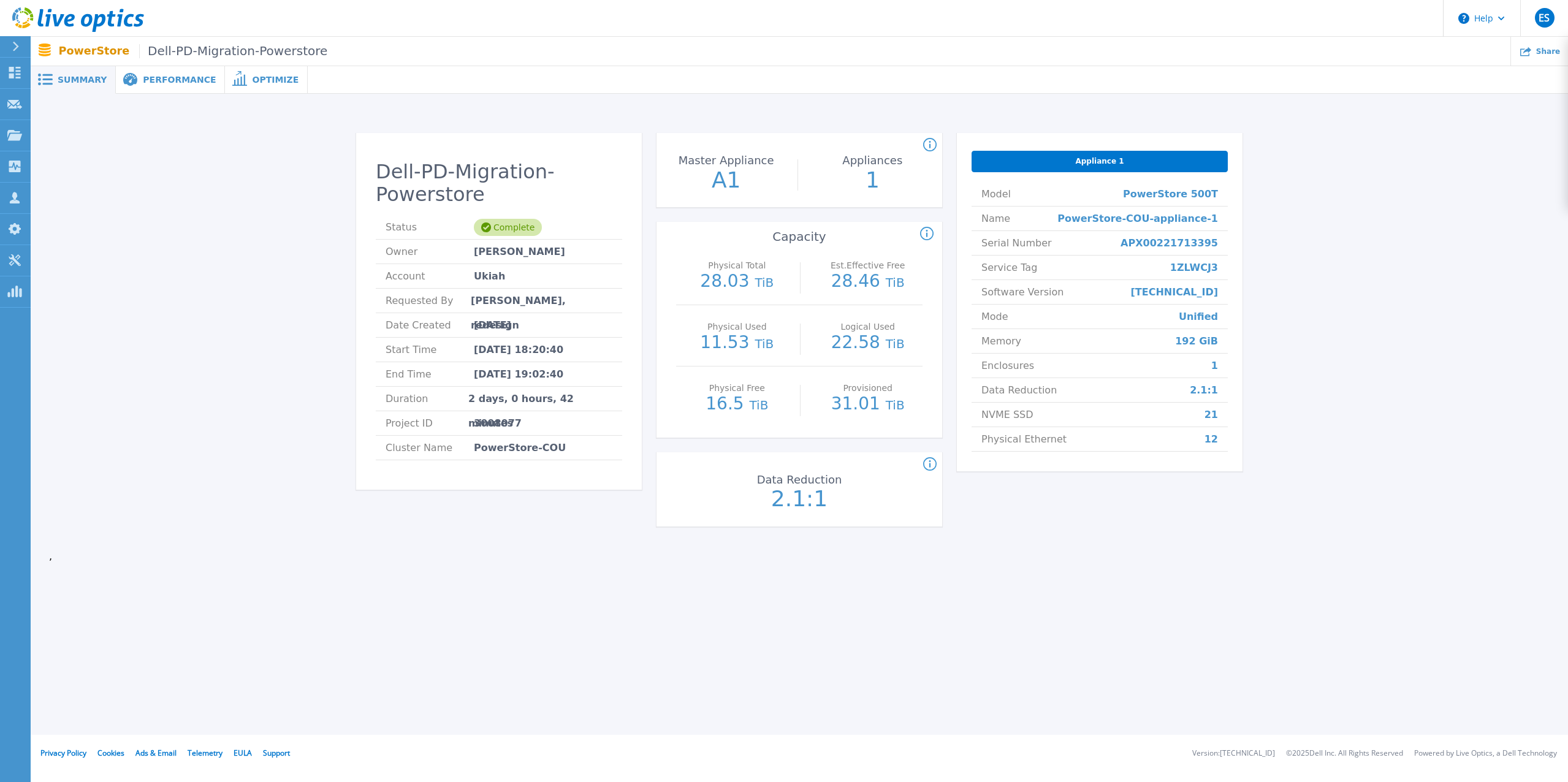
click at [1393, 327] on div "Dell-PD-Migration-Powerstore Status Complete Owner James Brown Account Ukiah Re…" at bounding box center [799, 332] width 1501 height 438
click at [212, 402] on div "Dell-PD-Migration-Powerstore Status Complete Owner James Brown Account Ukiah Re…" at bounding box center [799, 332] width 1501 height 438
click at [171, 76] on span "Performance" at bounding box center [179, 80] width 73 height 9
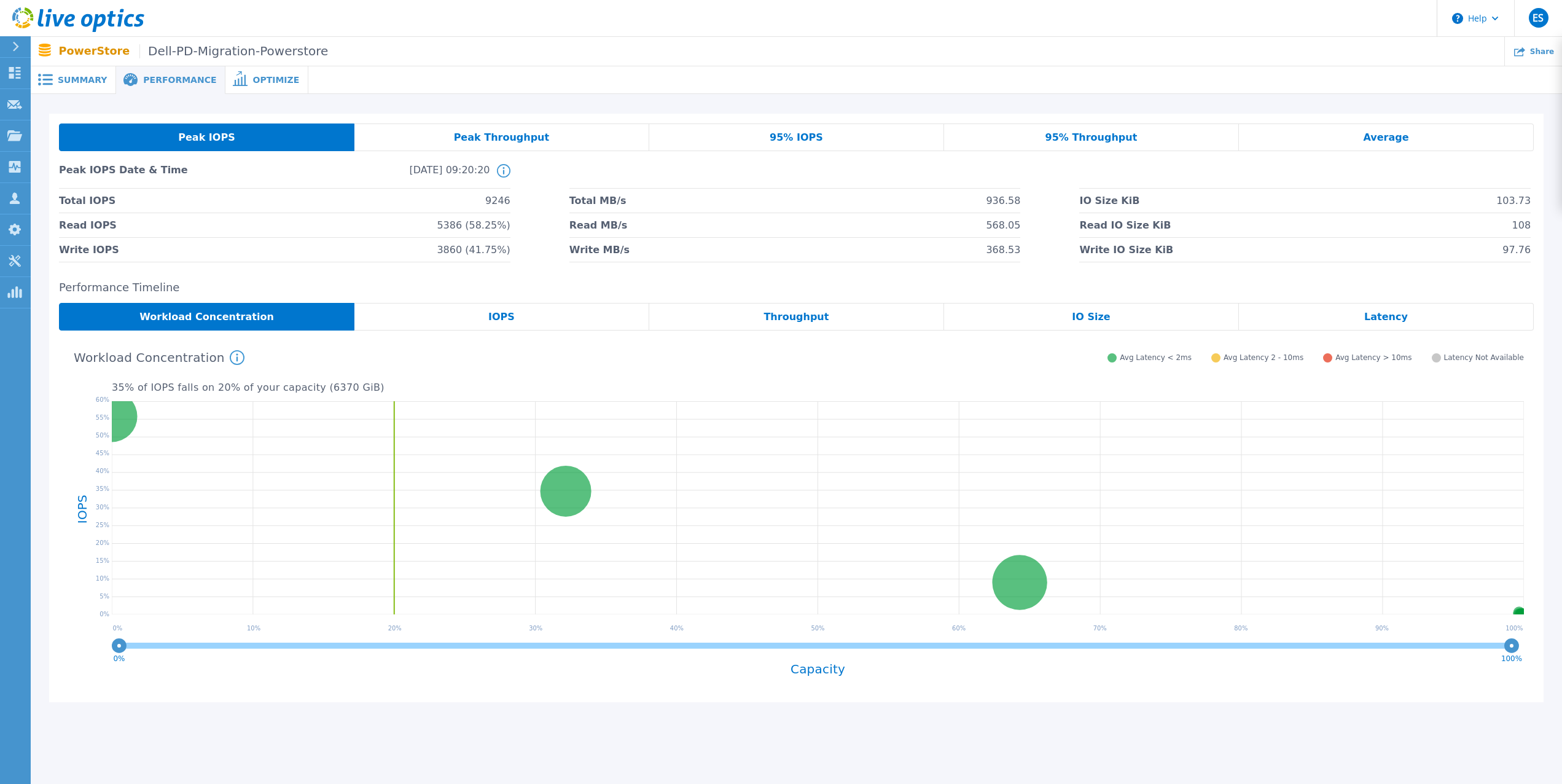
click at [1415, 319] on div "Latency" at bounding box center [1386, 316] width 295 height 28
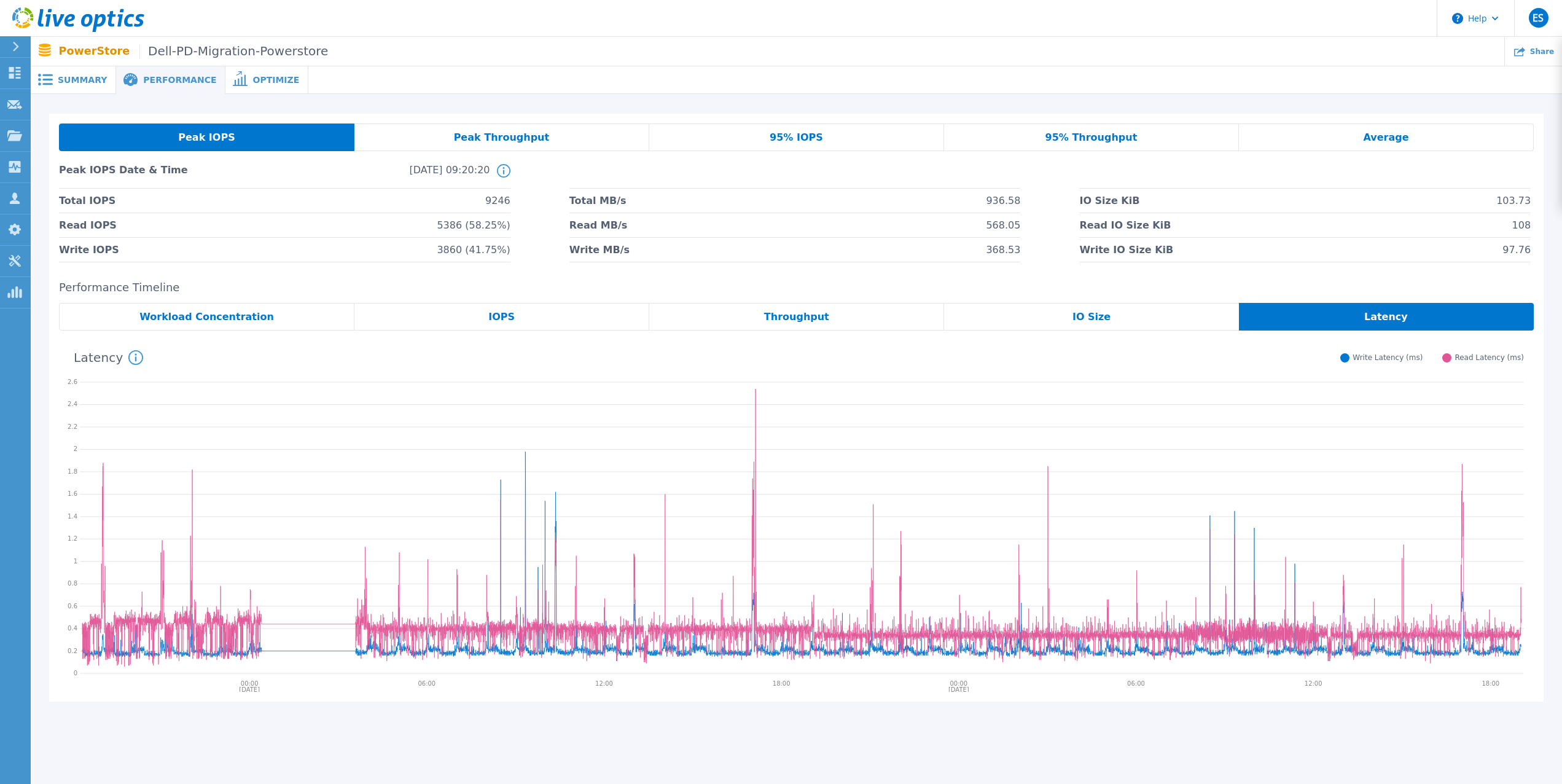
click at [1135, 320] on div "IO Size" at bounding box center [1091, 316] width 294 height 28
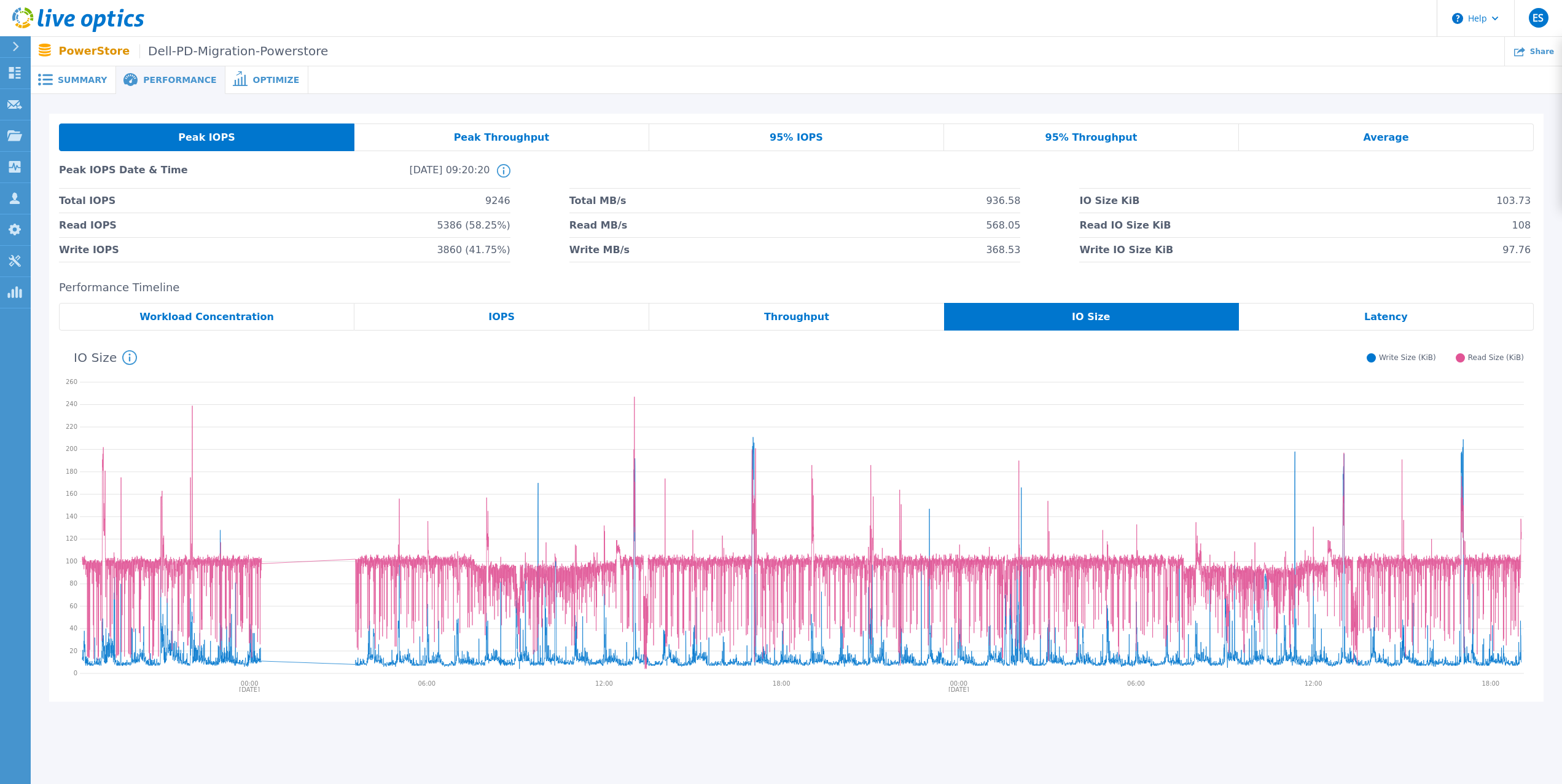
click at [738, 320] on div "Throughput" at bounding box center [796, 316] width 294 height 28
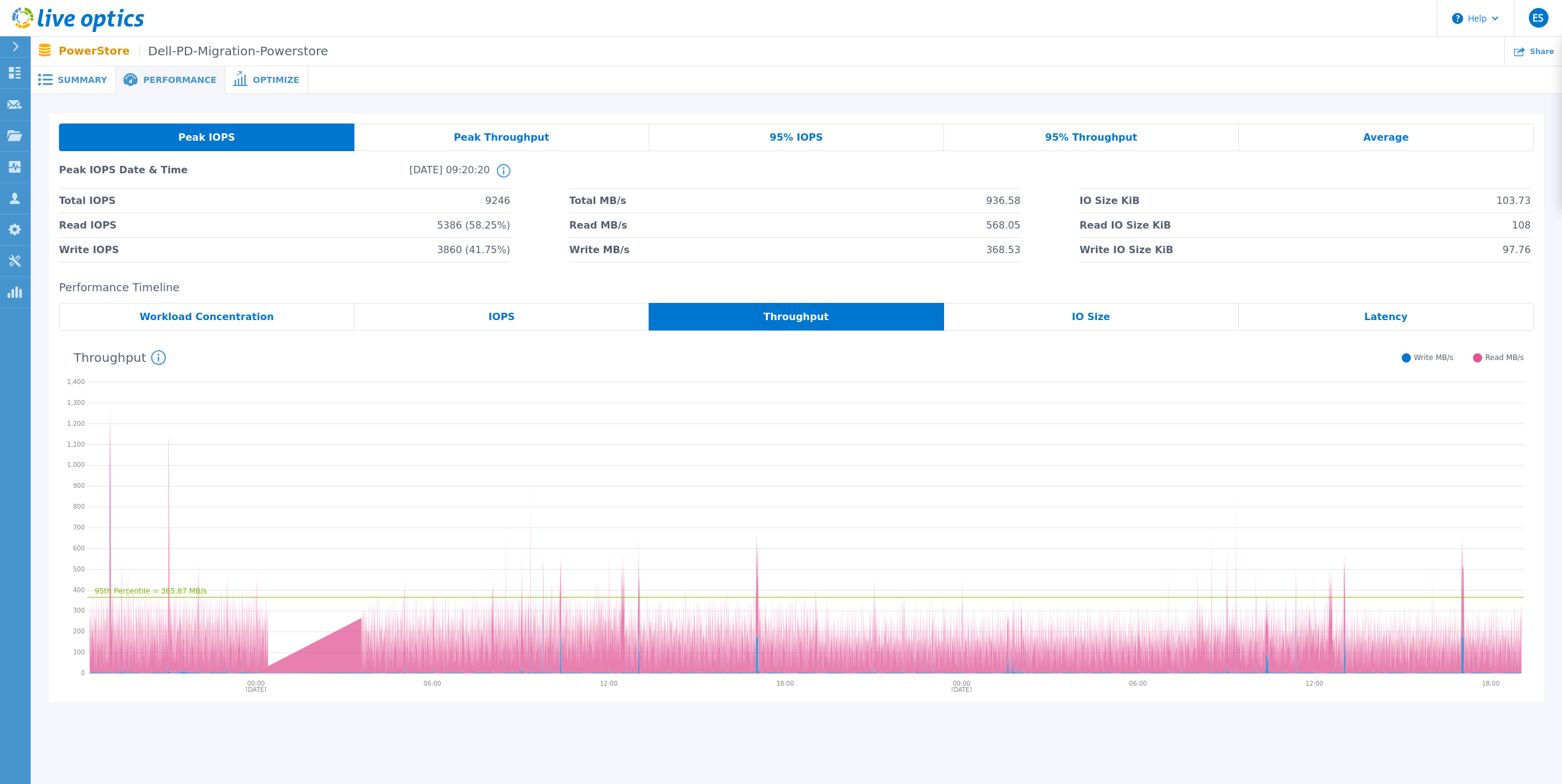
click at [77, 82] on span "Summary" at bounding box center [82, 80] width 49 height 9
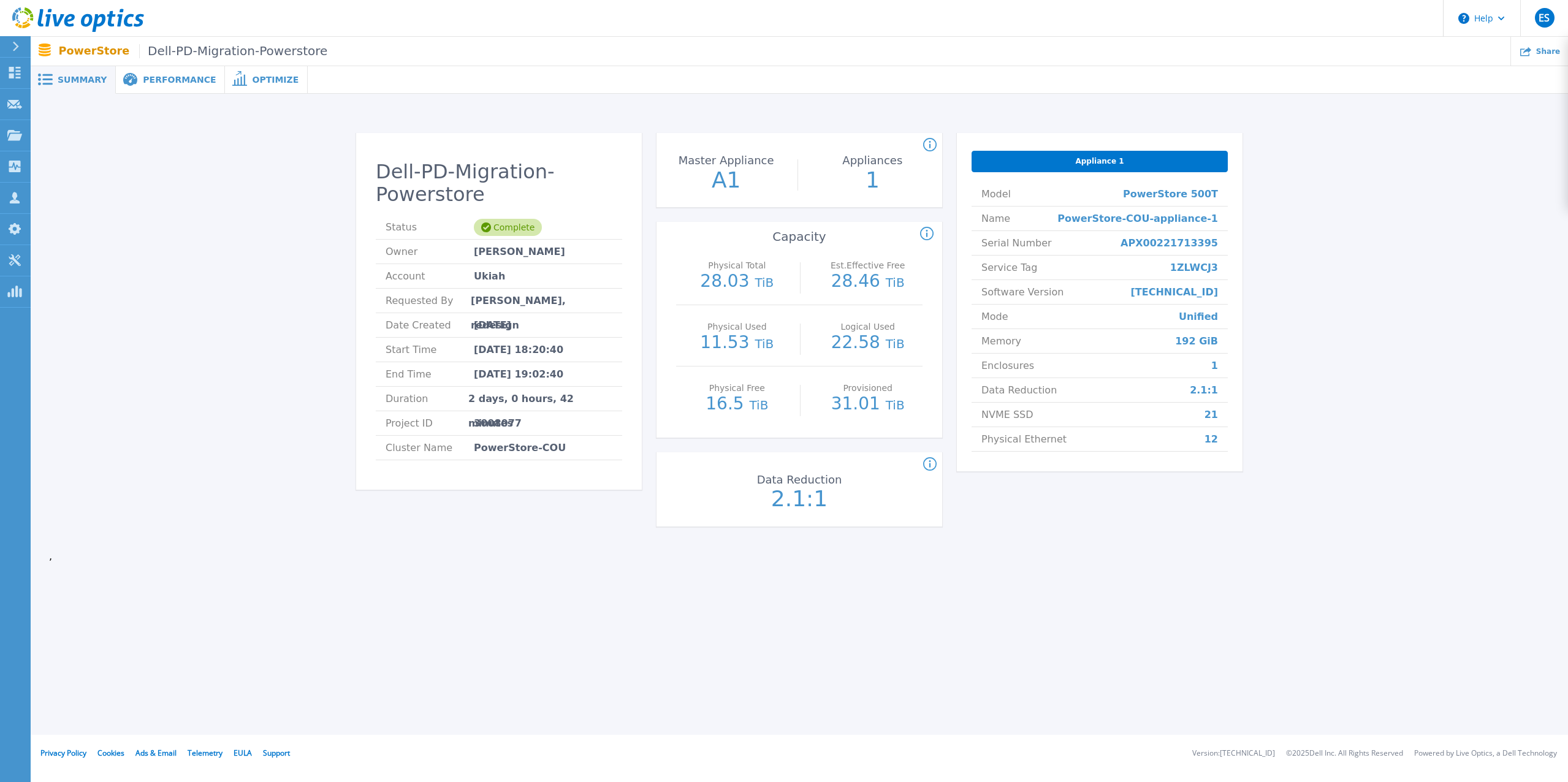
click at [1019, 598] on div "Summary Performance Optimize Dell-PD-Migration-Powerstore Status Complete Owner…" at bounding box center [798, 367] width 1537 height 735
click at [163, 80] on span "Performance" at bounding box center [179, 80] width 73 height 9
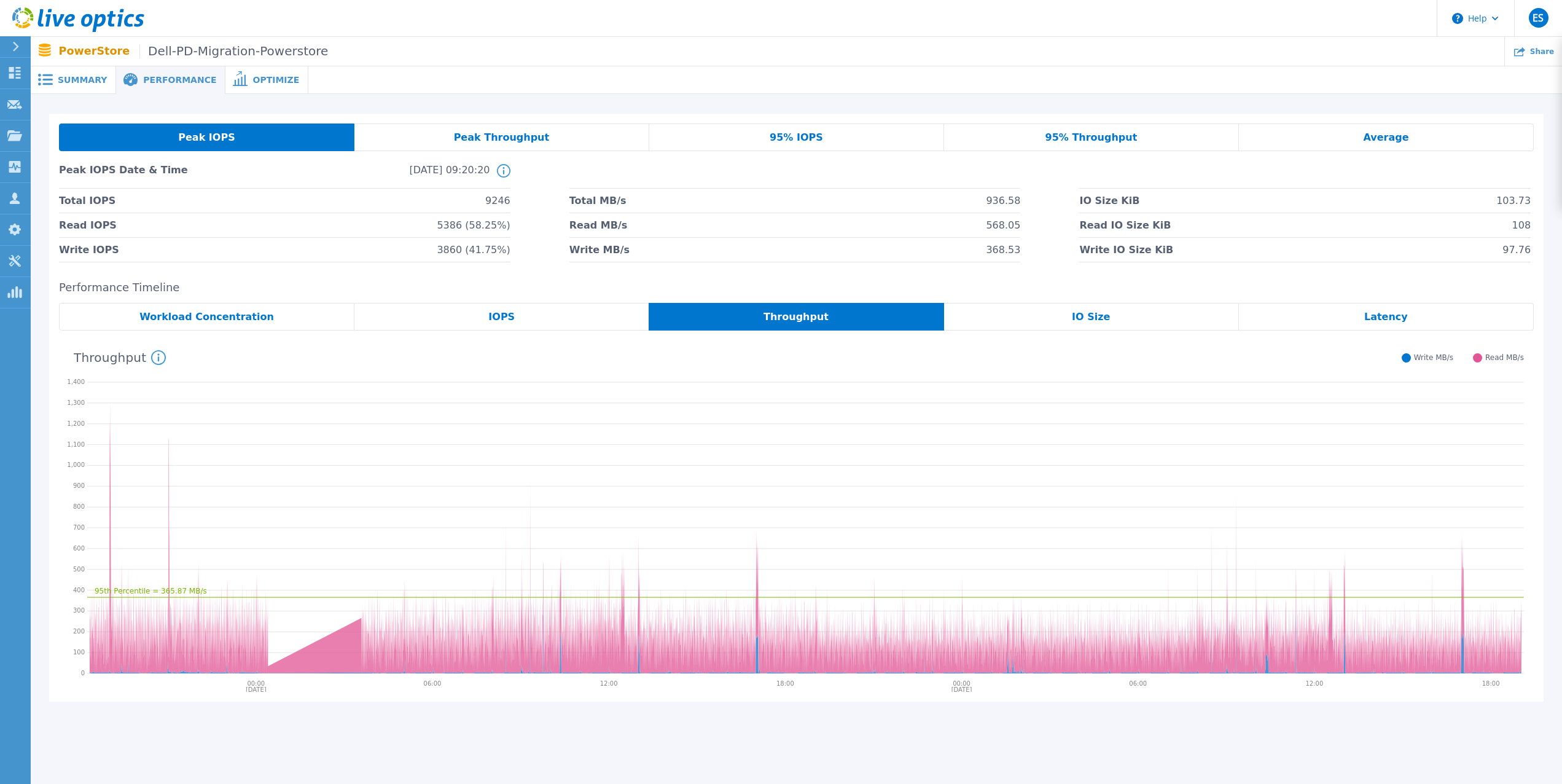
click at [589, 144] on div "Peak Throughput" at bounding box center [502, 137] width 295 height 28
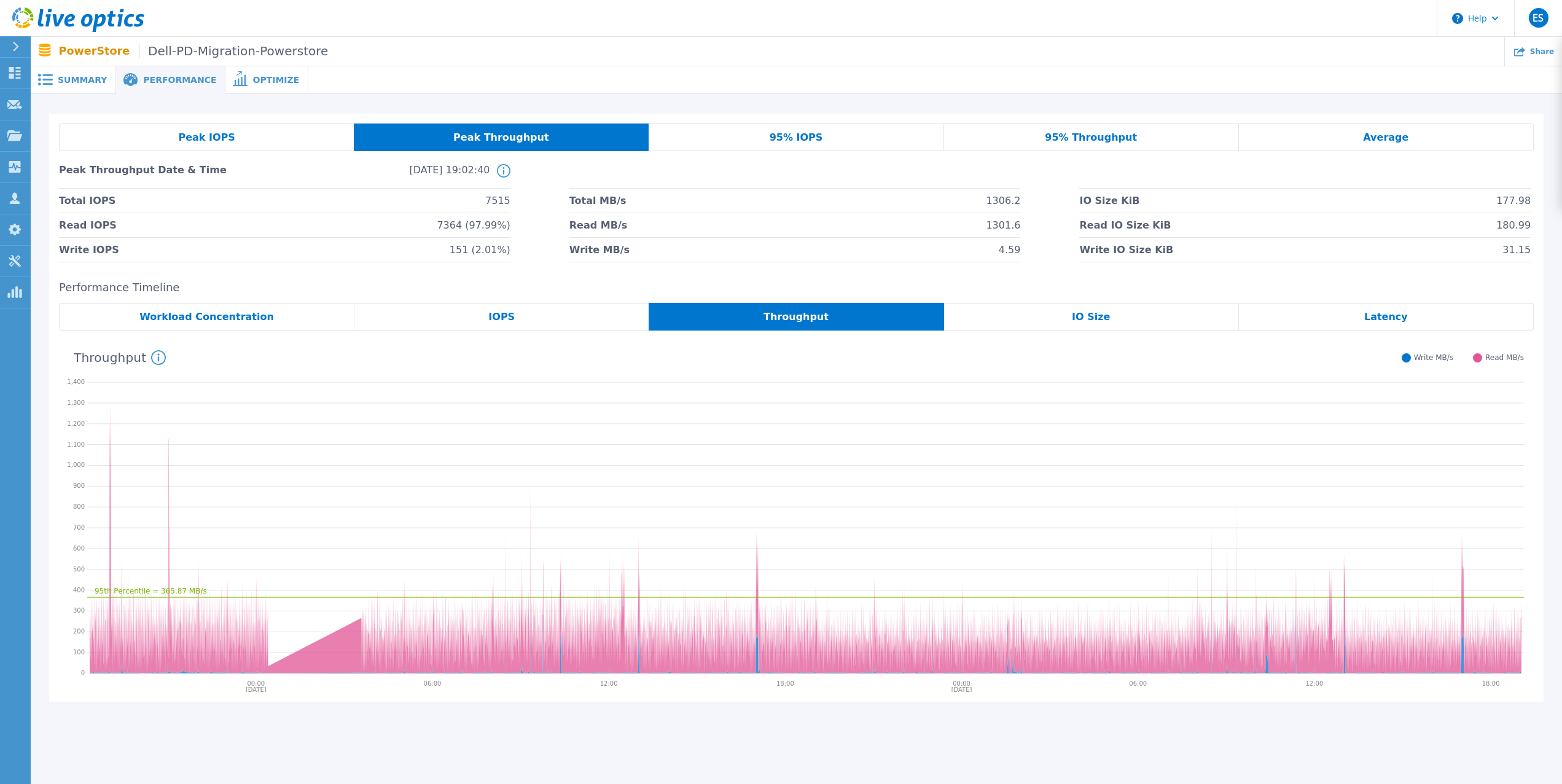
click at [260, 138] on div "Peak IOPS" at bounding box center [206, 137] width 295 height 28
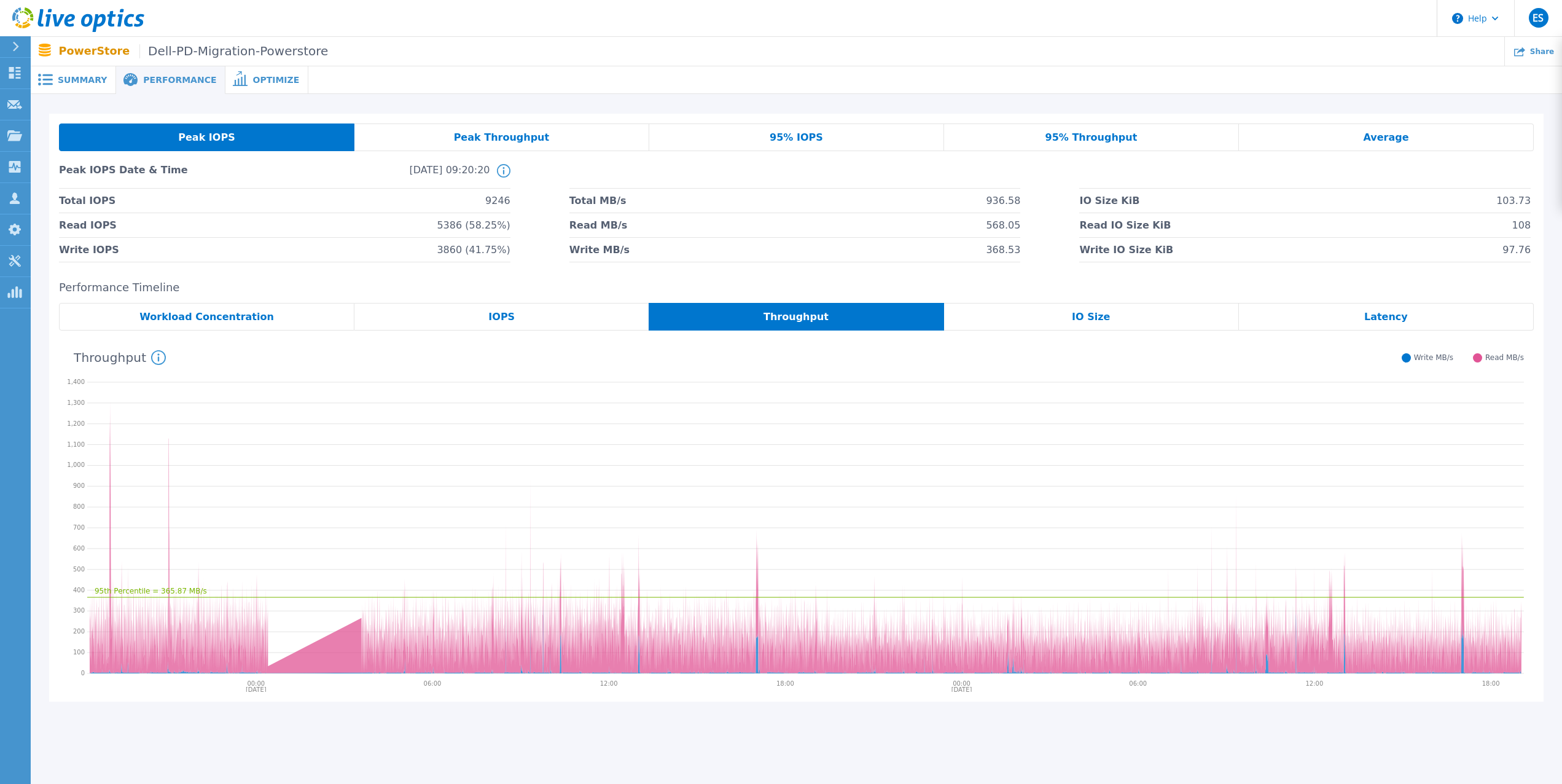
click at [568, 135] on div "Peak Throughput" at bounding box center [502, 137] width 295 height 28
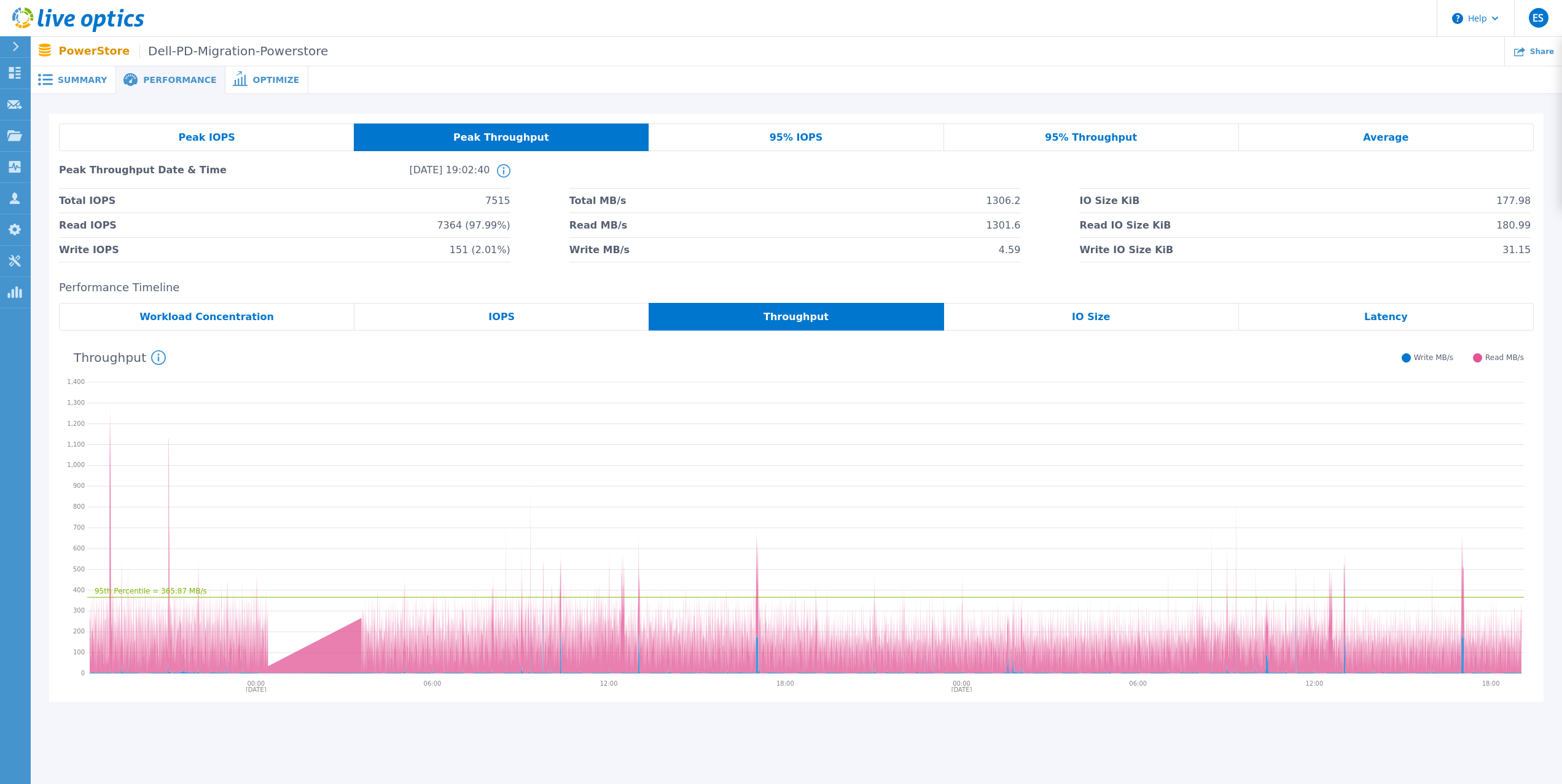
click at [255, 79] on span "Optimize" at bounding box center [276, 80] width 47 height 9
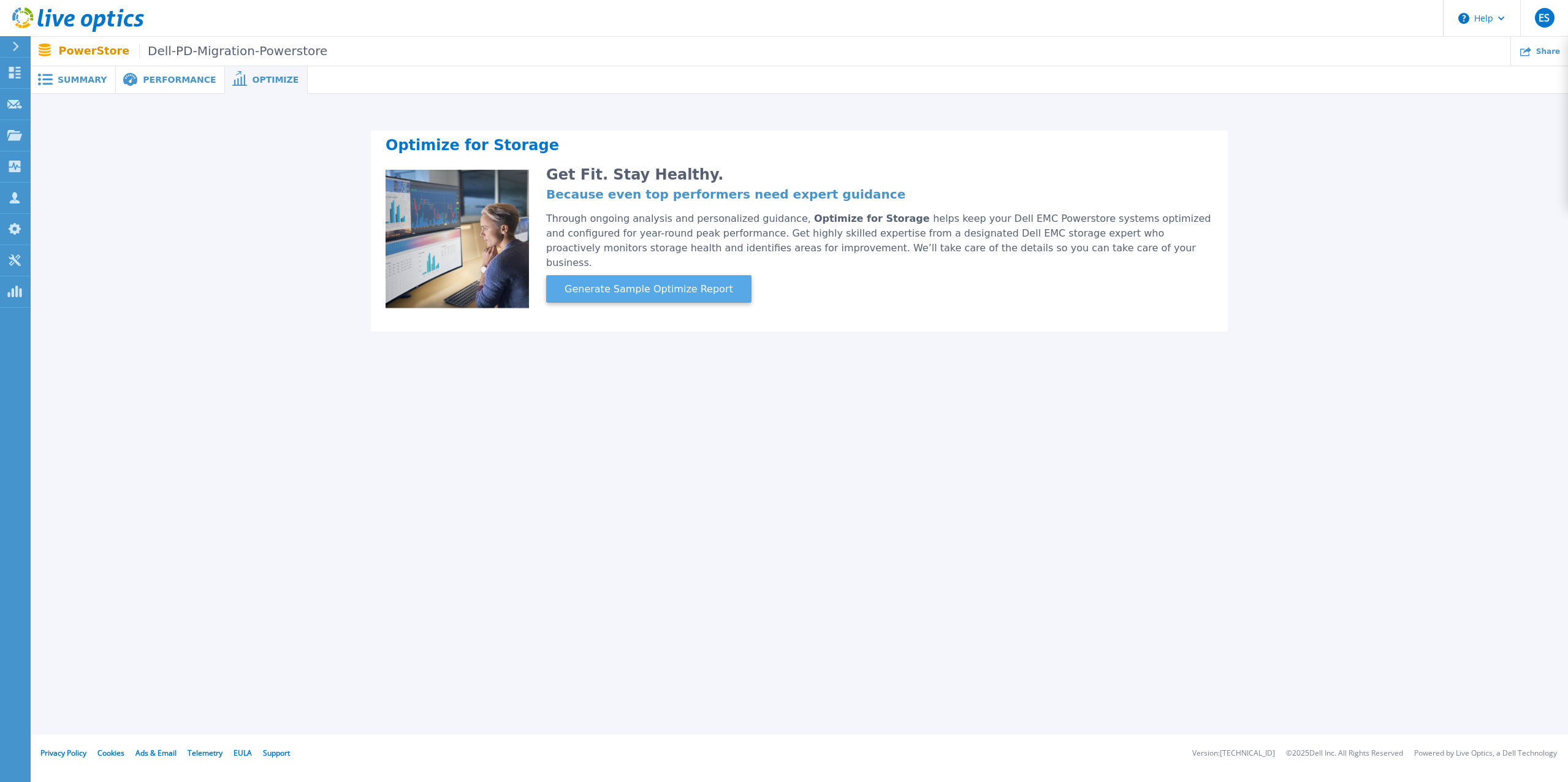
click at [660, 282] on span "Generate Sample Optimize Report" at bounding box center [649, 289] width 178 height 15
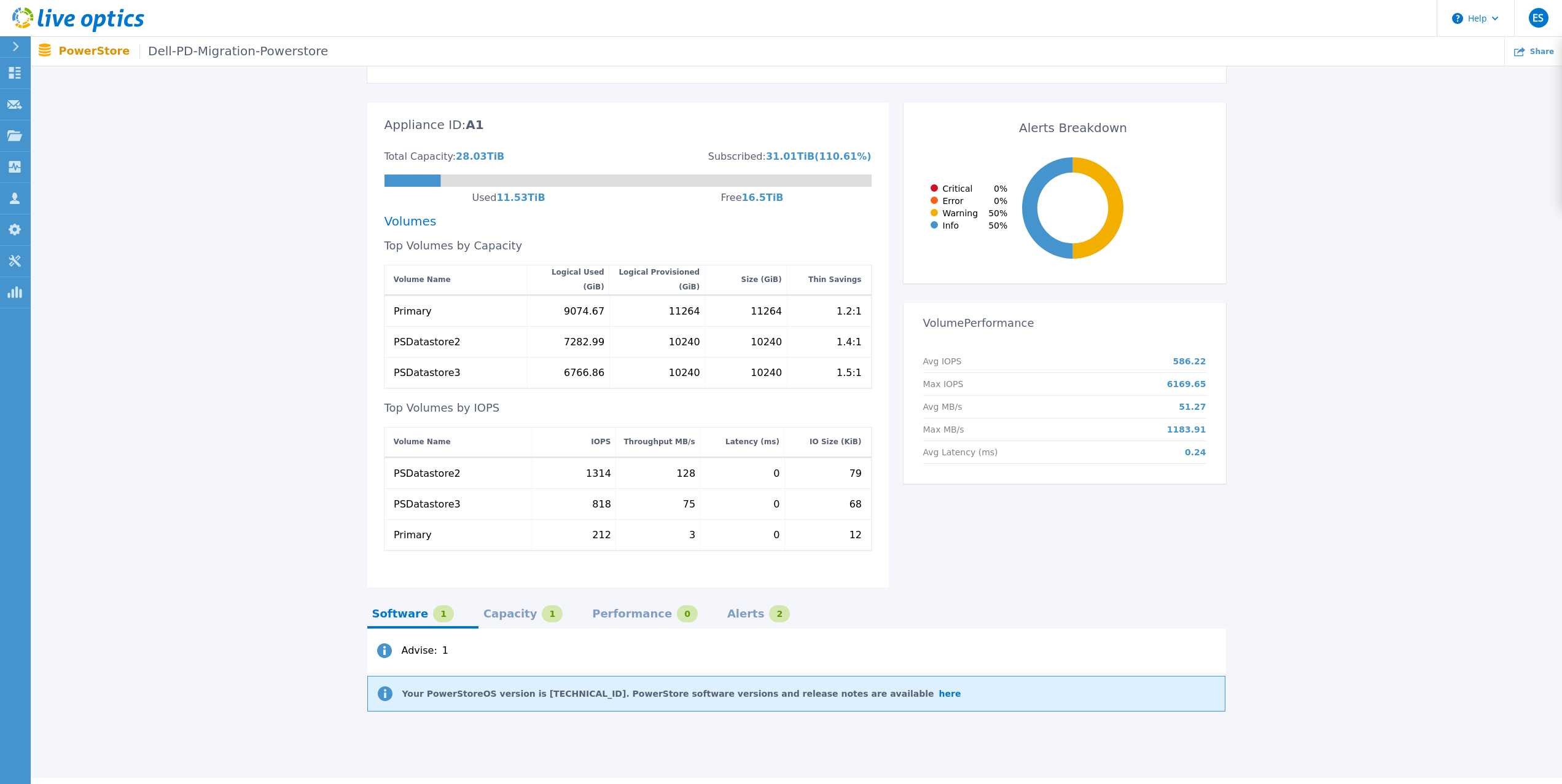
scroll to position [297, 0]
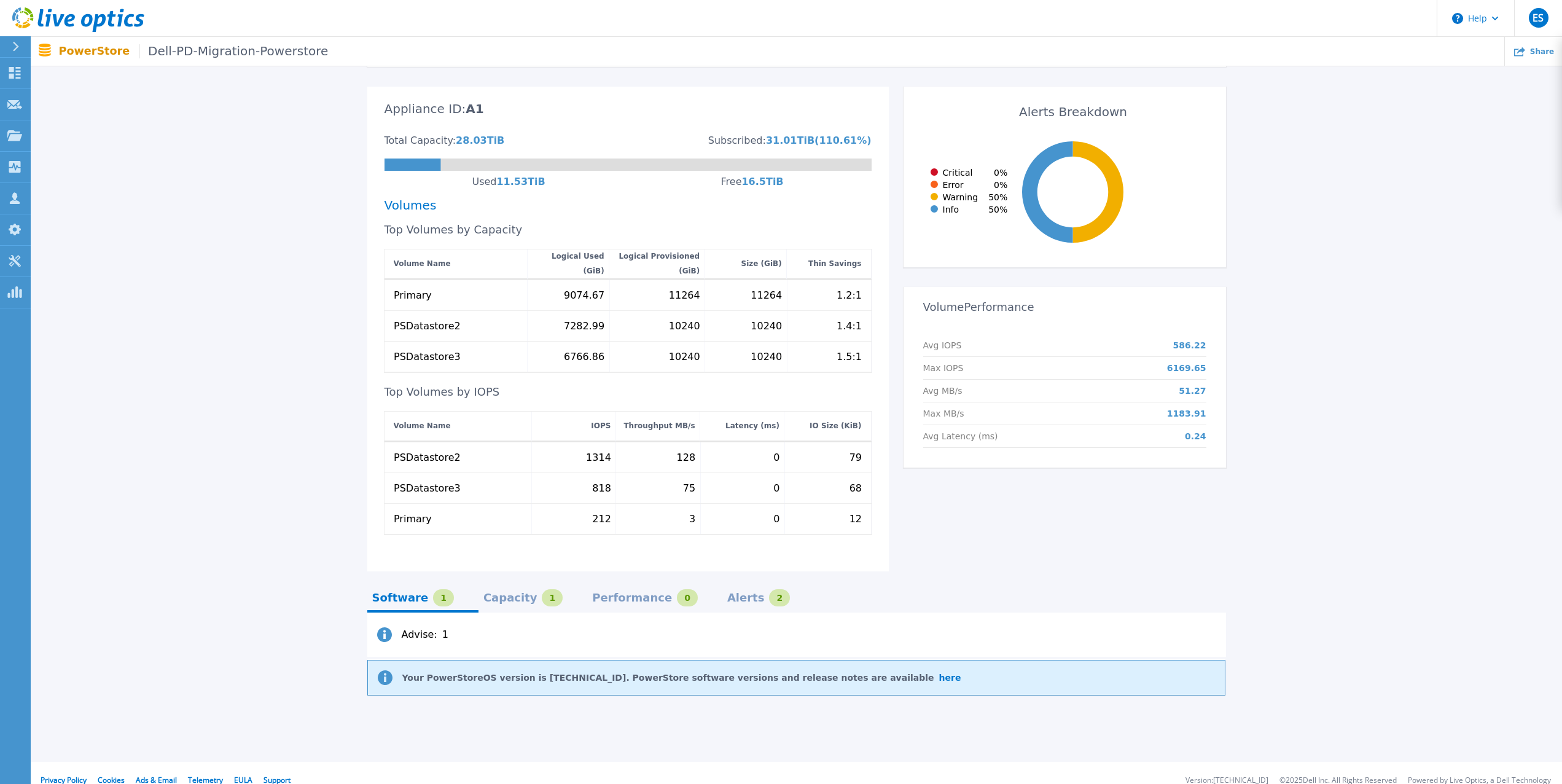
click at [500, 593] on div "Capacity" at bounding box center [510, 597] width 54 height 10
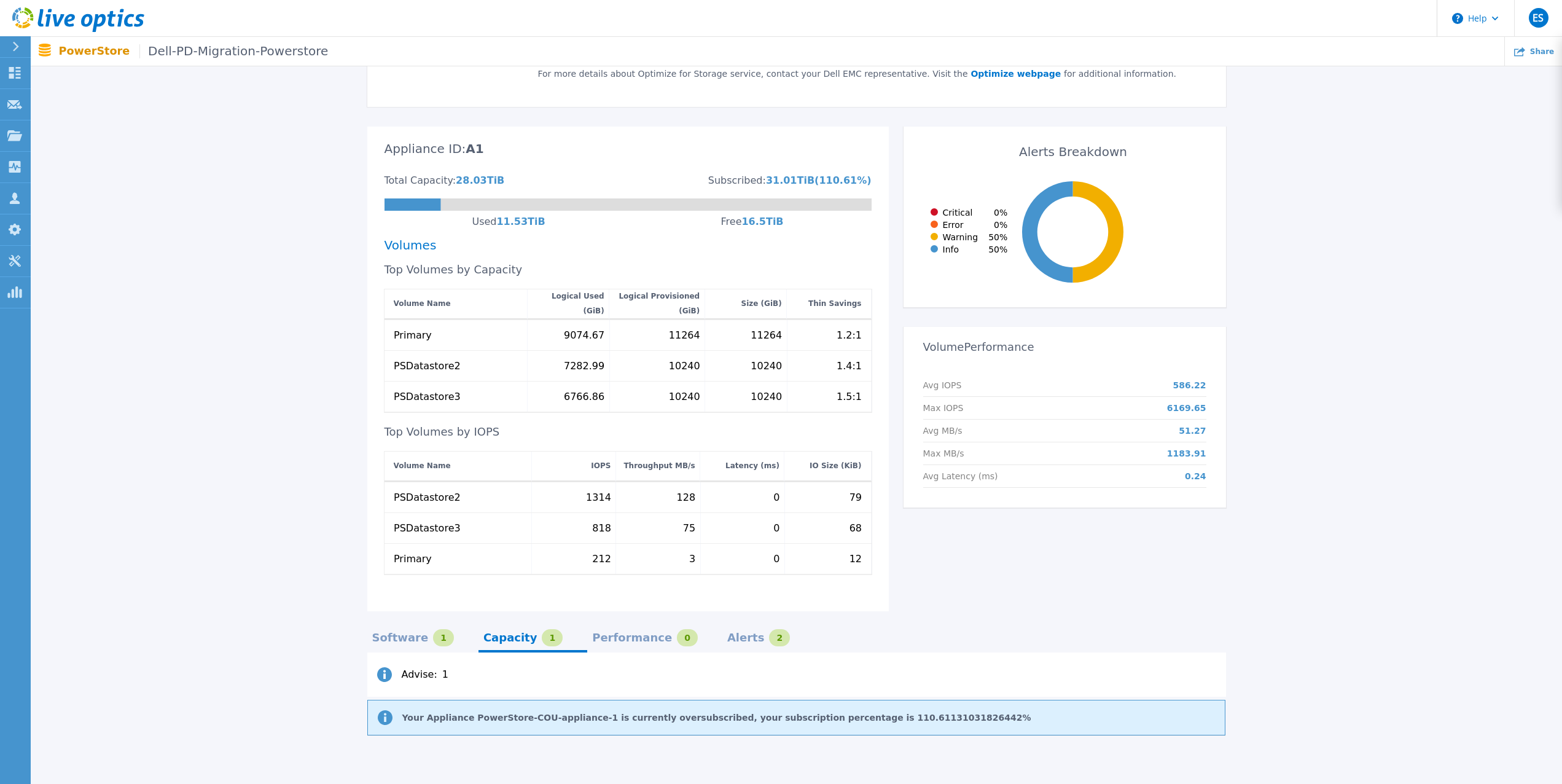
scroll to position [236, 0]
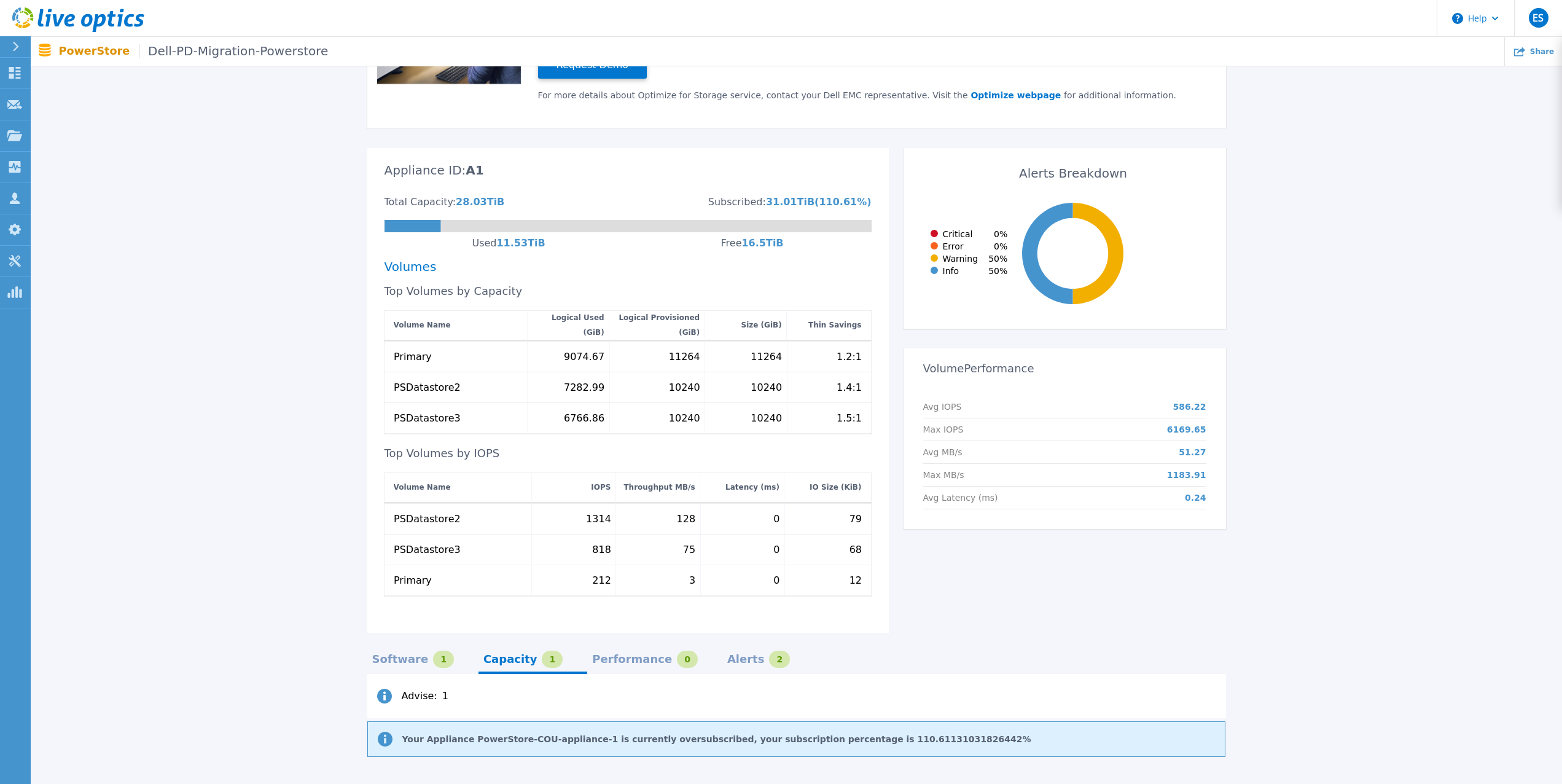
click at [727, 654] on div "Alerts" at bounding box center [746, 659] width 37 height 10
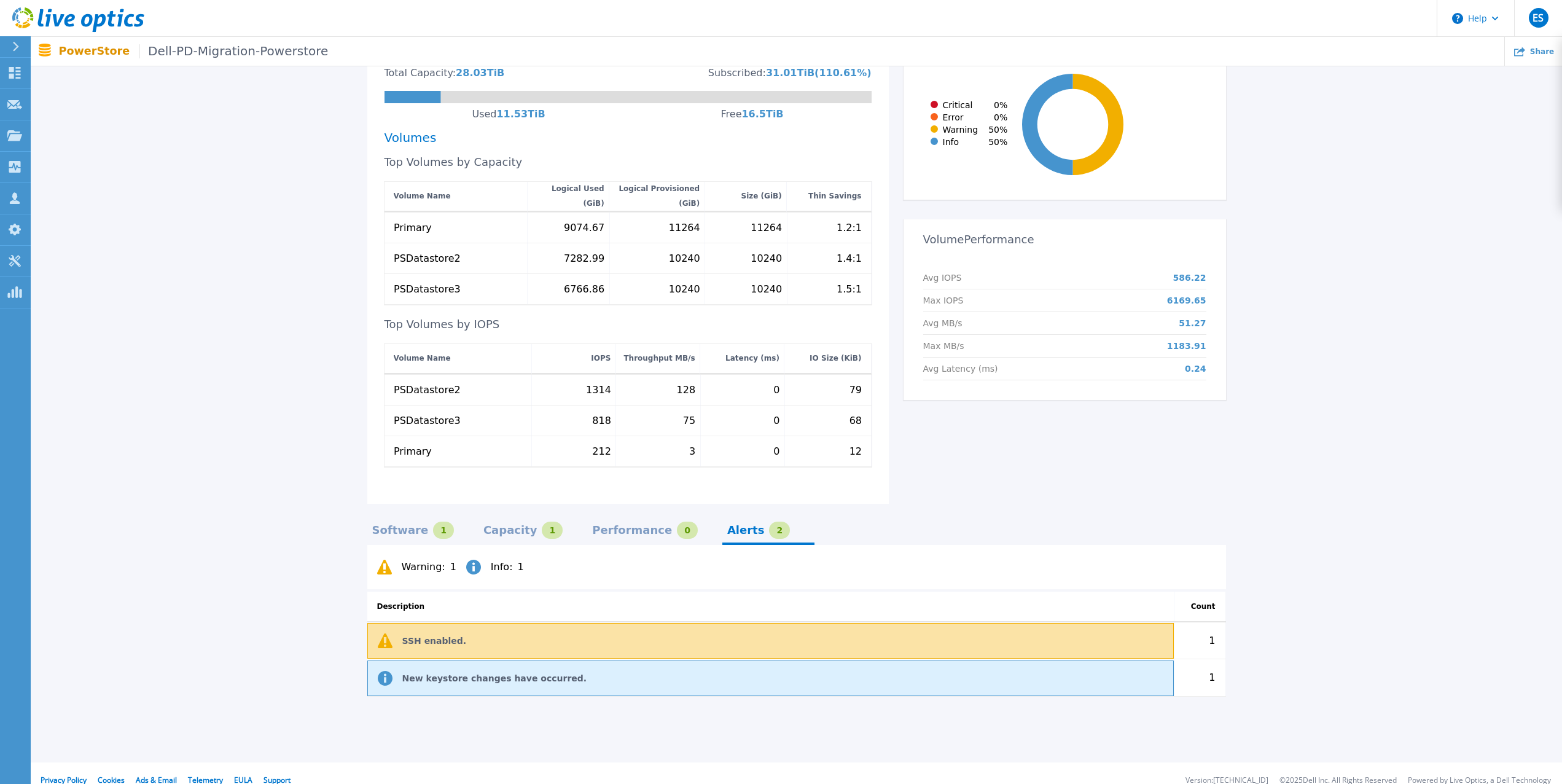
scroll to position [366, 0]
click at [489, 524] on div "Capacity" at bounding box center [510, 529] width 54 height 10
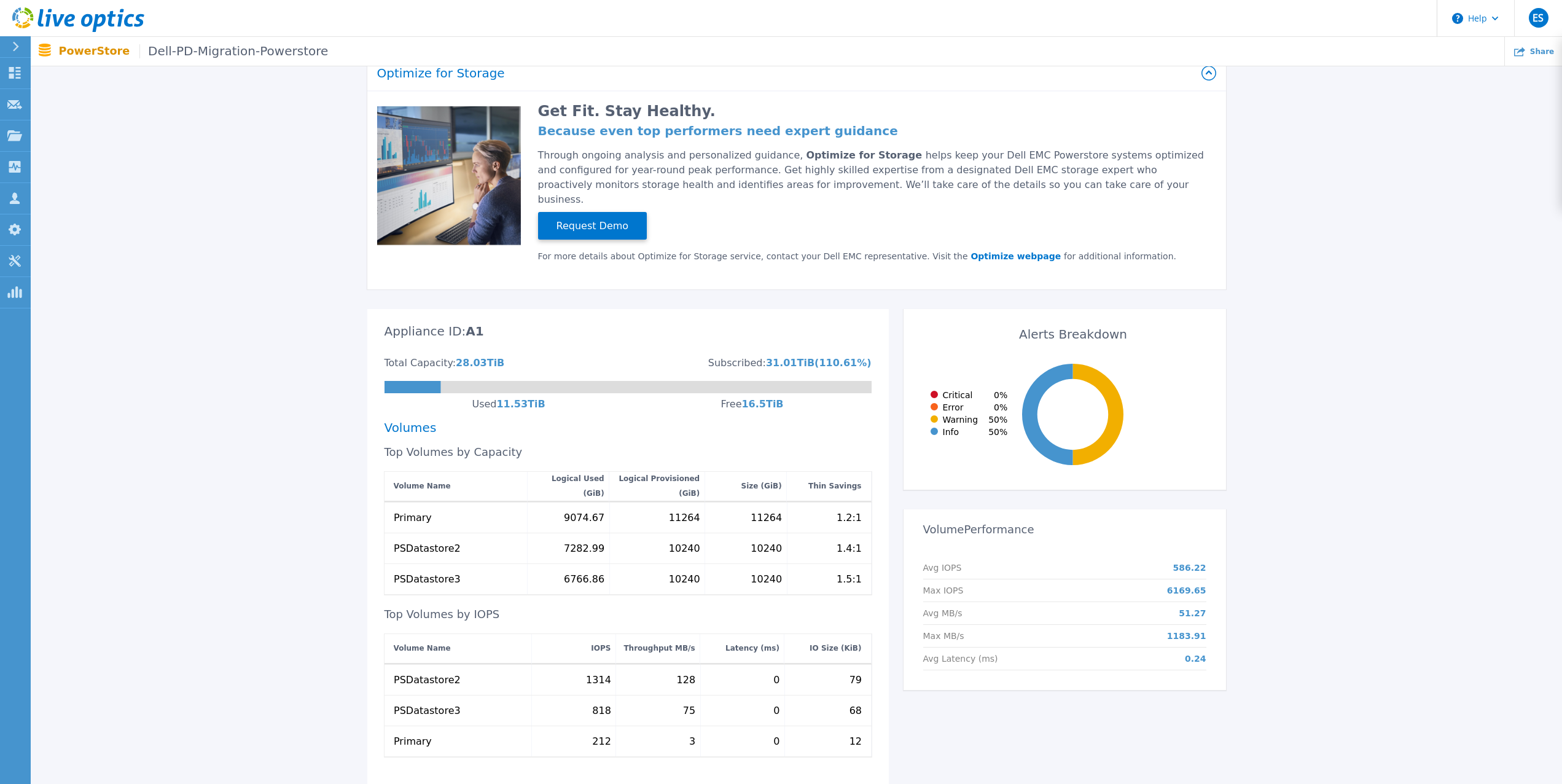
scroll to position [0, 0]
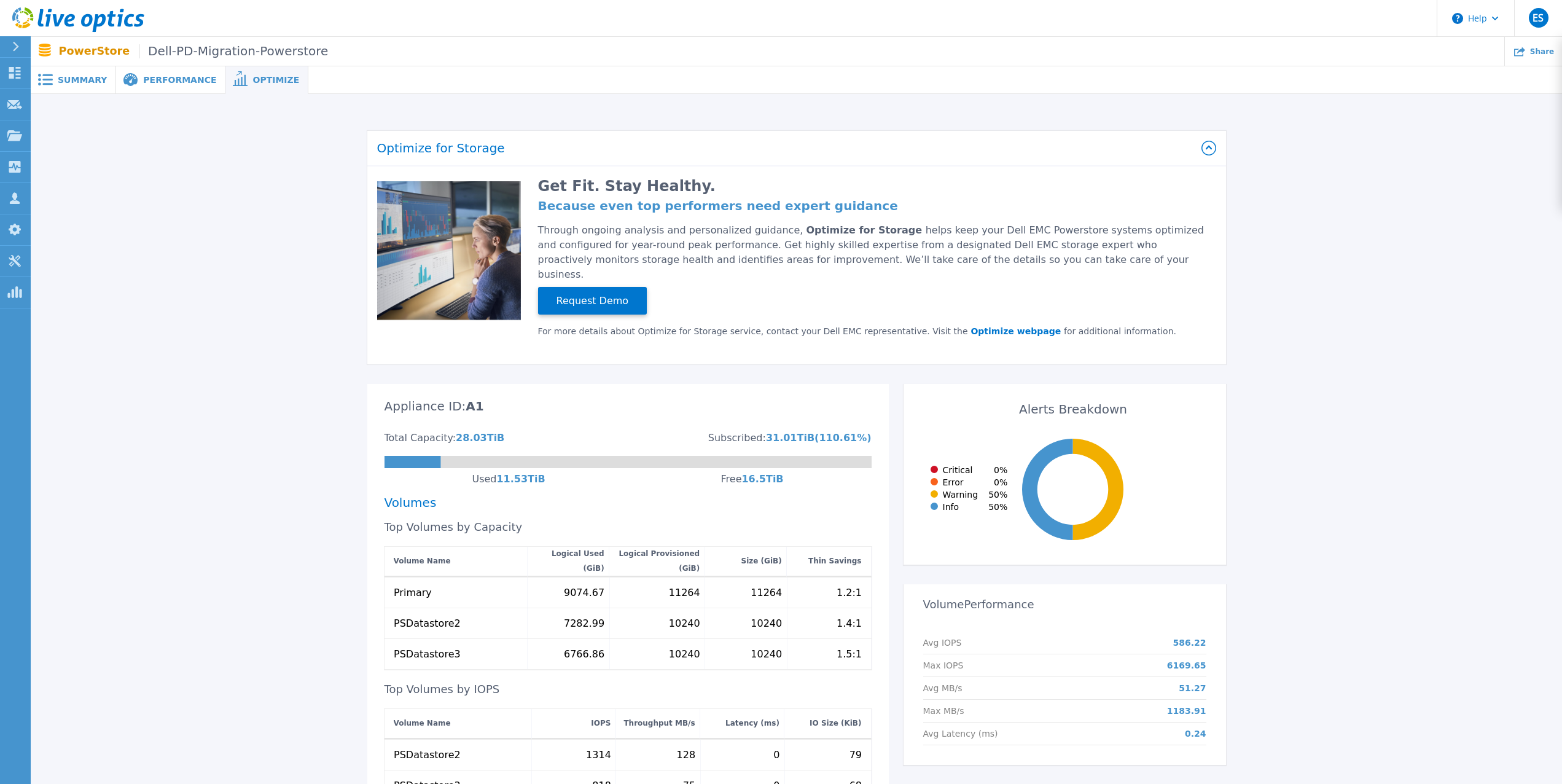
click at [1390, 233] on div "Optimize for Storage Get Fit. Stay Healthy. Because even top performers need ex…" at bounding box center [796, 553] width 1494 height 879
click at [1423, 226] on div "Optimize for Storage Get Fit. Stay Healthy. Because even top performers need ex…" at bounding box center [796, 553] width 1494 height 879
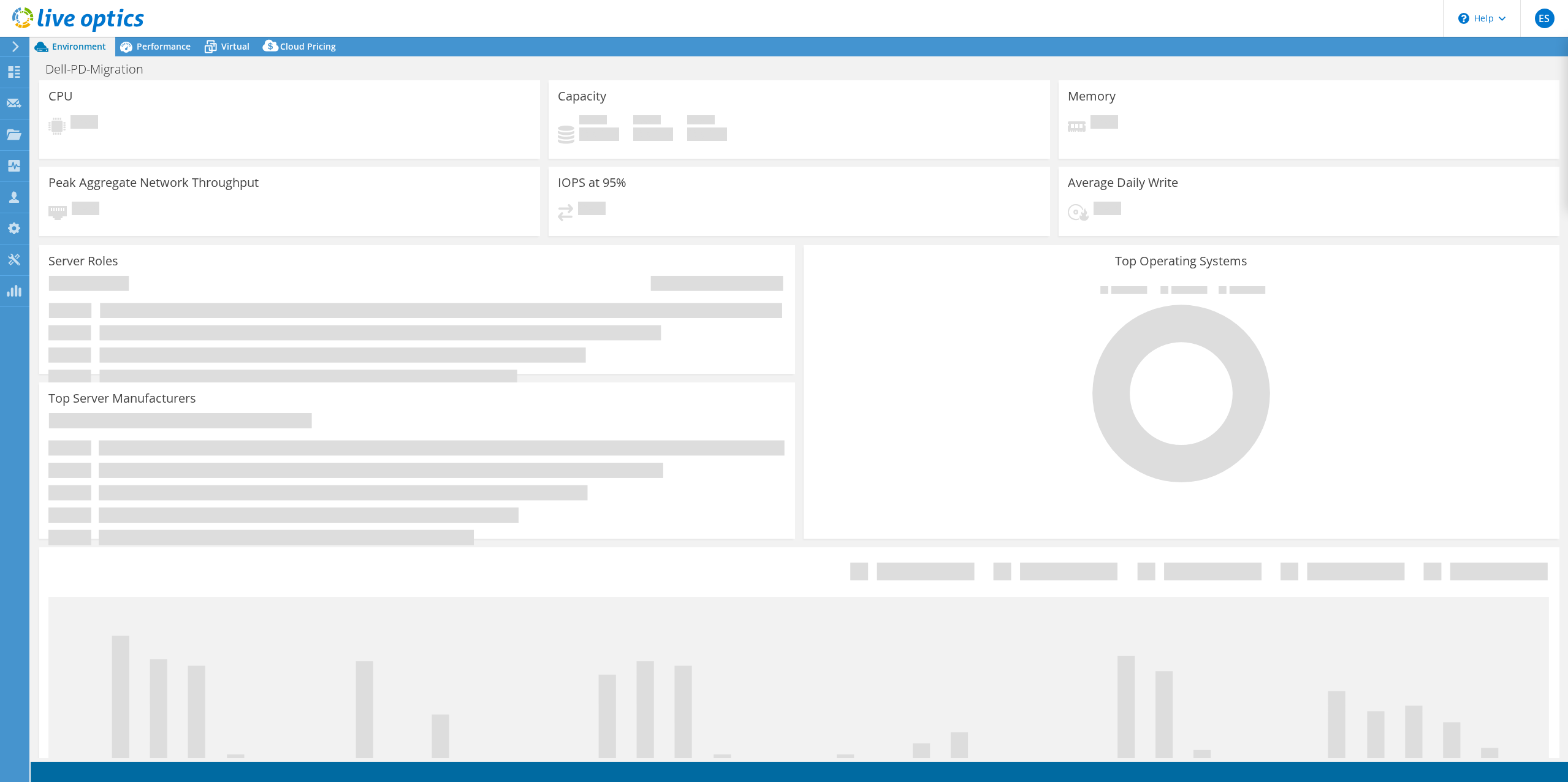
select select "USD"
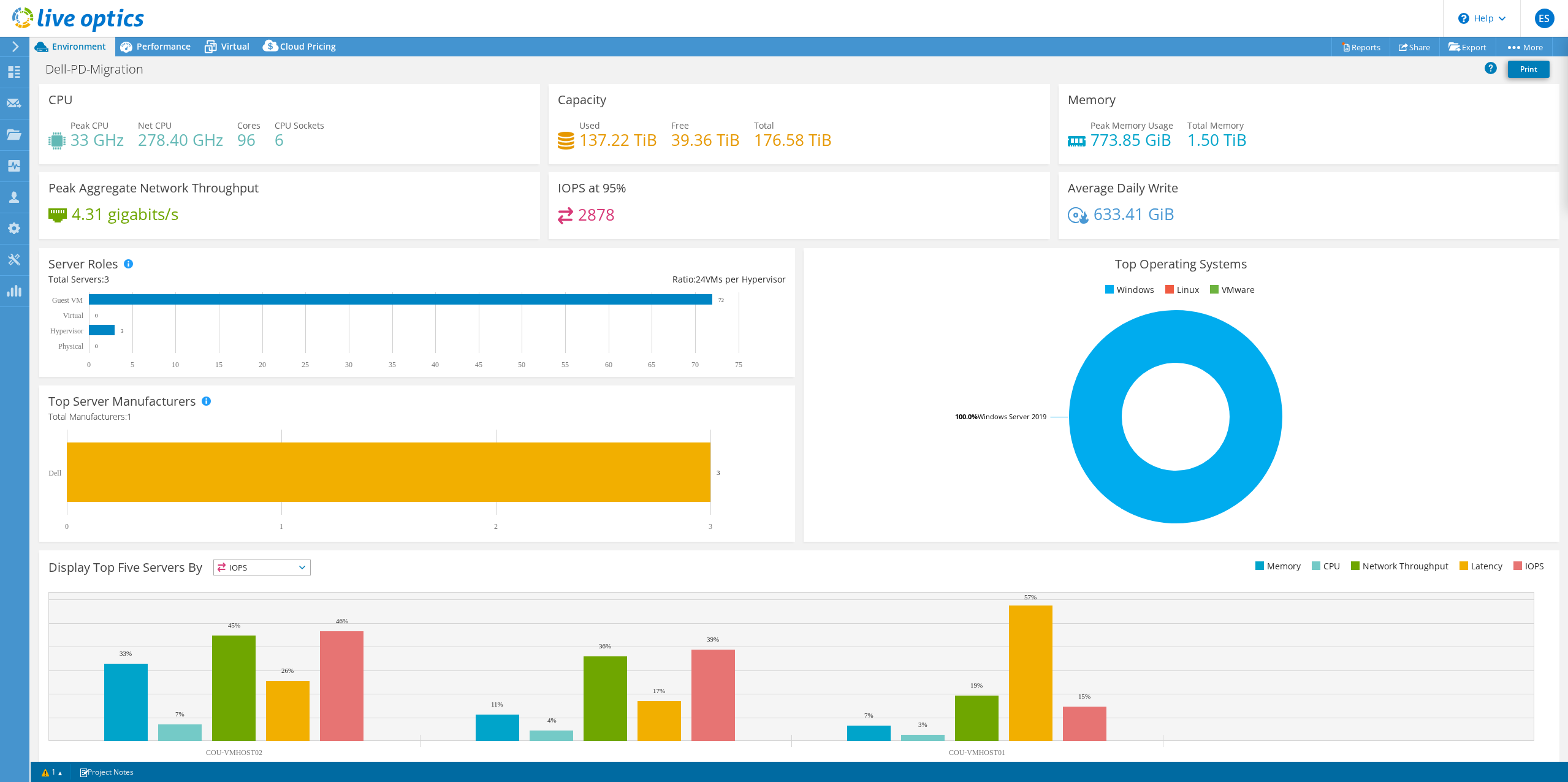
click at [1184, 13] on header "ES Partner Team Member [PERSON_NAME] [EMAIL_ADDRESS][DOMAIN_NAME] redesign My P…" at bounding box center [784, 18] width 1568 height 37
click at [154, 46] on span "Performance" at bounding box center [164, 46] width 54 height 11
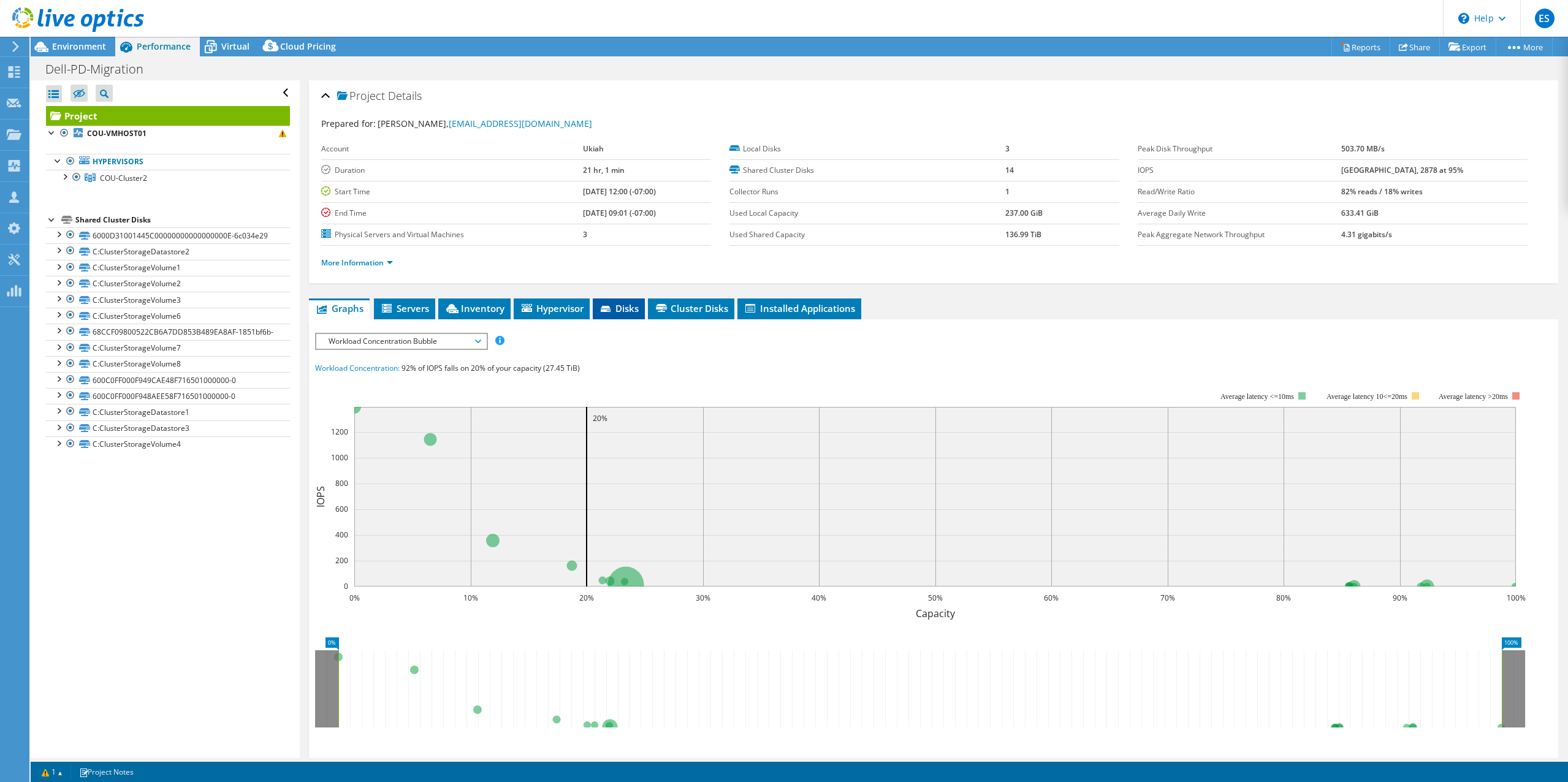
click at [622, 311] on span "Disks" at bounding box center [618, 308] width 40 height 12
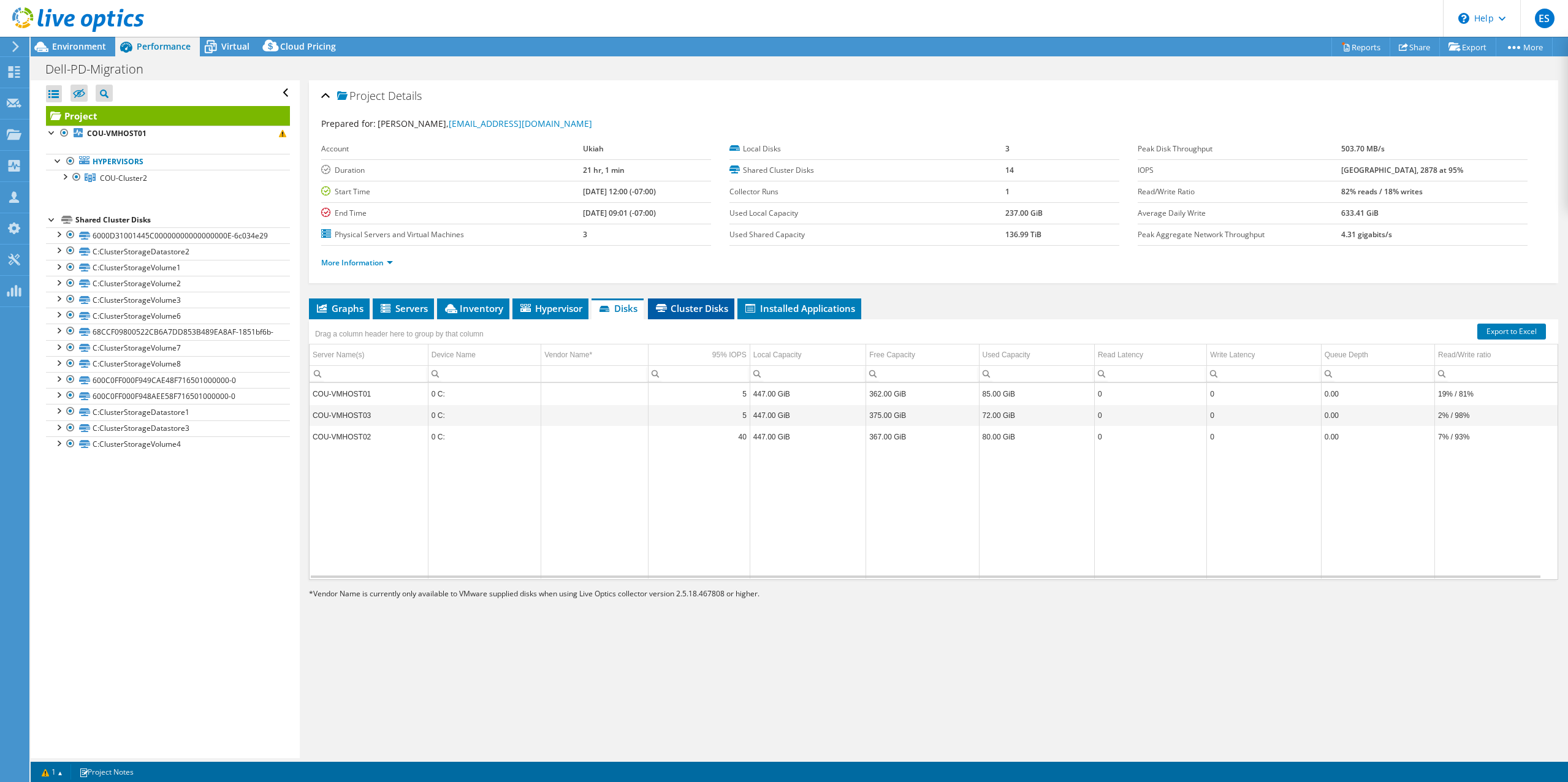
click at [681, 306] on span "Cluster Disks" at bounding box center [691, 308] width 74 height 12
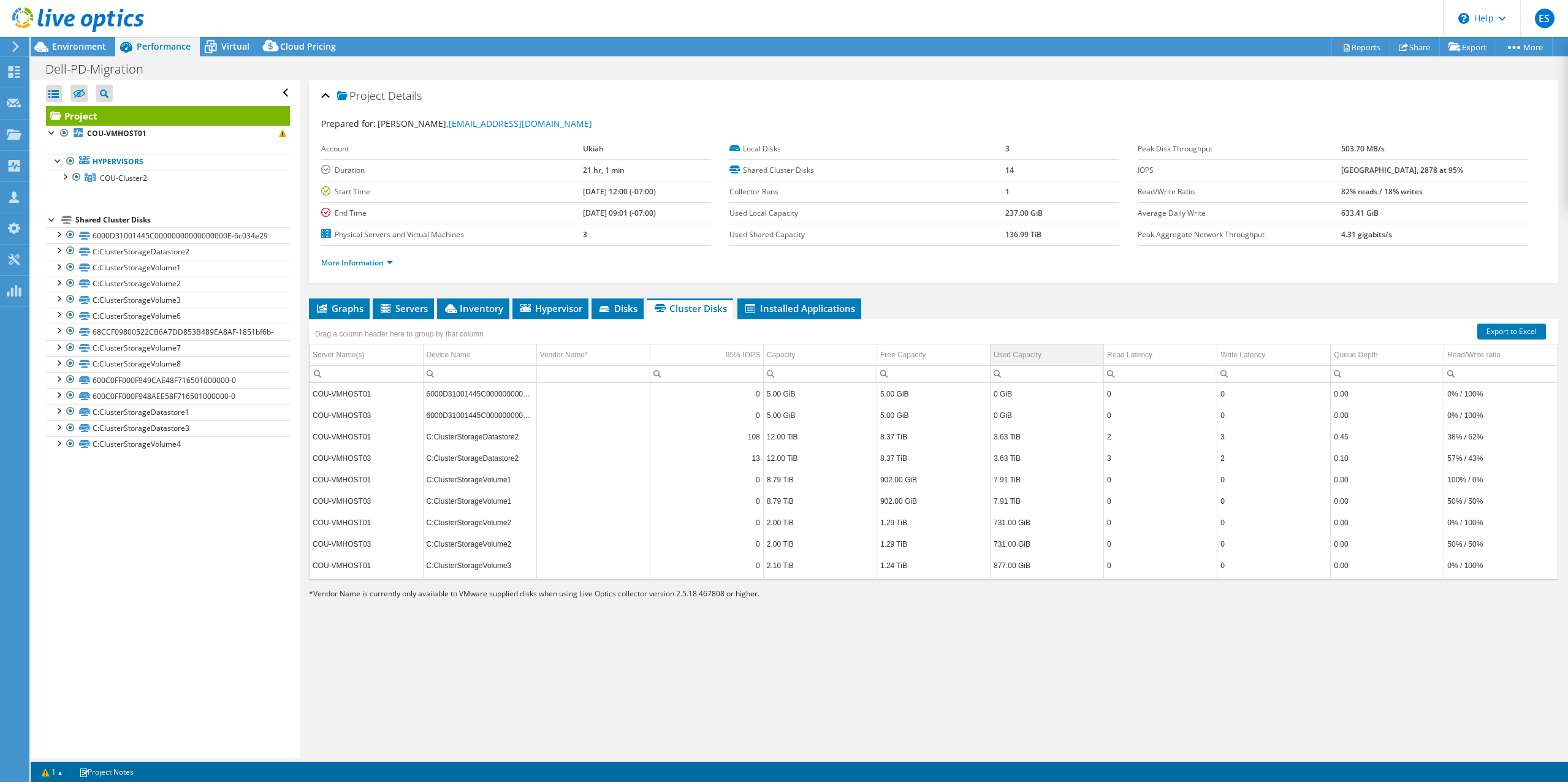
click at [1021, 354] on div "Used Capacity" at bounding box center [1017, 355] width 48 height 15
click at [59, 384] on div at bounding box center [58, 378] width 12 height 12
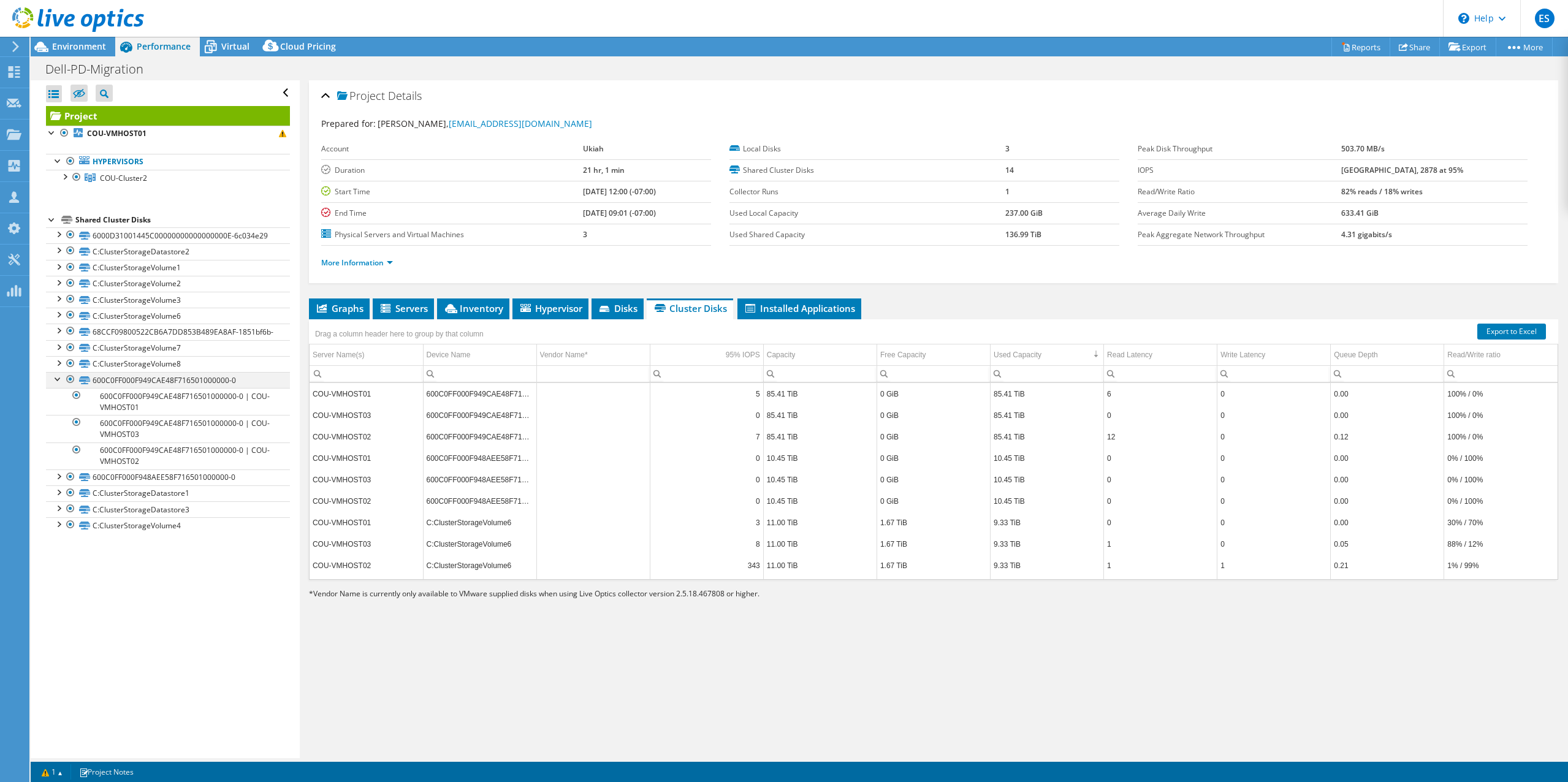
click at [59, 384] on div at bounding box center [58, 378] width 12 height 12
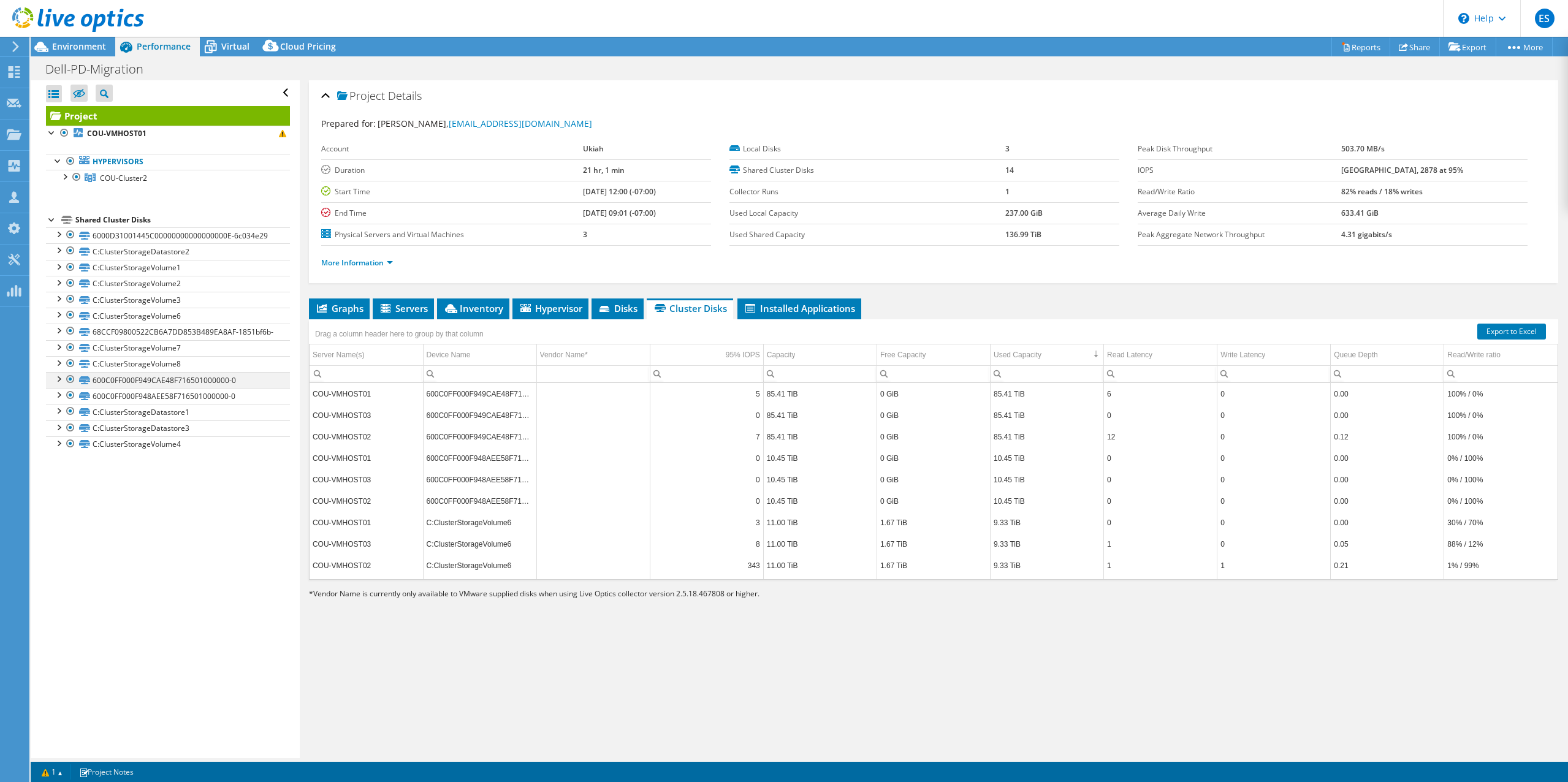
click at [61, 384] on div at bounding box center [58, 378] width 12 height 12
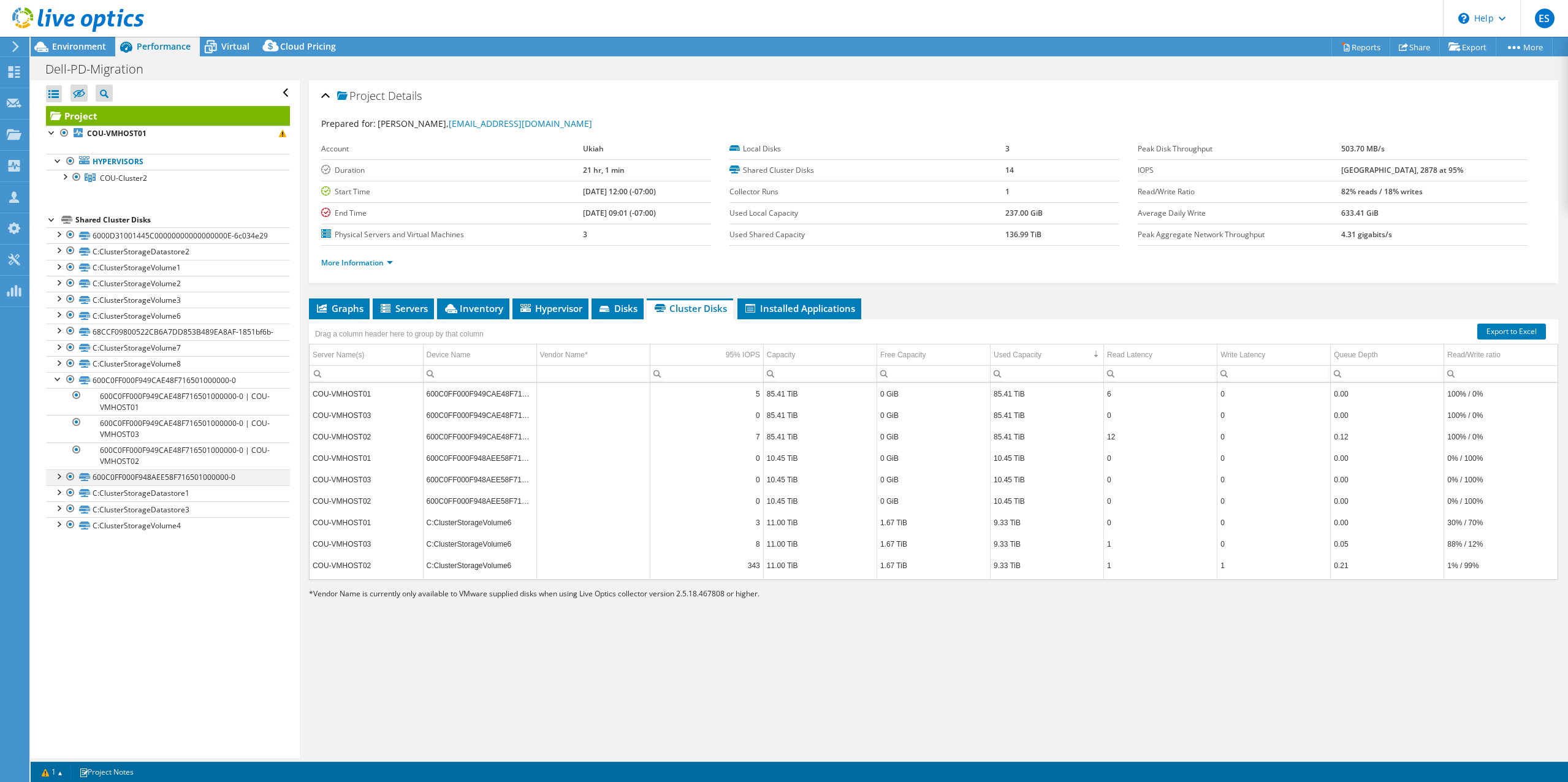
click at [60, 481] on div at bounding box center [58, 475] width 12 height 12
click at [57, 329] on div at bounding box center [58, 330] width 12 height 12
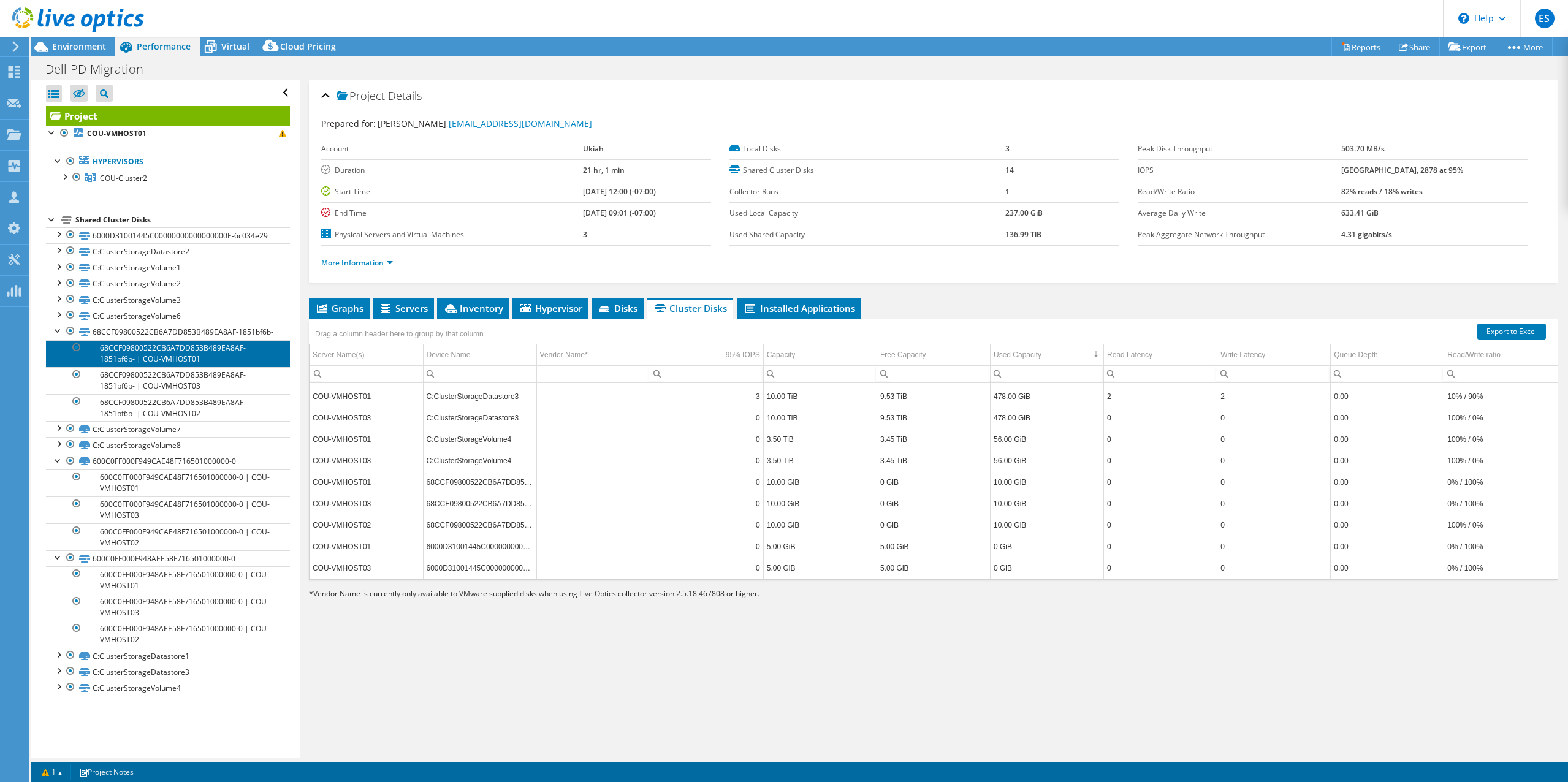
click at [212, 359] on link "68CCF09800522CB6A7DD853B489EA8AF-1851bf6b- | COU-VMHOST01" at bounding box center [168, 353] width 244 height 27
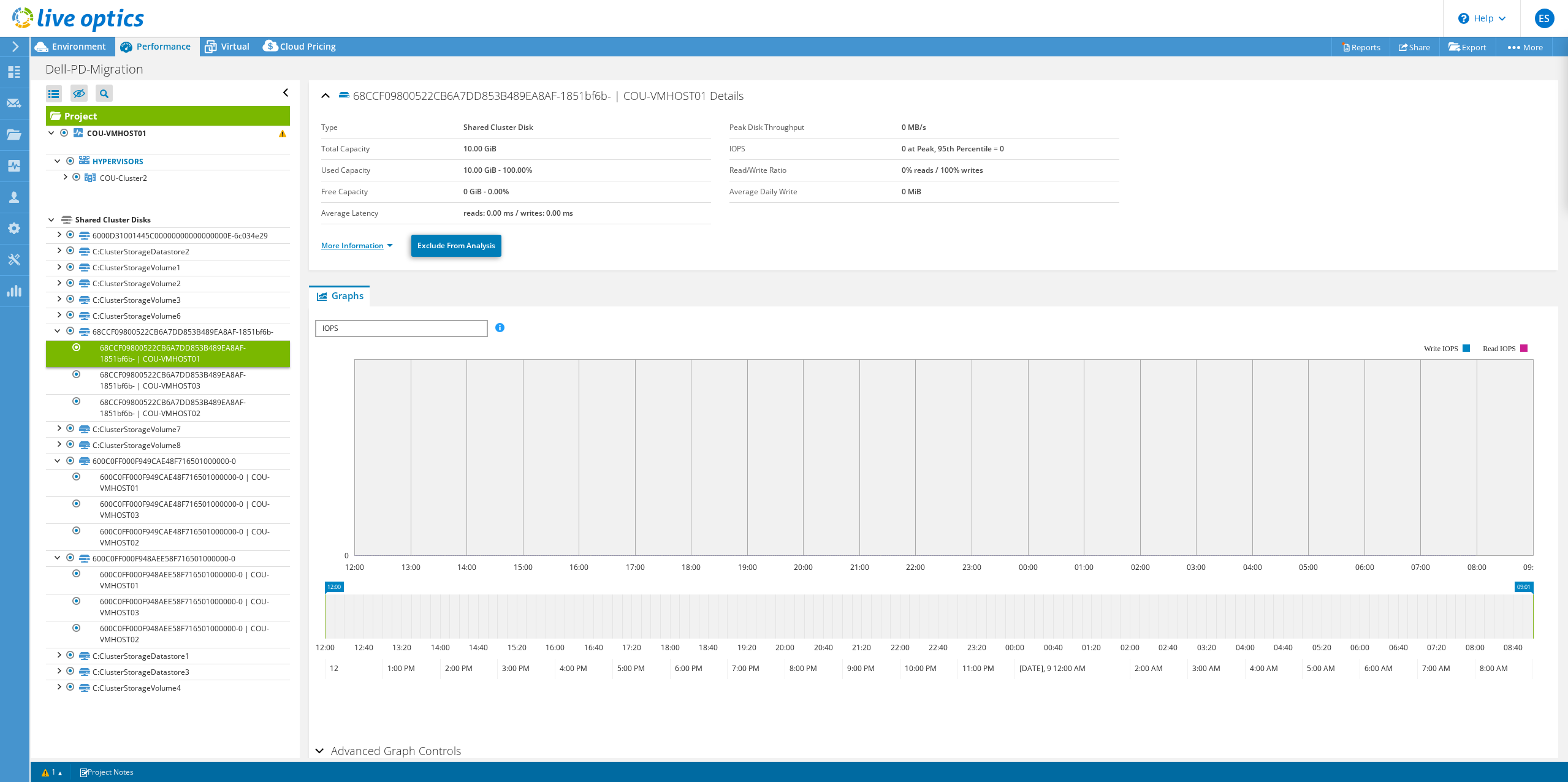
click at [390, 245] on link "More Information" at bounding box center [357, 245] width 71 height 10
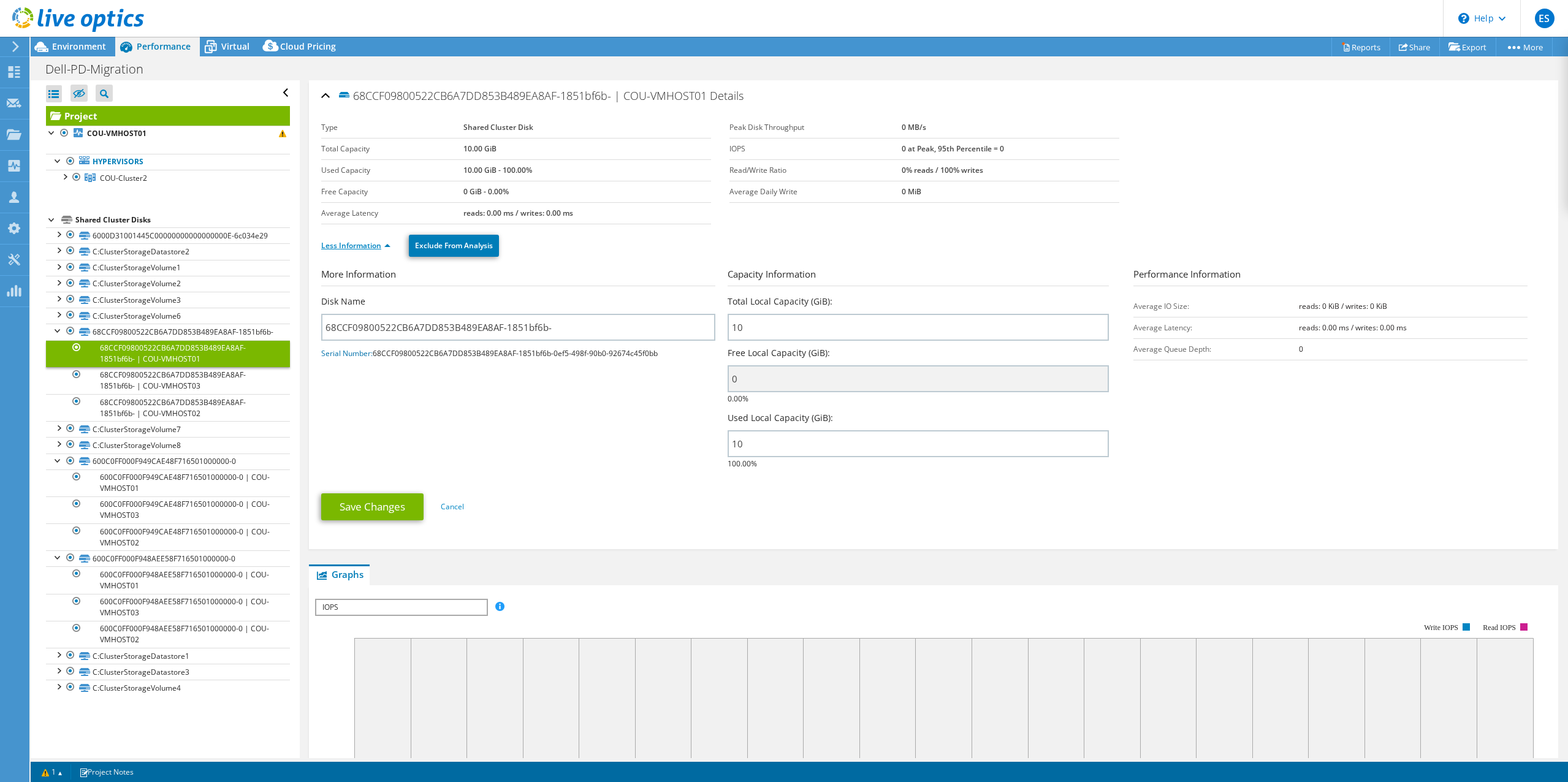
click at [390, 245] on li "Less Information" at bounding box center [359, 245] width 77 height 13
click at [389, 247] on link "Less Information" at bounding box center [355, 245] width 69 height 10
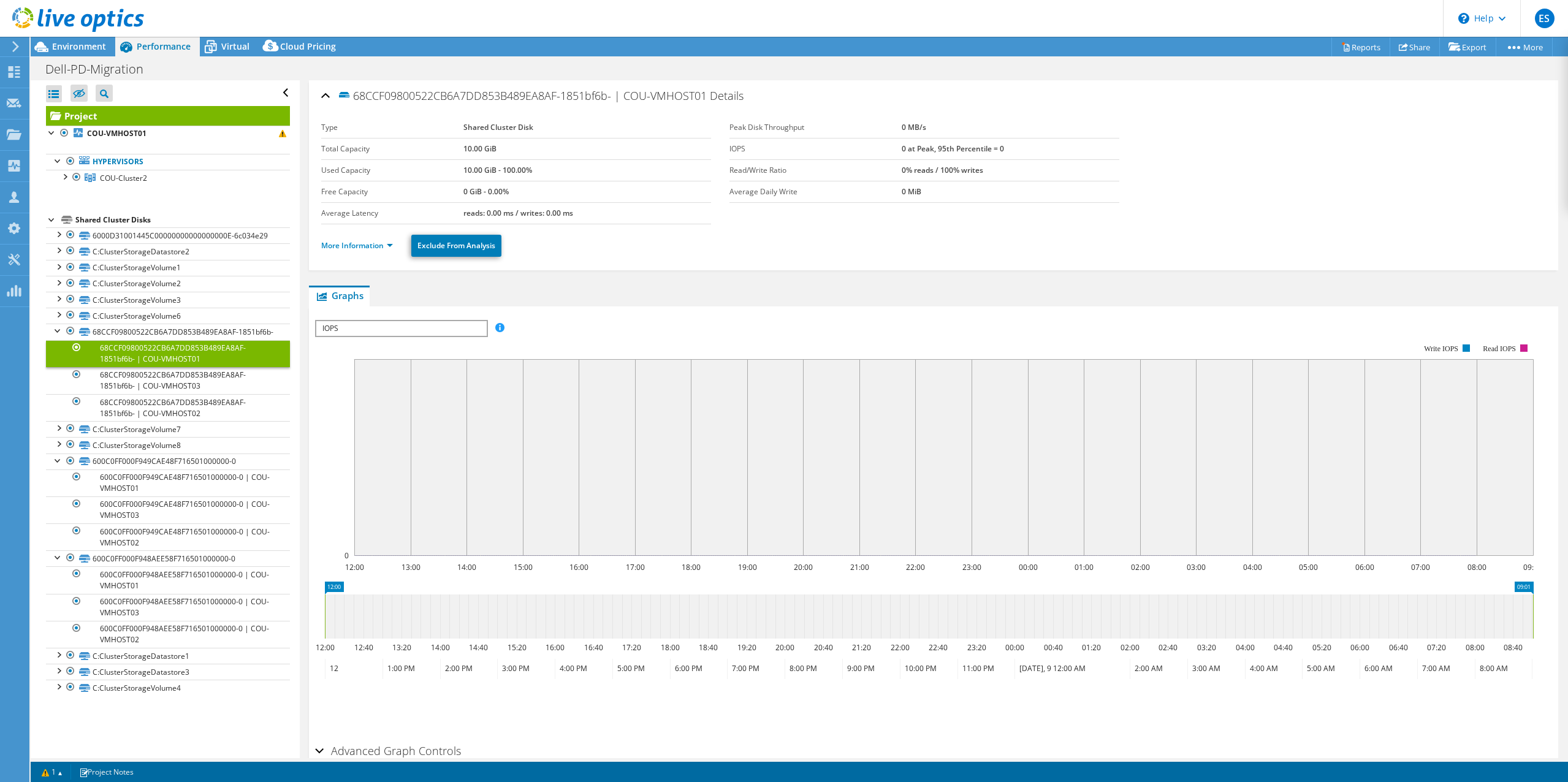
click at [836, 233] on ul "More Information Exclude From Analysis" at bounding box center [933, 244] width 1225 height 25
click at [154, 386] on link "68CCF09800522CB6A7DD853B489EA8AF-1851bf6b- | COU-VMHOST03" at bounding box center [168, 380] width 244 height 27
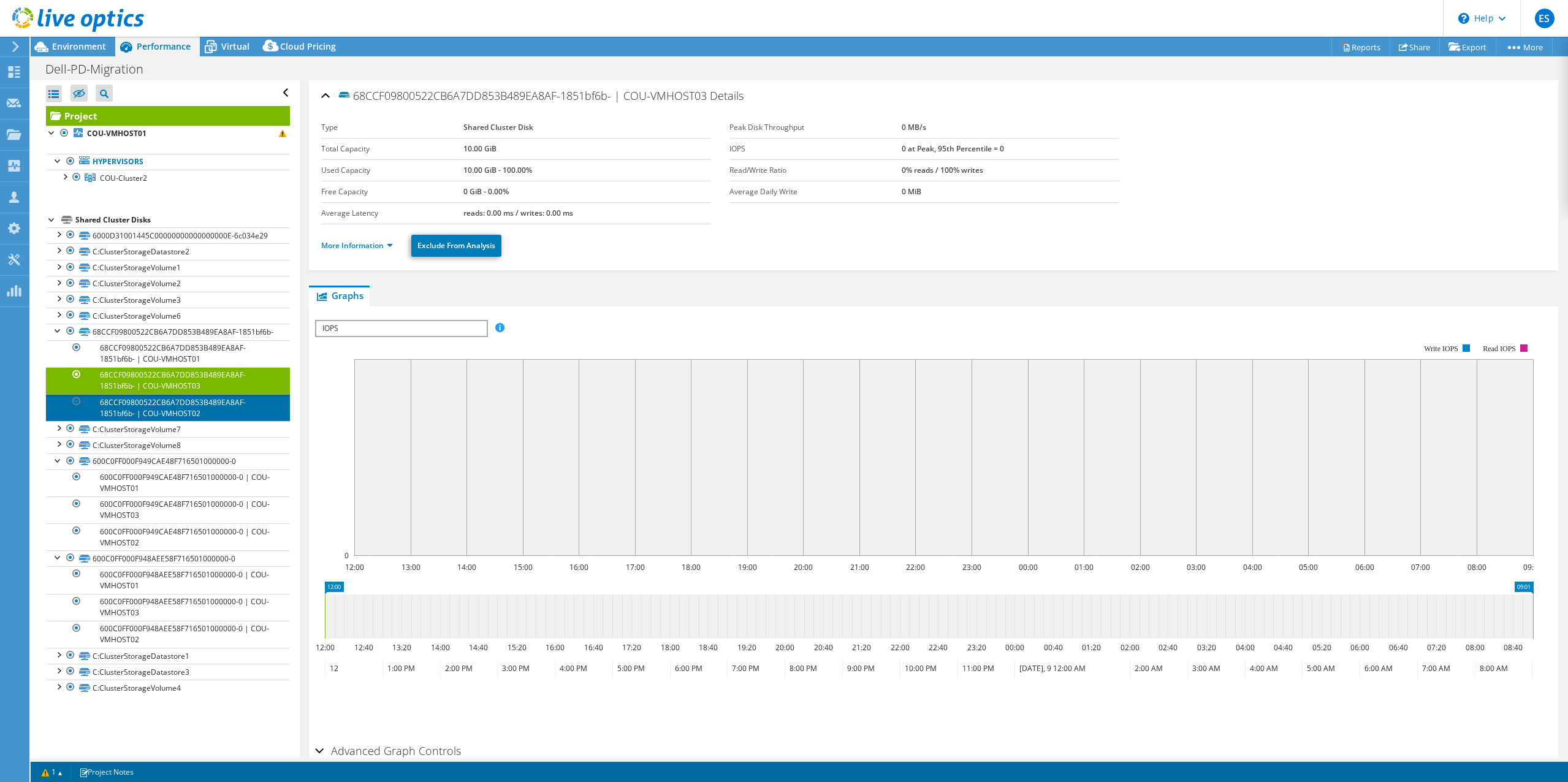
click at [149, 421] on link "68CCF09800522CB6A7DD853B489EA8AF-1851bf6b- | COU-VMHOST02" at bounding box center [168, 407] width 244 height 27
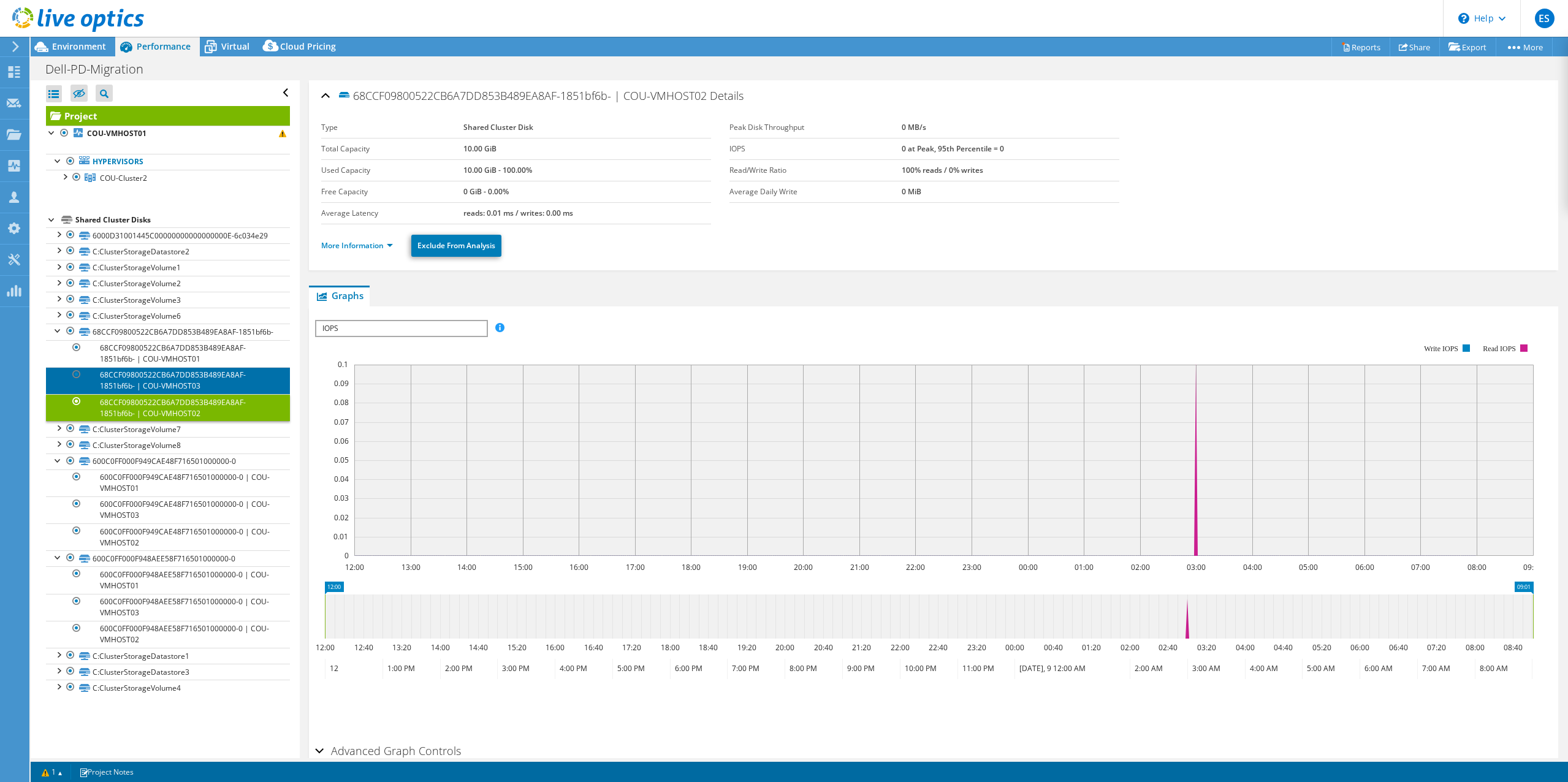
click at [159, 386] on link "68CCF09800522CB6A7DD853B489EA8AF-1851bf6b- | COU-VMHOST03" at bounding box center [168, 380] width 244 height 27
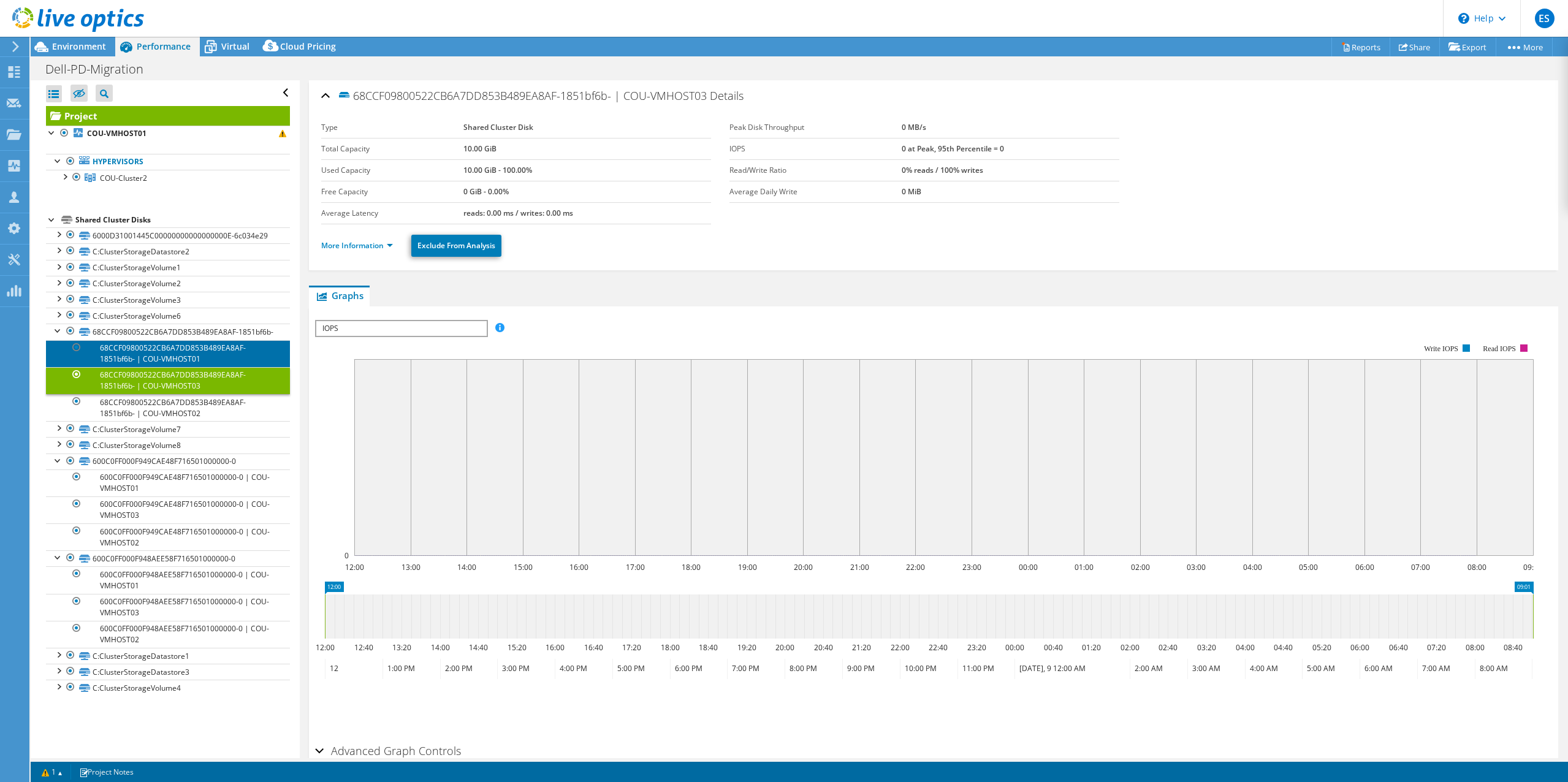
click at [160, 362] on link "68CCF09800522CB6A7DD853B489EA8AF-1851bf6b- | COU-VMHOST01" at bounding box center [168, 353] width 244 height 27
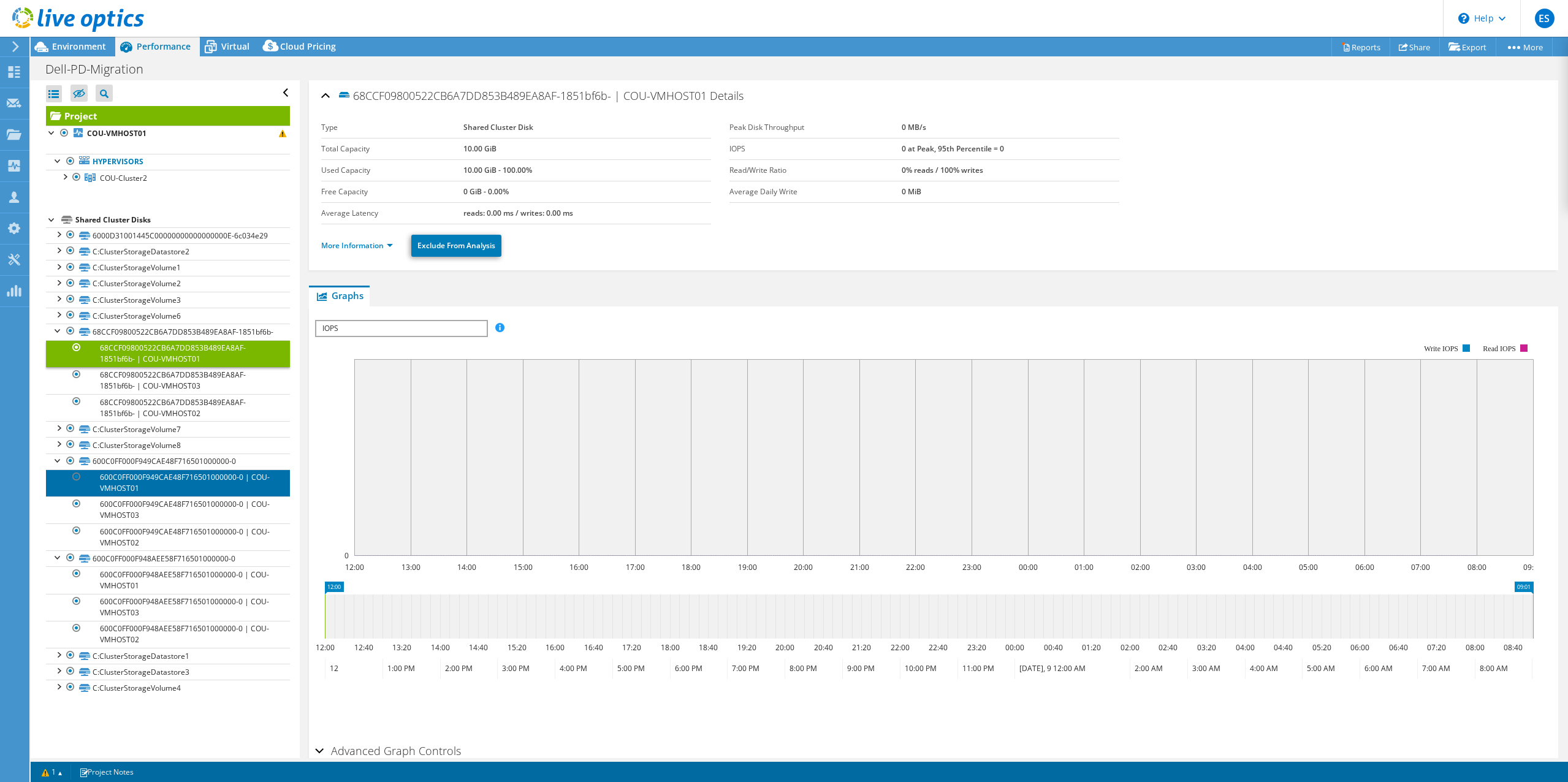
click at [162, 487] on link "600C0FF000F949CAE48F716501000000-0 | COU-VMHOST01" at bounding box center [168, 483] width 244 height 27
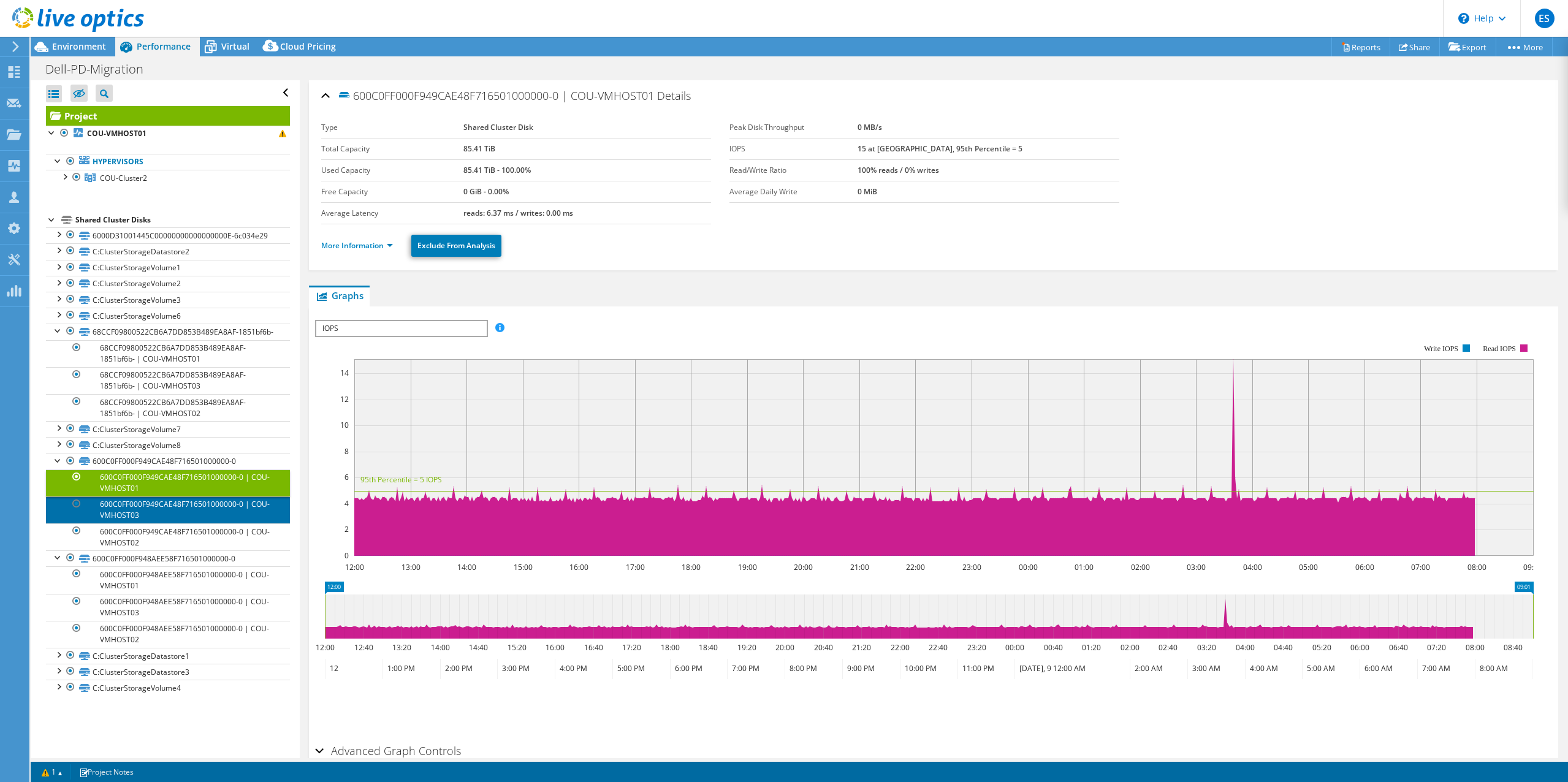
click at [154, 523] on link "600C0FF000F949CAE48F716501000000-0 | COU-VMHOST03" at bounding box center [168, 510] width 244 height 27
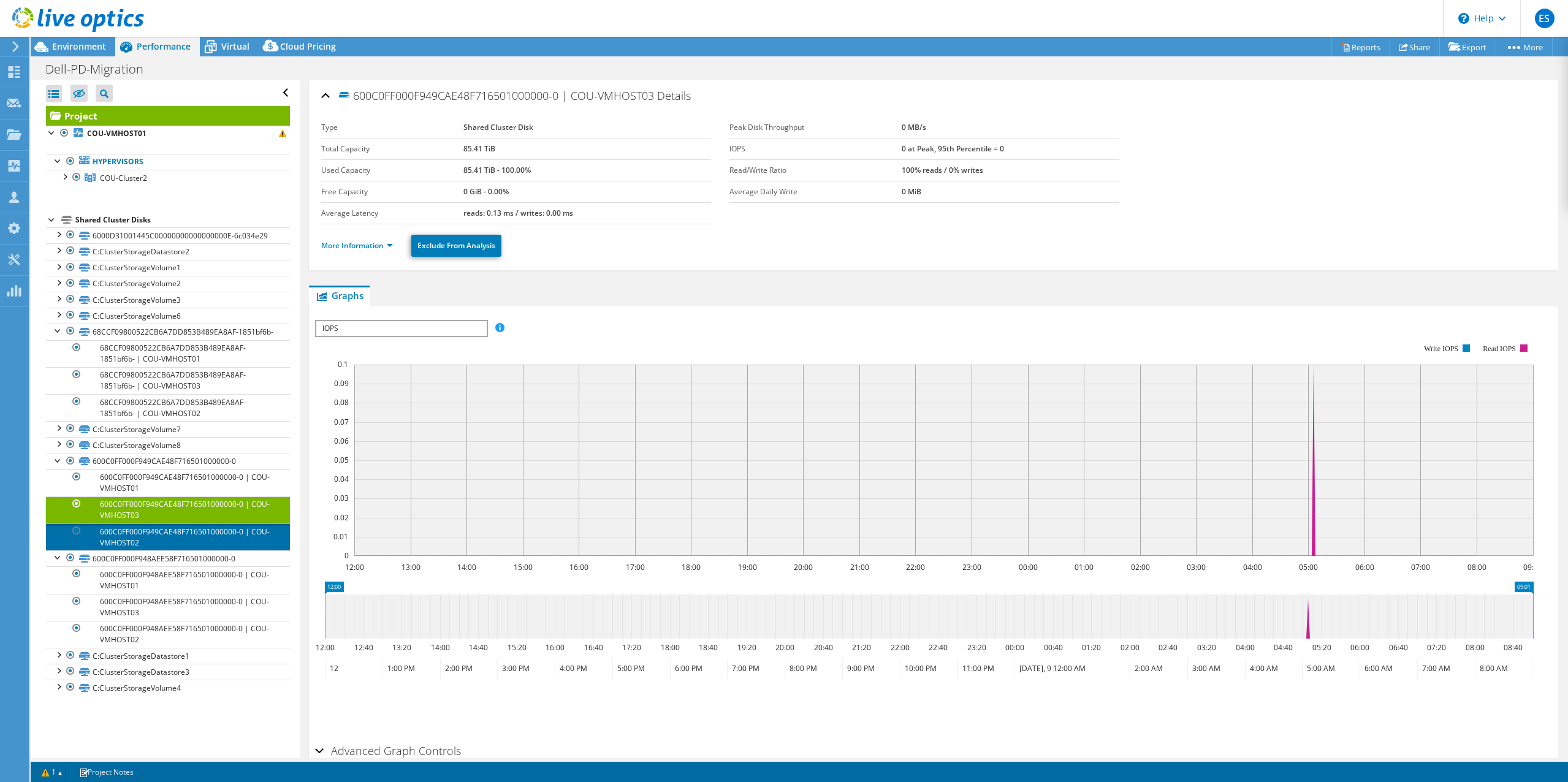
click at [167, 550] on link "600C0FF000F949CAE48F716501000000-0 | COU-VMHOST02" at bounding box center [168, 537] width 244 height 27
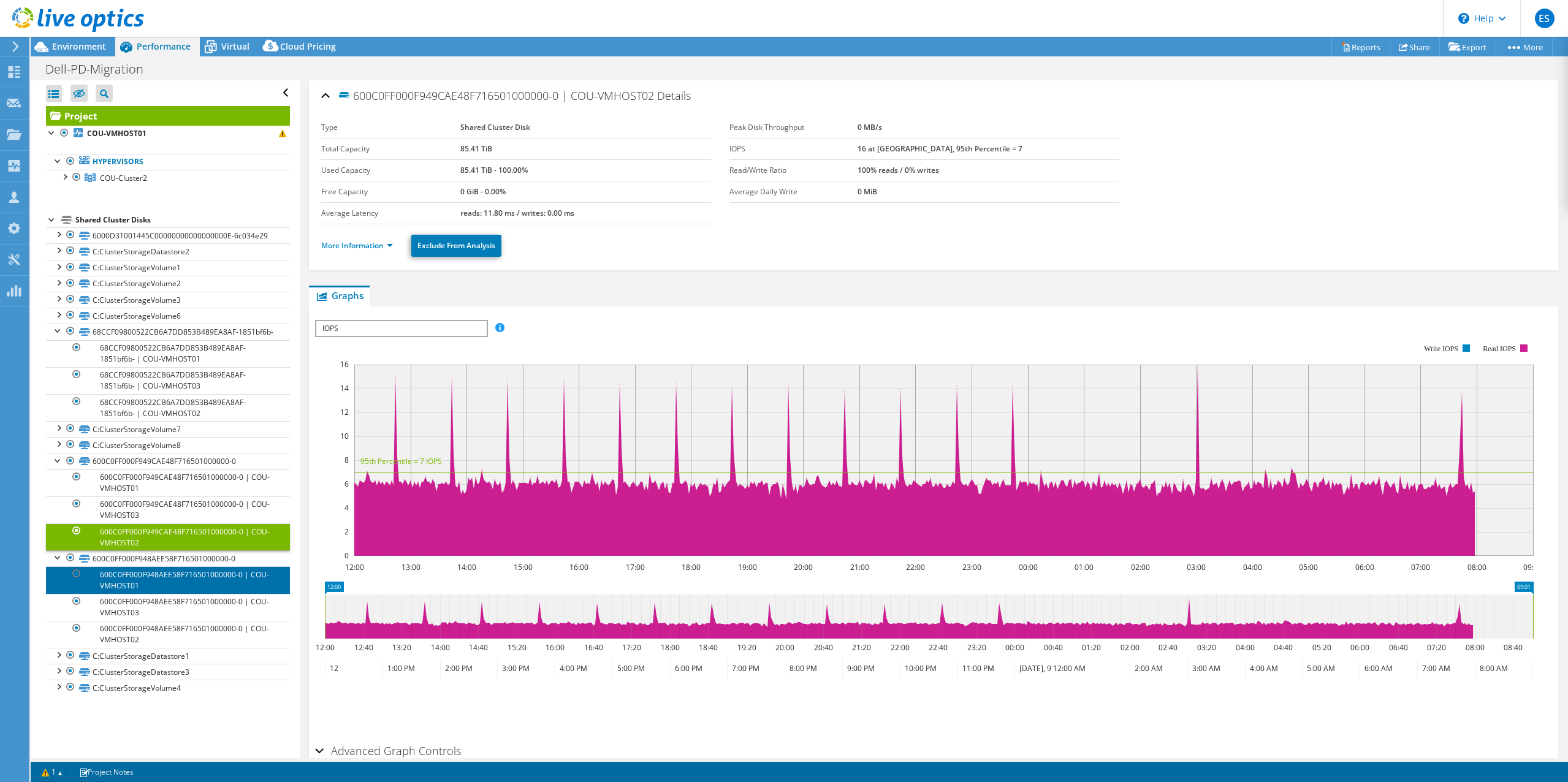
click at [171, 593] on link "600C0FF000F948AEE58F716501000000-0 | COU-VMHOST01" at bounding box center [168, 580] width 244 height 27
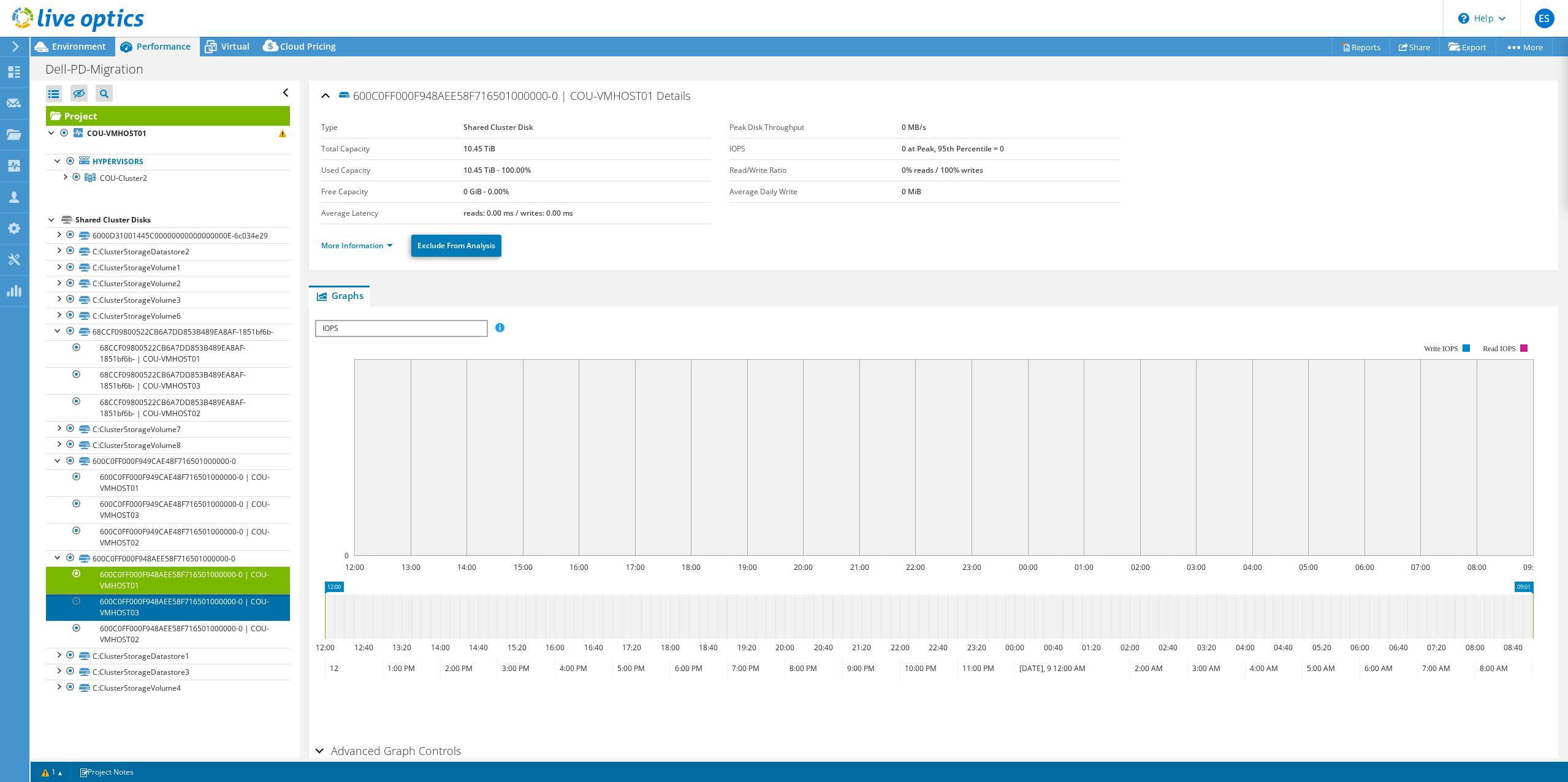
click at [166, 620] on link "600C0FF000F948AEE58F716501000000-0 | COU-VMHOST03" at bounding box center [168, 607] width 244 height 27
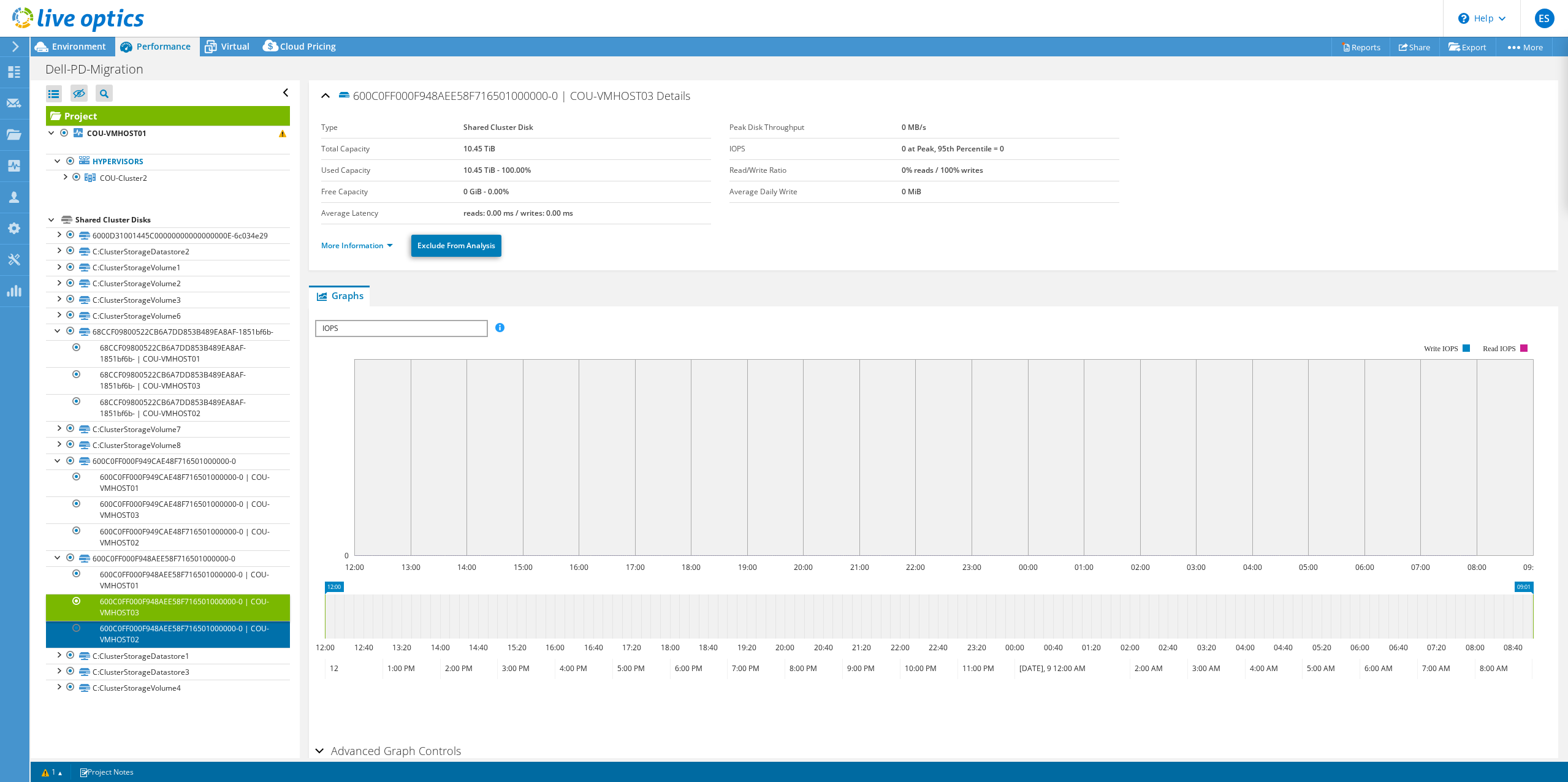
click at [167, 648] on link "600C0FF000F948AEE58F716501000000-0 | COU-VMHOST02" at bounding box center [168, 634] width 244 height 27
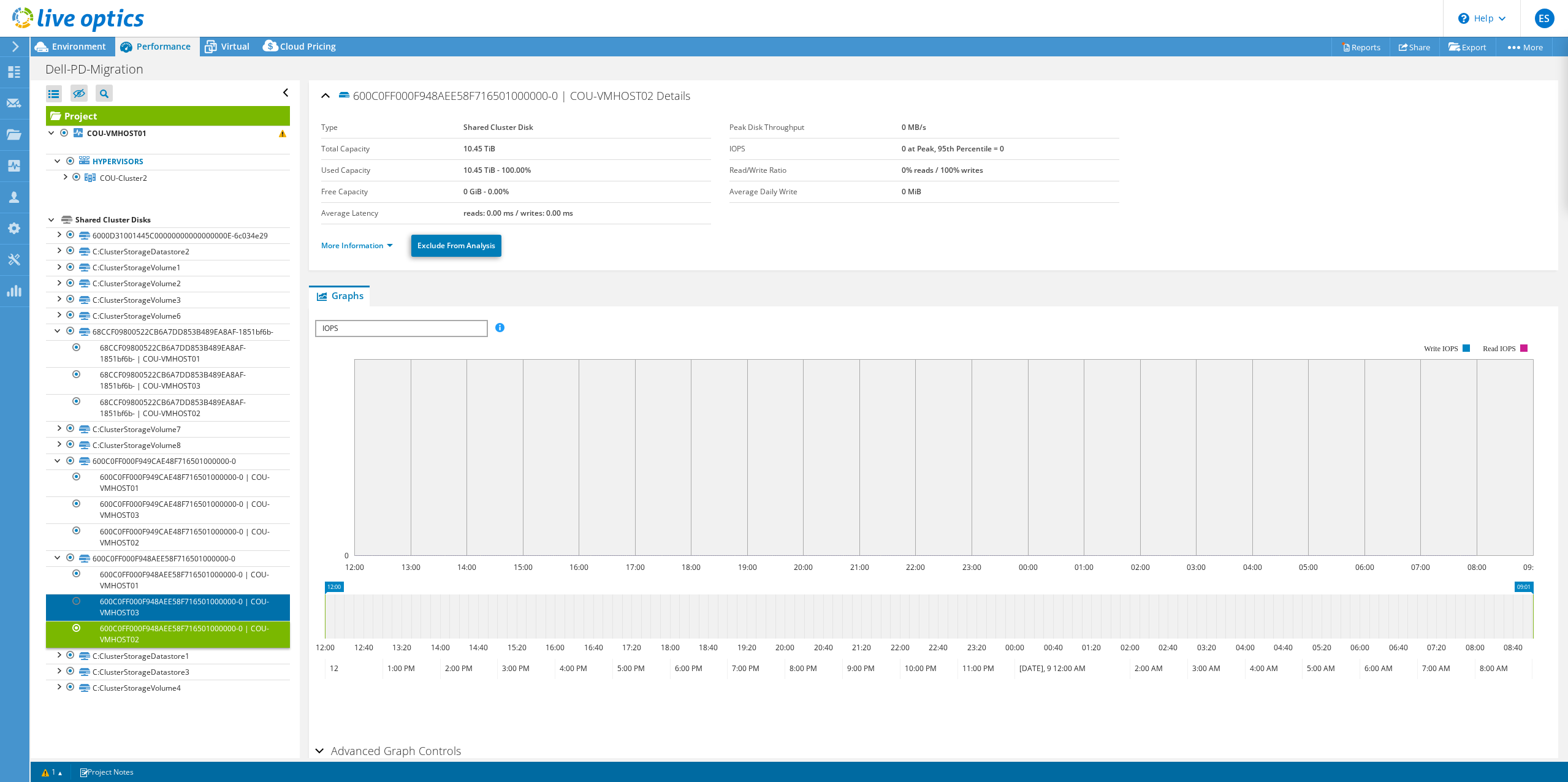
click at [138, 617] on link "600C0FF000F948AEE58F716501000000-0 | COU-VMHOST03" at bounding box center [168, 607] width 244 height 27
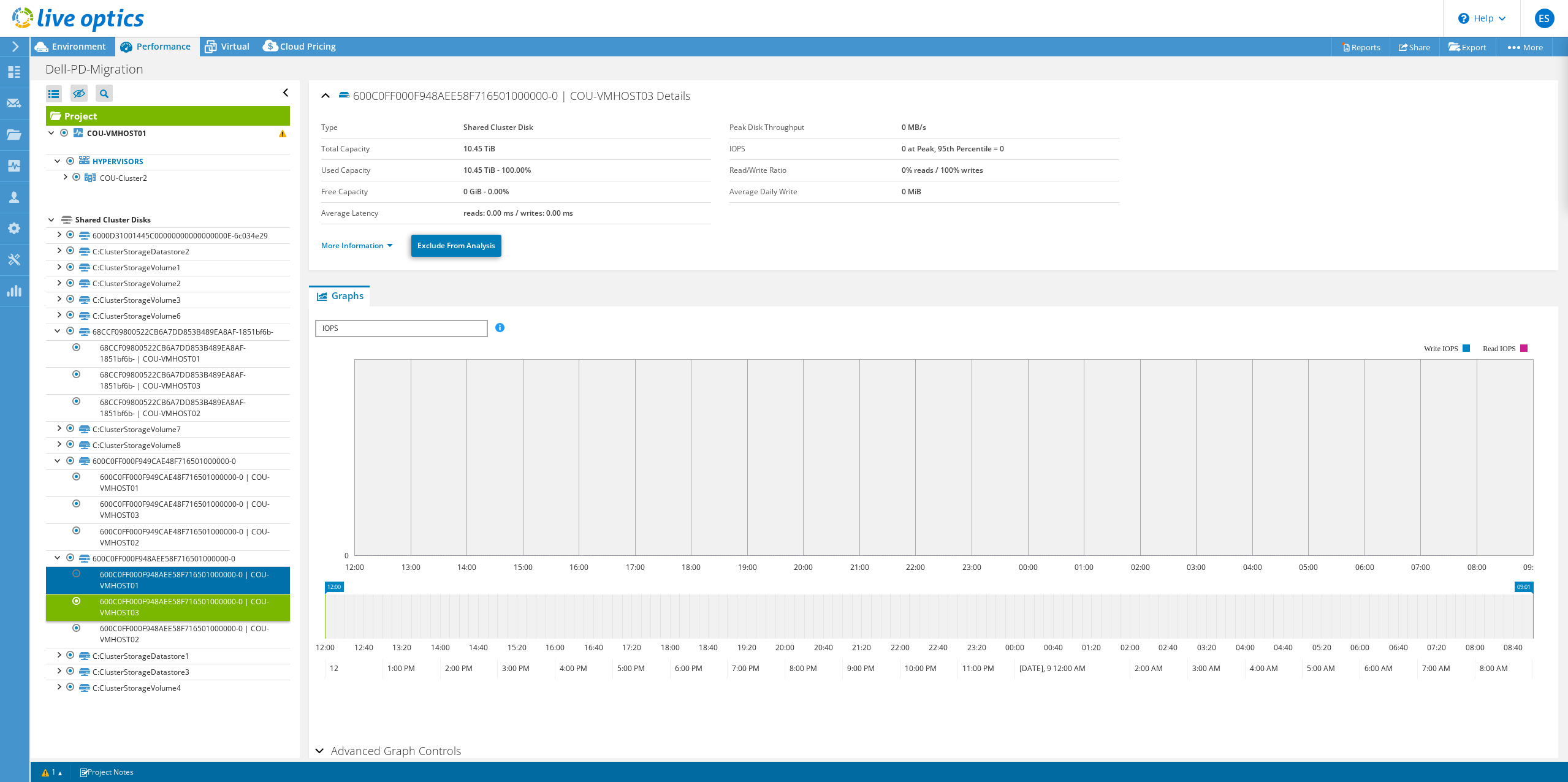
click at [138, 588] on link "600C0FF000F948AEE58F716501000000-0 | COU-VMHOST01" at bounding box center [168, 580] width 244 height 27
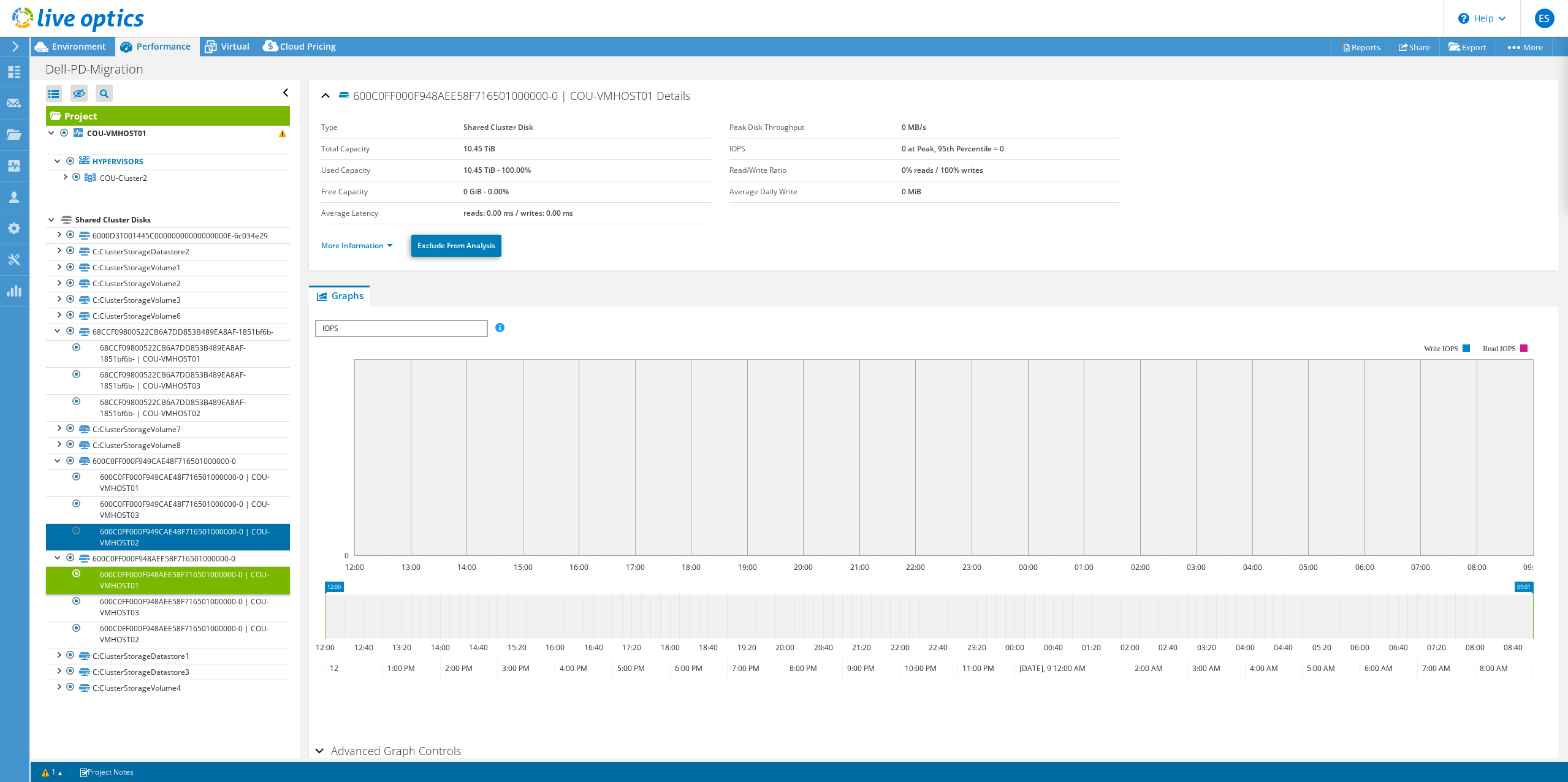
click at [137, 550] on link "600C0FF000F949CAE48F716501000000-0 | COU-VMHOST02" at bounding box center [168, 537] width 244 height 27
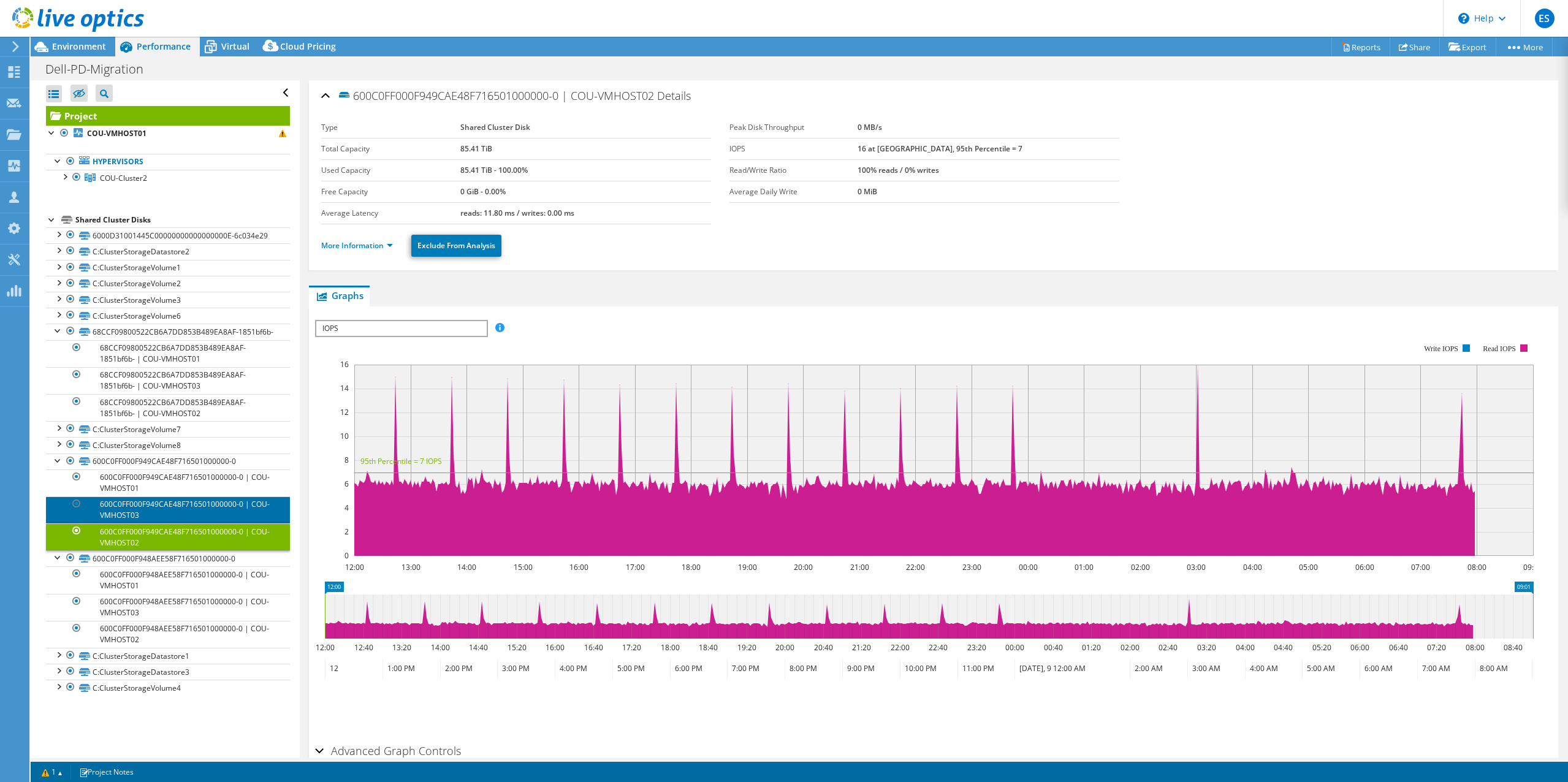
click at [137, 511] on link "600C0FF000F949CAE48F716501000000-0 | COU-VMHOST03" at bounding box center [168, 510] width 244 height 27
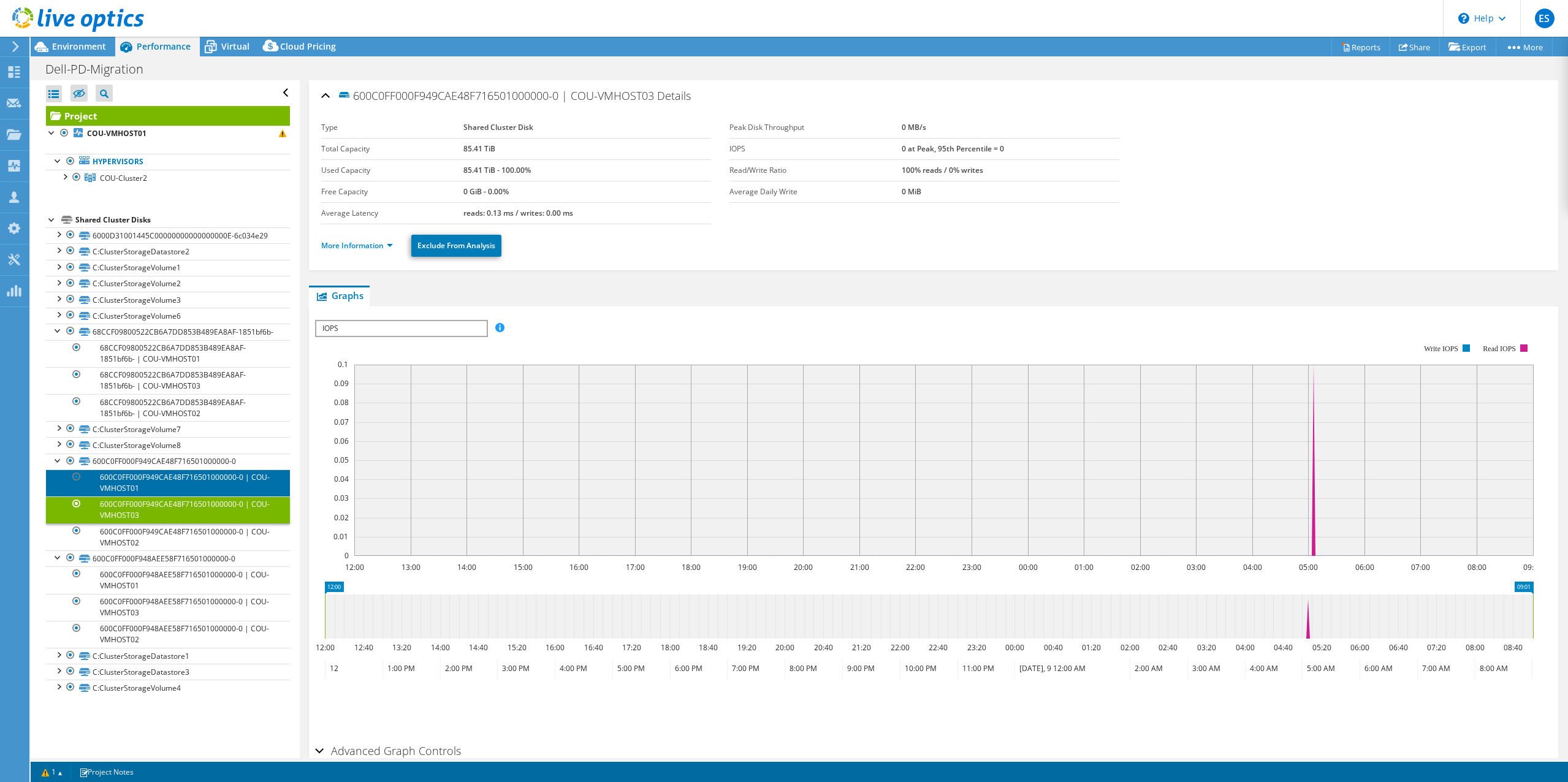
click at [135, 493] on link "600C0FF000F949CAE48F716501000000-0 | COU-VMHOST01" at bounding box center [168, 483] width 244 height 27
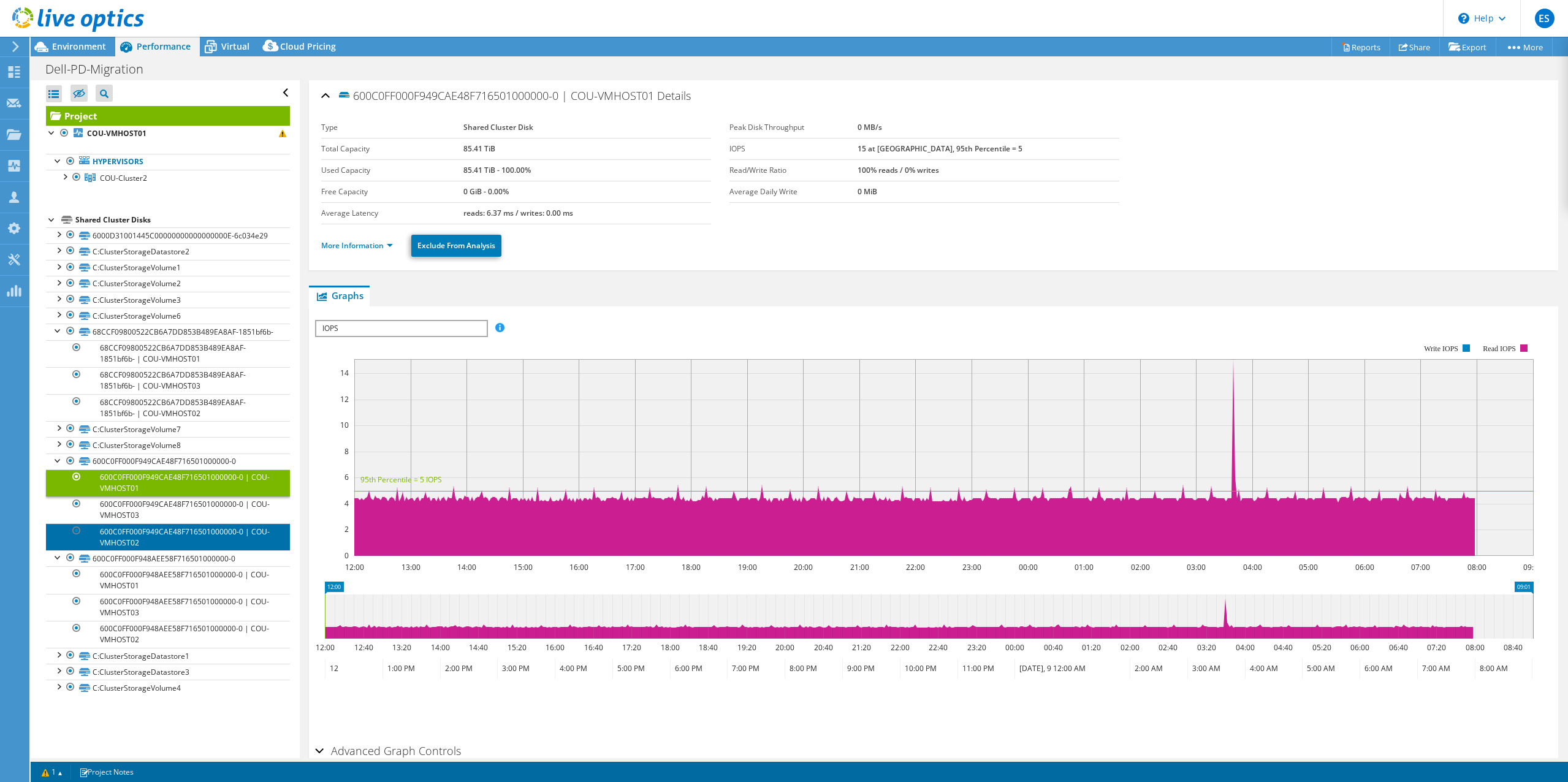
click at [132, 547] on link "600C0FF000F949CAE48F716501000000-0 | COU-VMHOST02" at bounding box center [168, 537] width 244 height 27
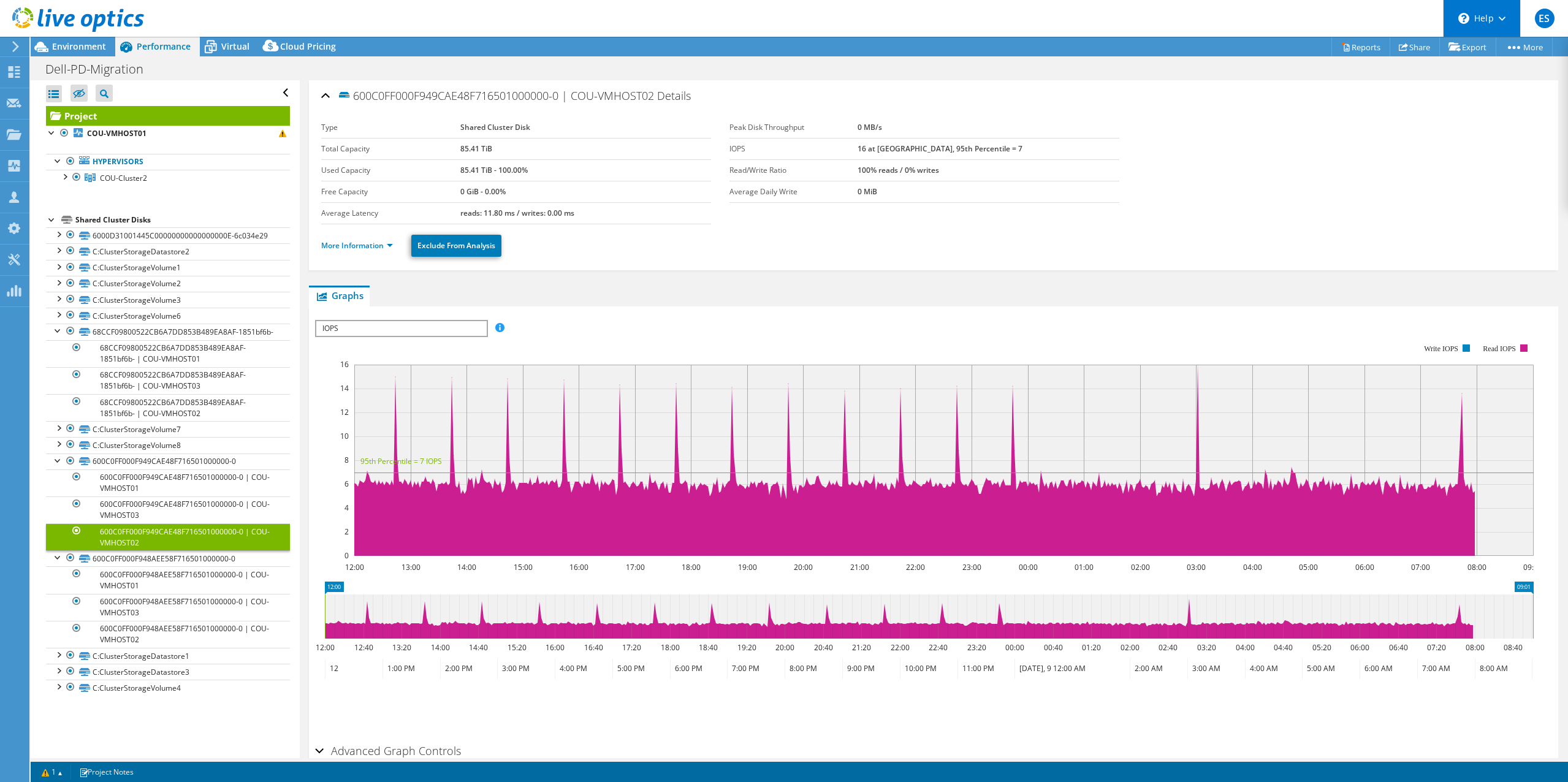
click at [1489, 18] on div "\n Help" at bounding box center [1481, 18] width 78 height 37
click at [1496, 51] on link "Explore Helpful Articles" at bounding box center [1511, 52] width 137 height 30
click at [1277, 115] on div "Type Shared Cluster Disk Total Capacity 85.41 TiB Used Capacity 85.41 TiB - 100…" at bounding box center [933, 189] width 1225 height 158
